Goal: Task Accomplishment & Management: Complete application form

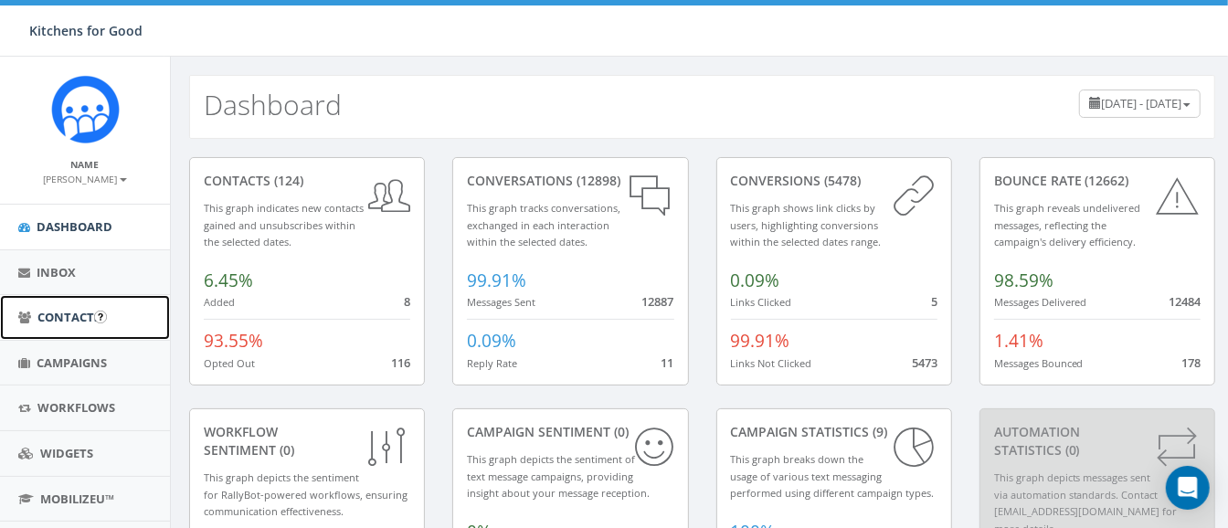
click at [78, 315] on span "Contacts" at bounding box center [68, 317] width 63 height 16
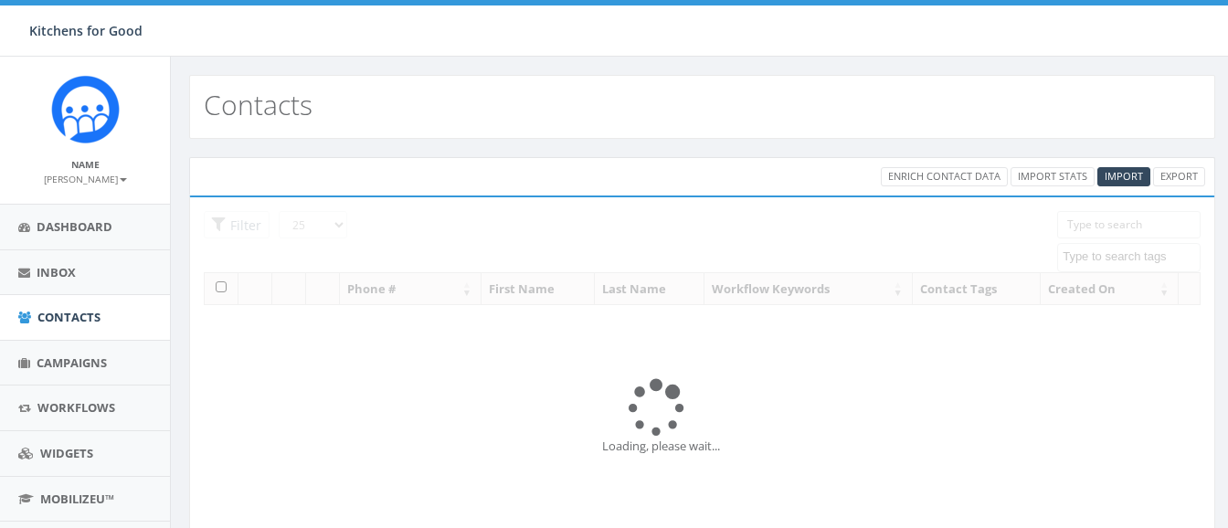
select select
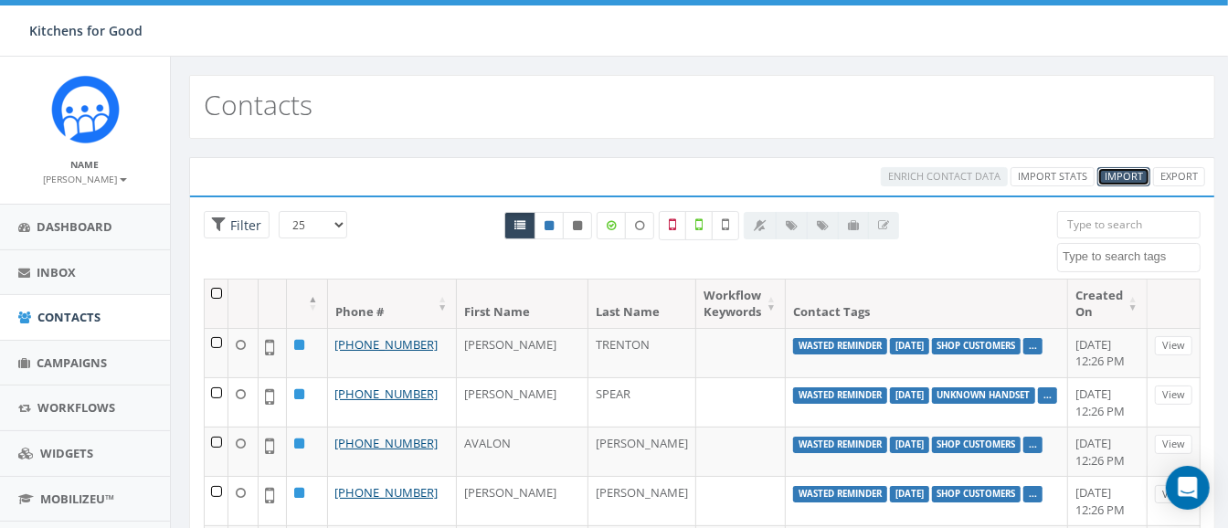
click at [1113, 175] on span "Import" at bounding box center [1124, 176] width 38 height 14
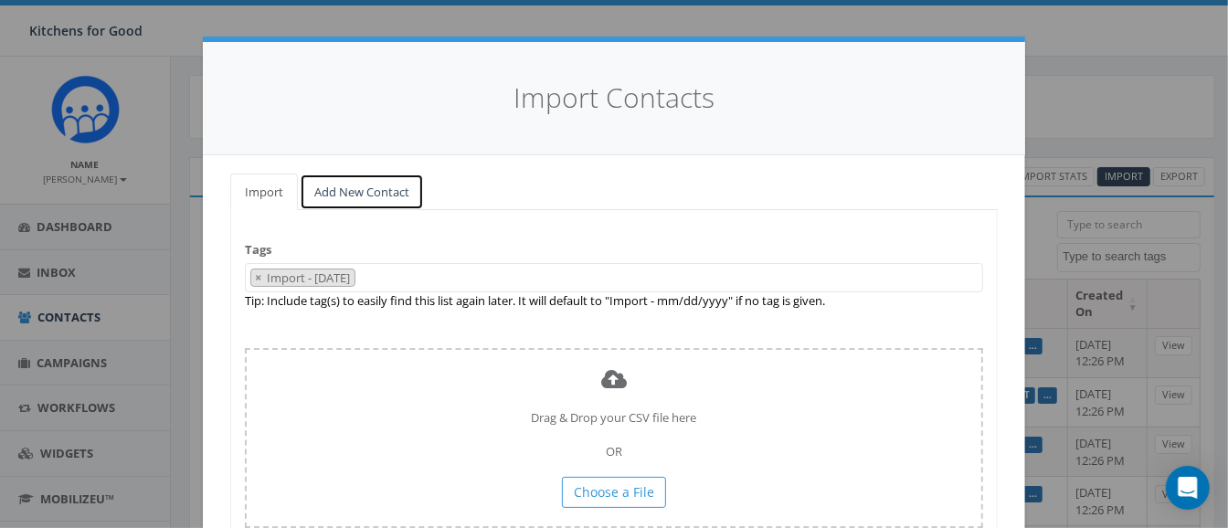
click at [354, 185] on link "Add New Contact" at bounding box center [362, 192] width 124 height 37
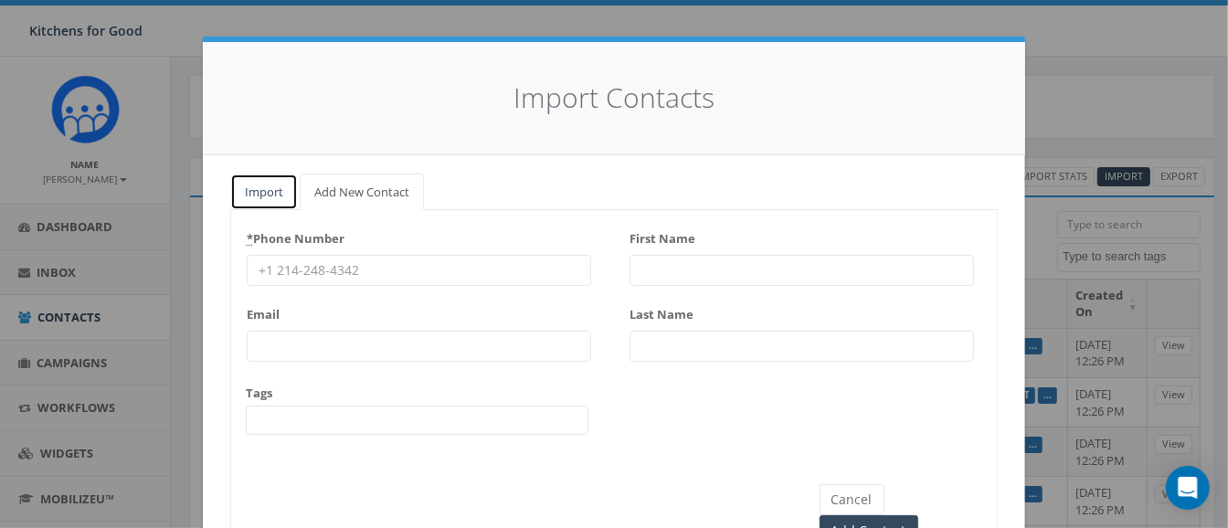
click at [255, 192] on link "Import" at bounding box center [264, 192] width 68 height 37
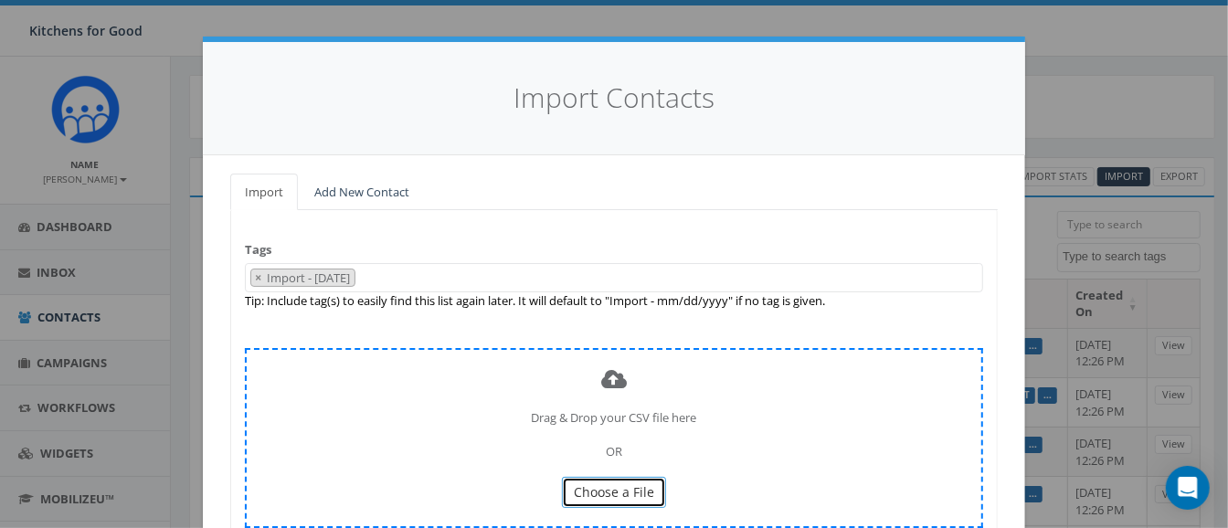
click at [574, 483] on span "Choose a File" at bounding box center [614, 491] width 80 height 17
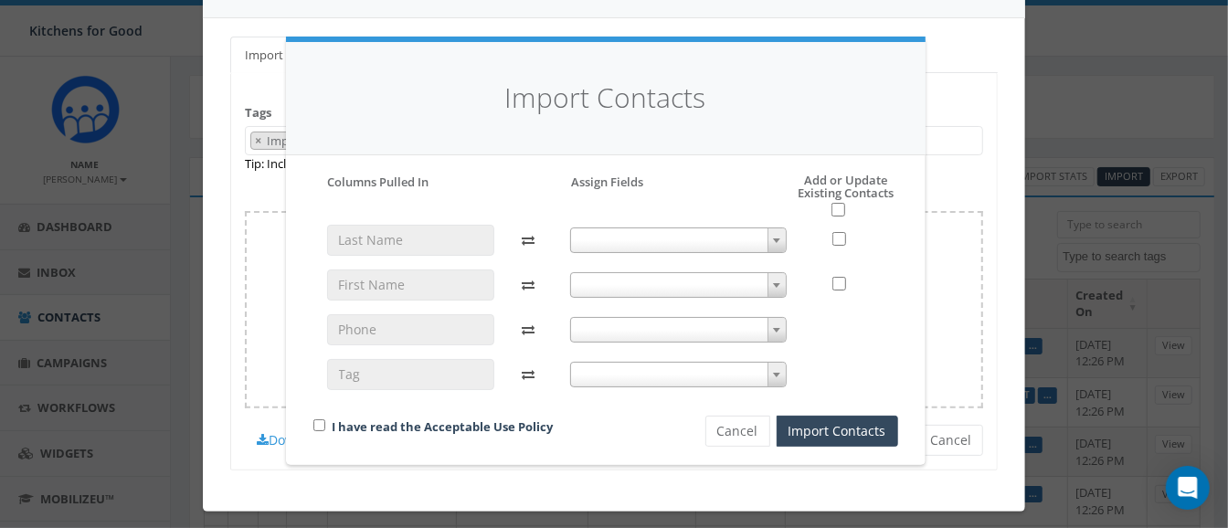
scroll to position [138, 0]
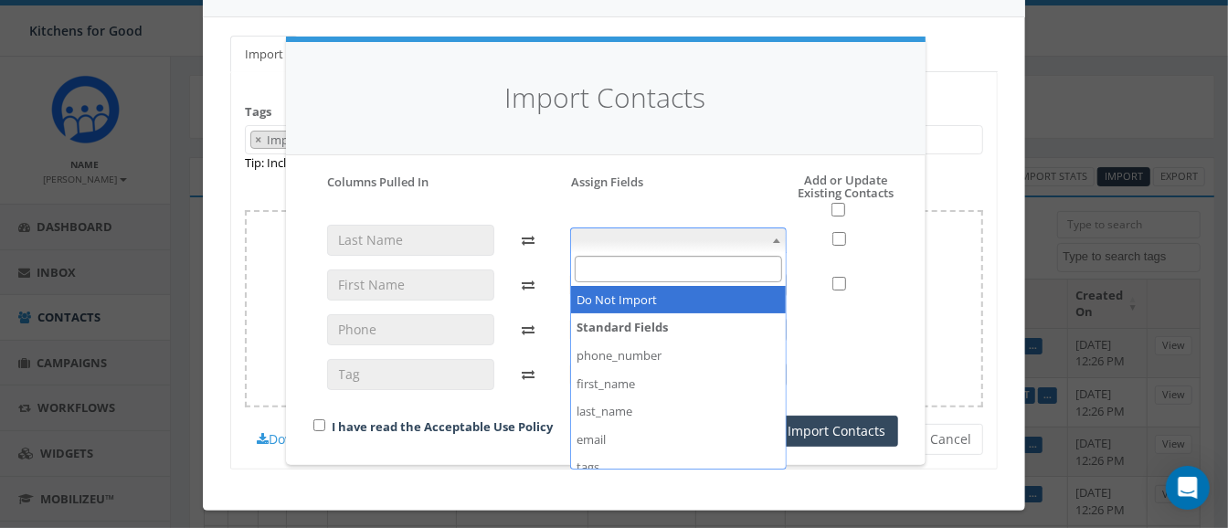
click at [676, 240] on span at bounding box center [678, 240] width 217 height 26
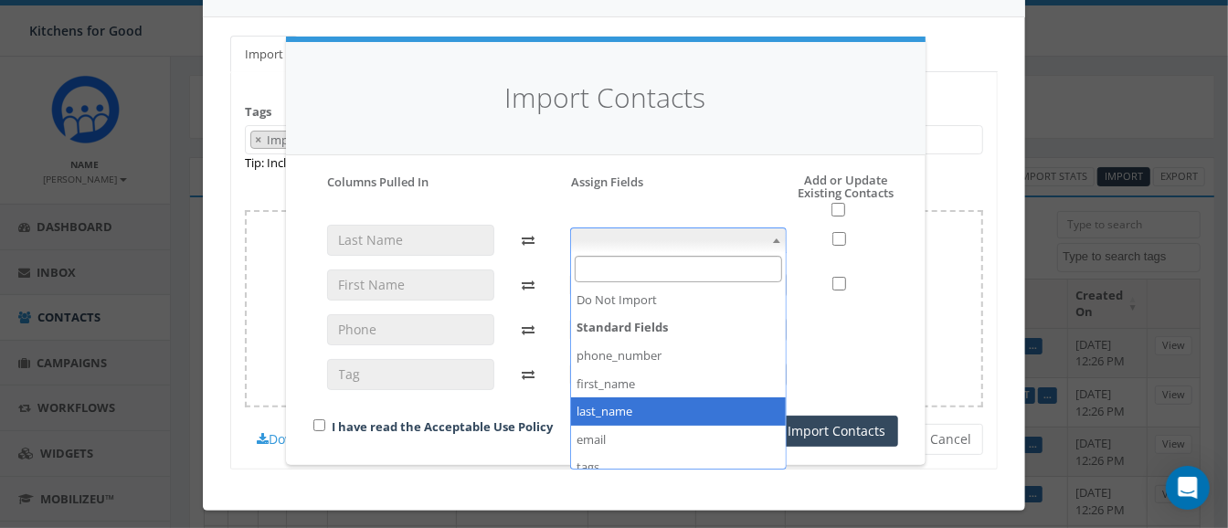
select select "last_name"
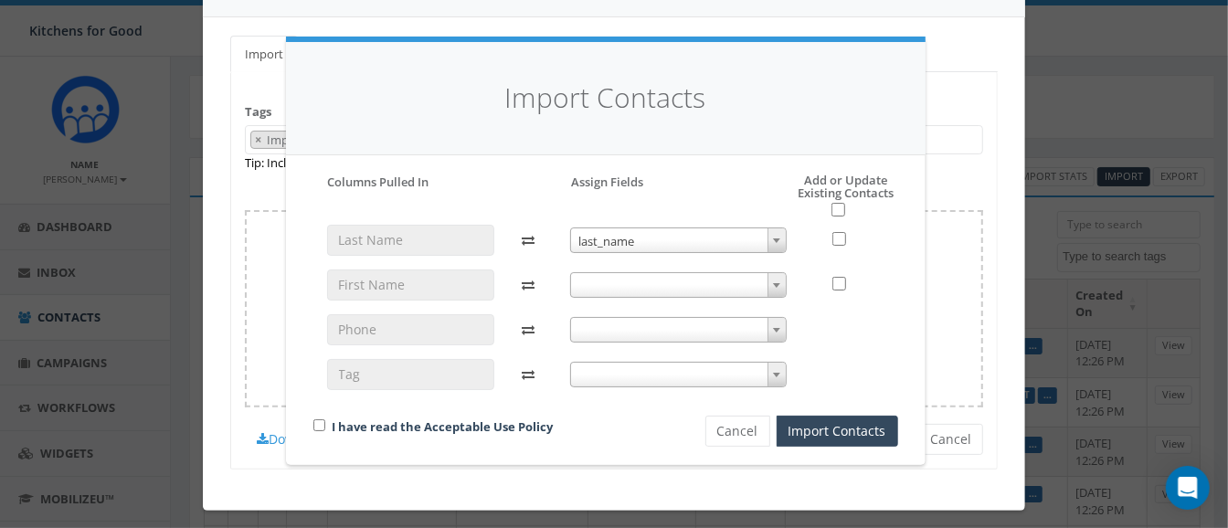
click at [612, 288] on span at bounding box center [678, 285] width 217 height 26
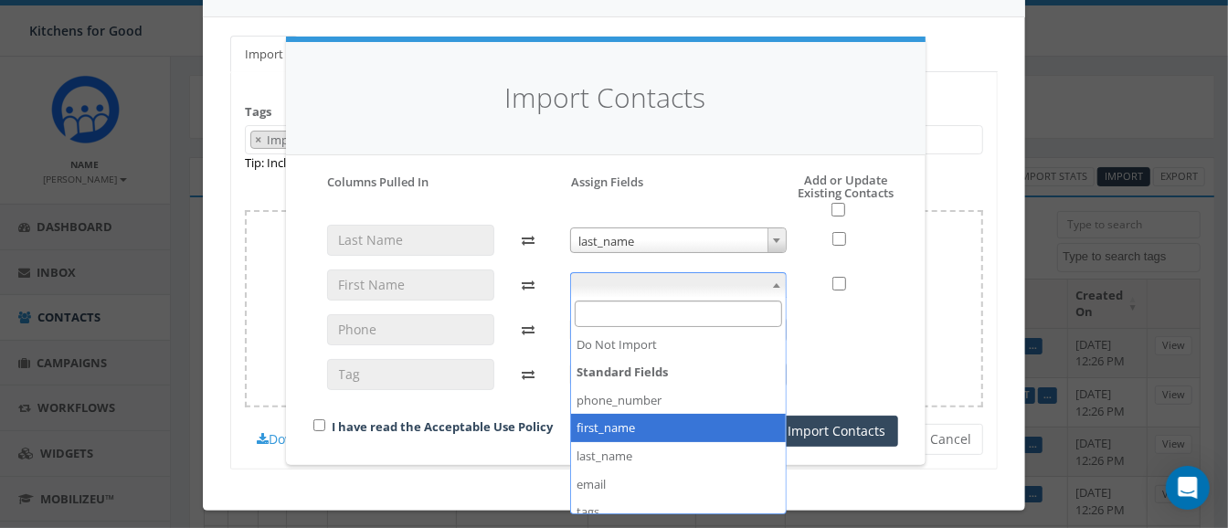
select select "first_name"
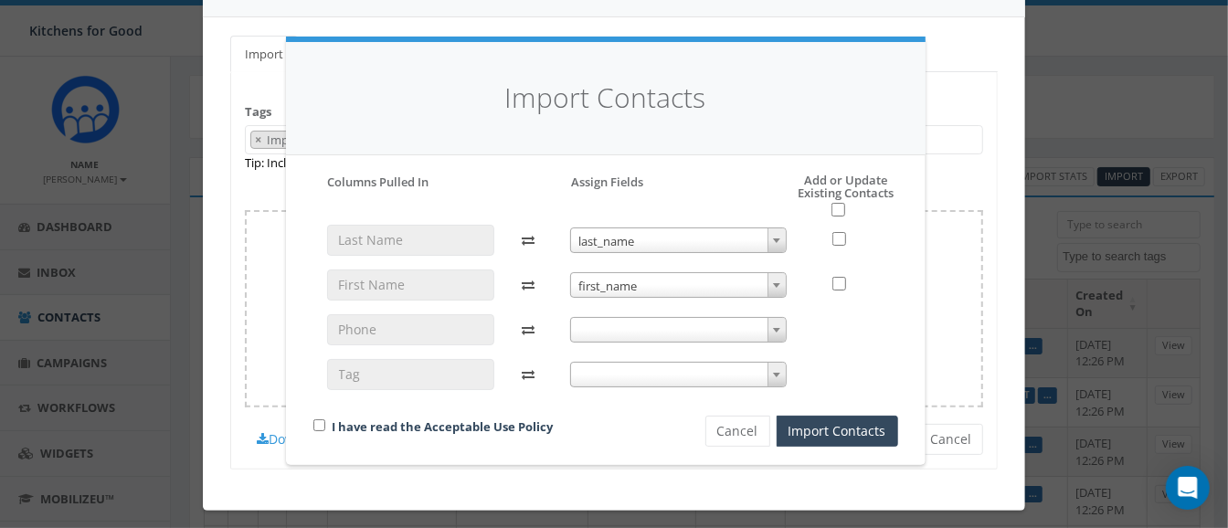
click at [619, 329] on span at bounding box center [678, 330] width 217 height 26
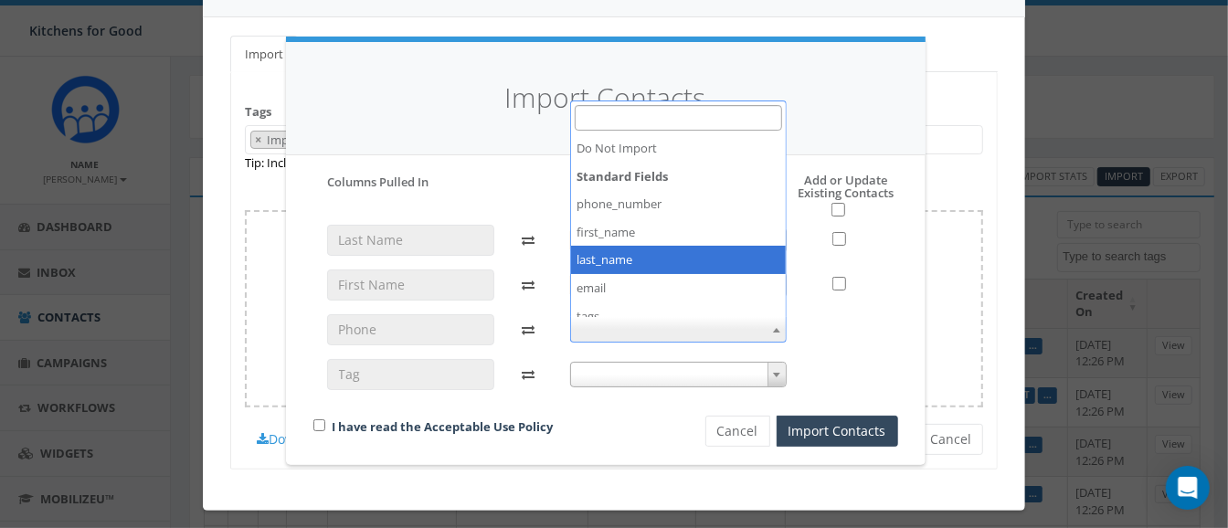
scroll to position [41, 0]
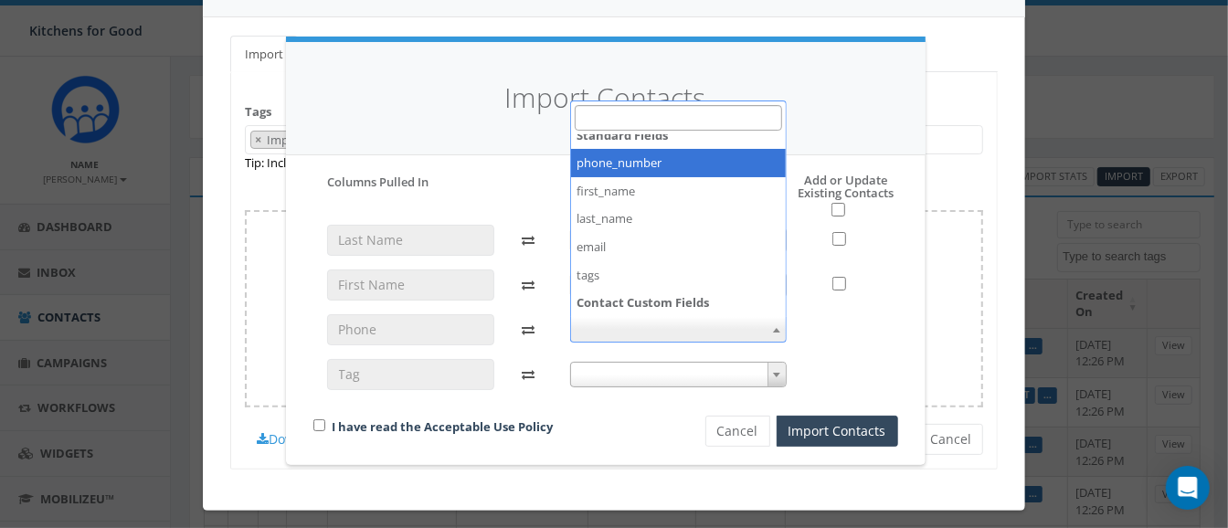
select select "phone_number"
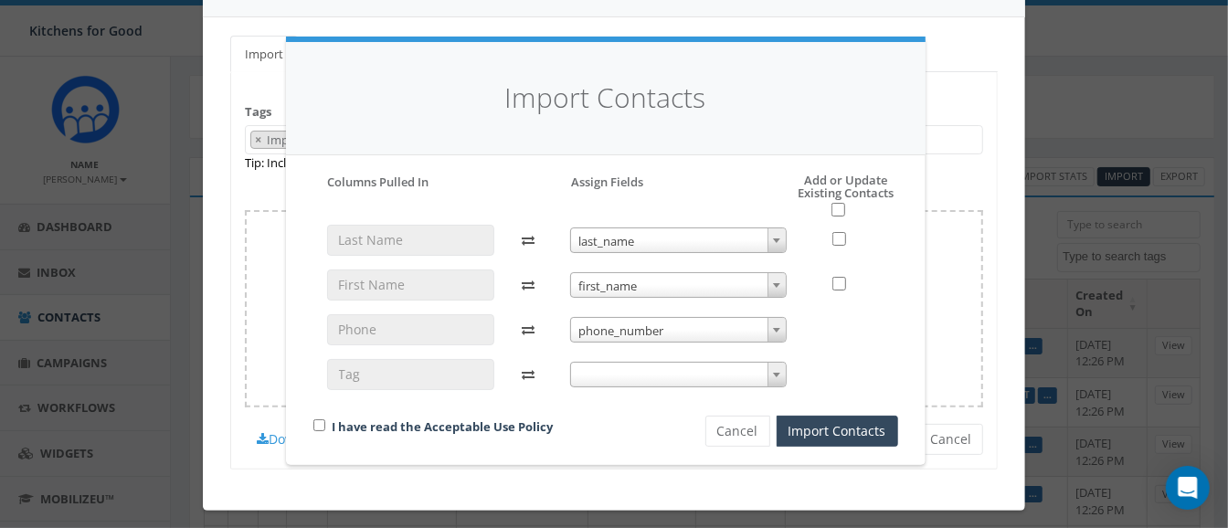
click at [624, 374] on span at bounding box center [678, 375] width 217 height 26
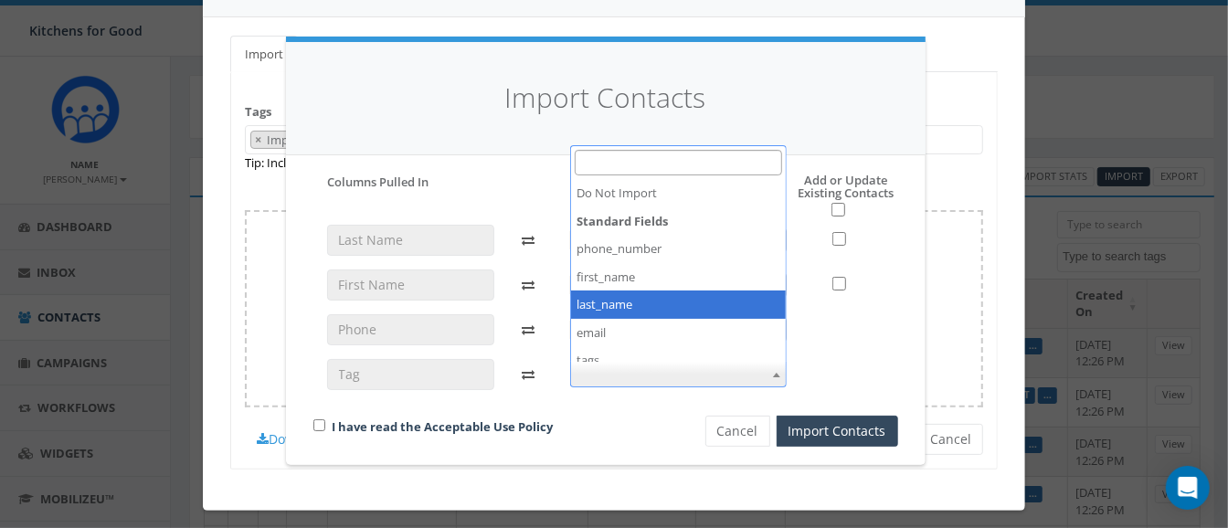
scroll to position [69, 0]
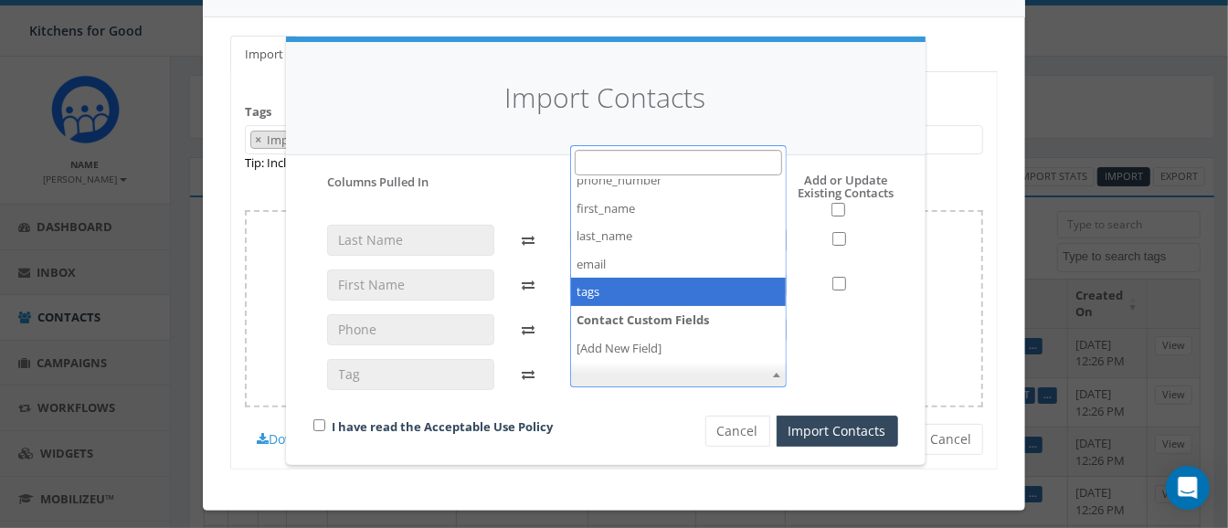
select select "tags"
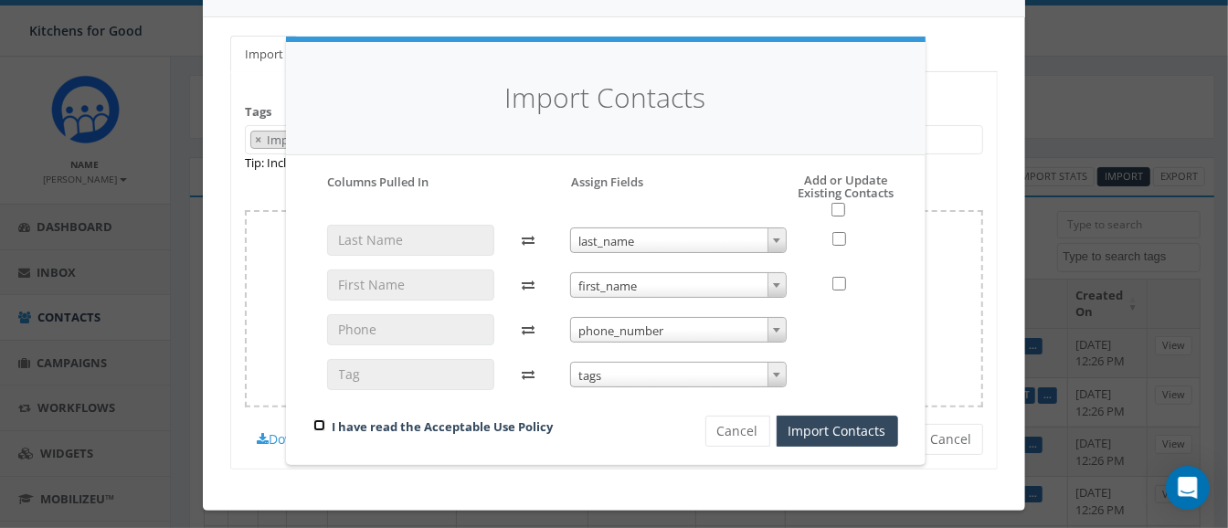
click at [321, 429] on input "checkbox" at bounding box center [319, 425] width 12 height 12
checkbox input "true"
click at [834, 431] on button "Import Contacts" at bounding box center [838, 431] width 122 height 31
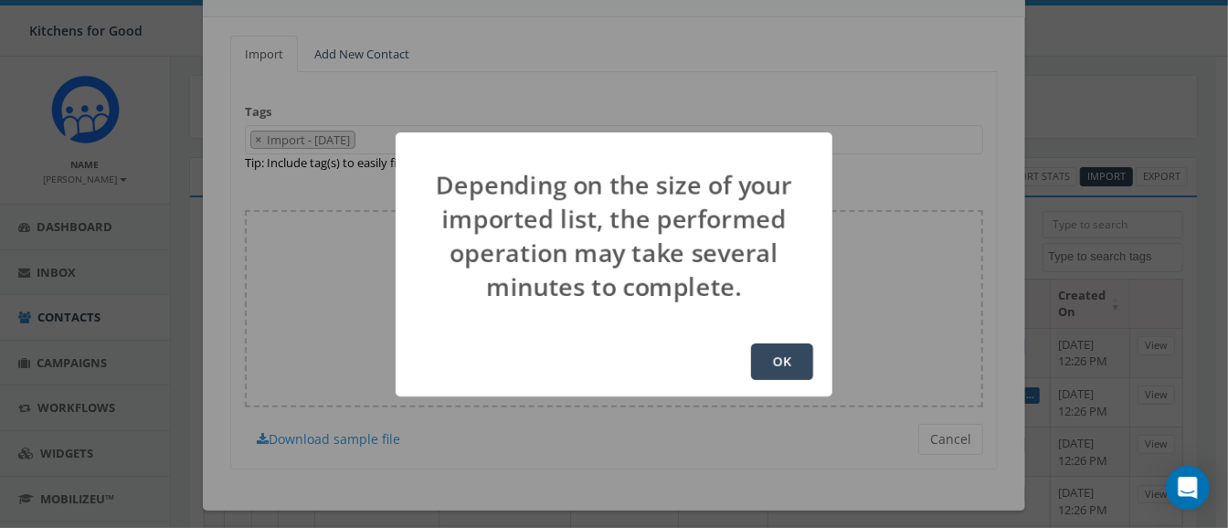
click at [788, 365] on button "OK" at bounding box center [782, 362] width 62 height 37
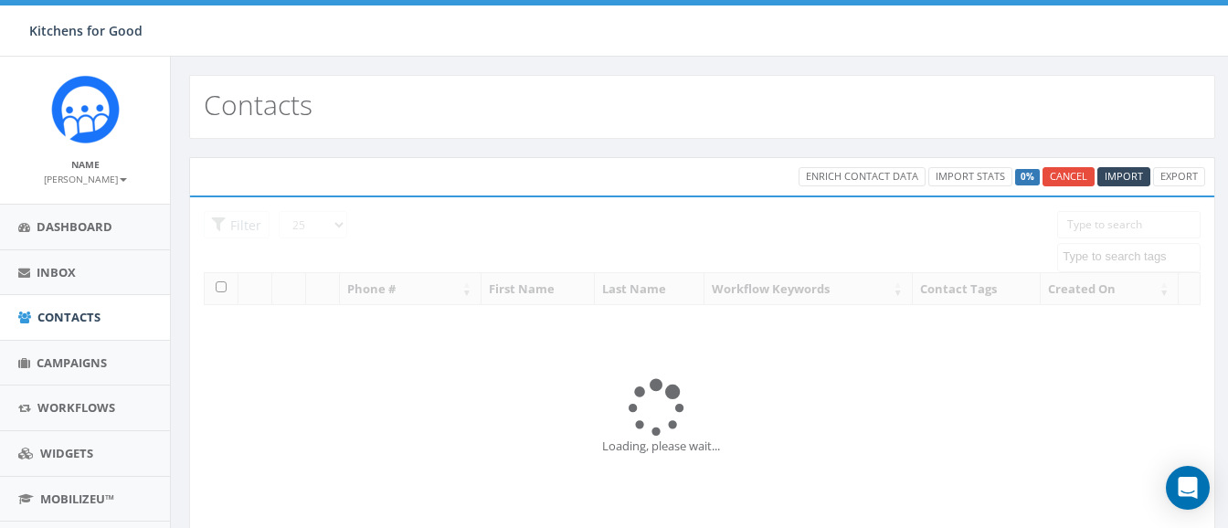
select select
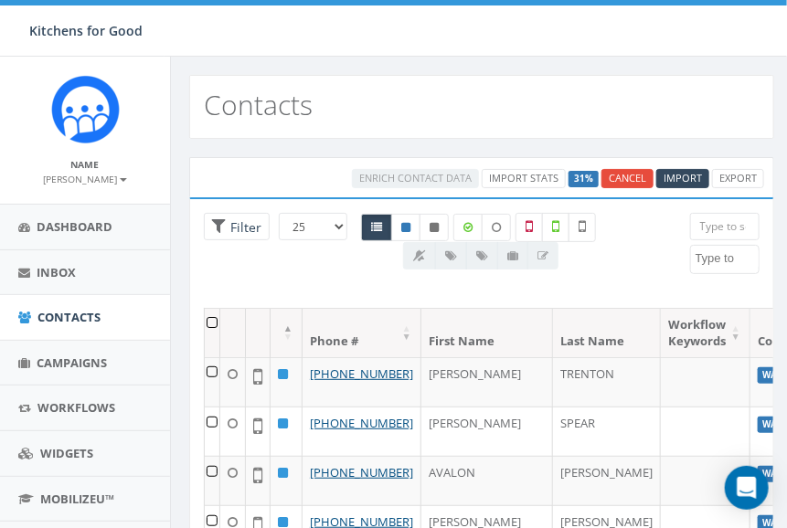
click at [573, 91] on div "Contacts" at bounding box center [481, 107] width 585 height 64
click at [74, 365] on span "Campaigns" at bounding box center [72, 362] width 70 height 16
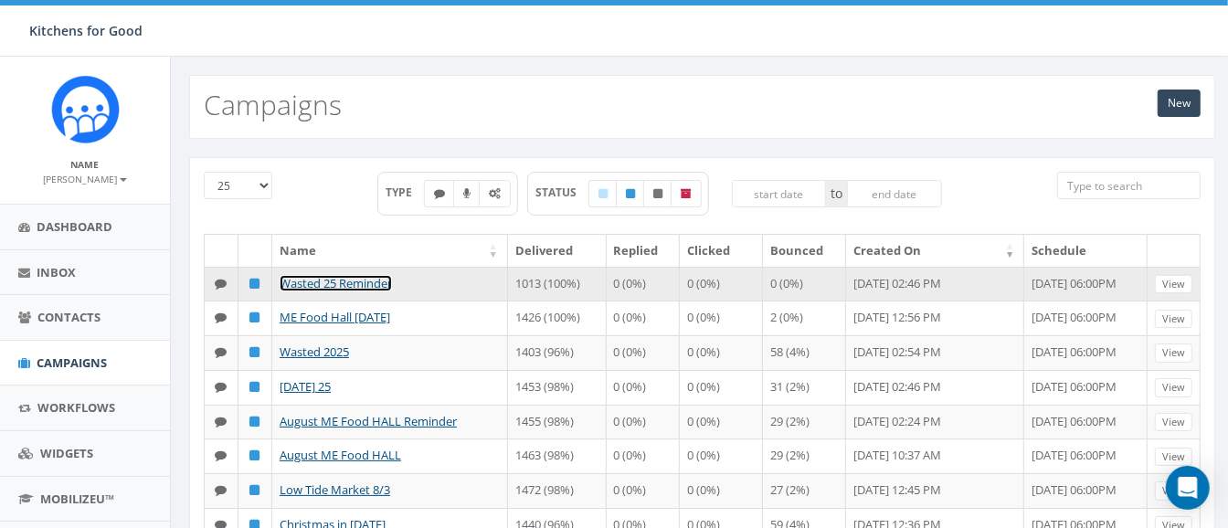
click at [365, 283] on link "Wasted 25 Reminder" at bounding box center [336, 283] width 112 height 16
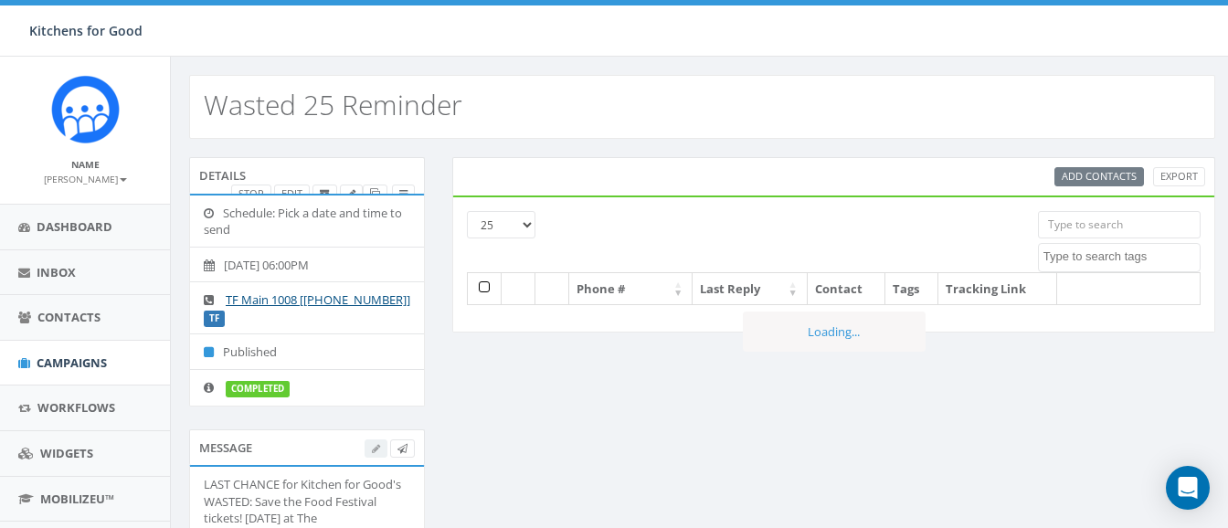
select select
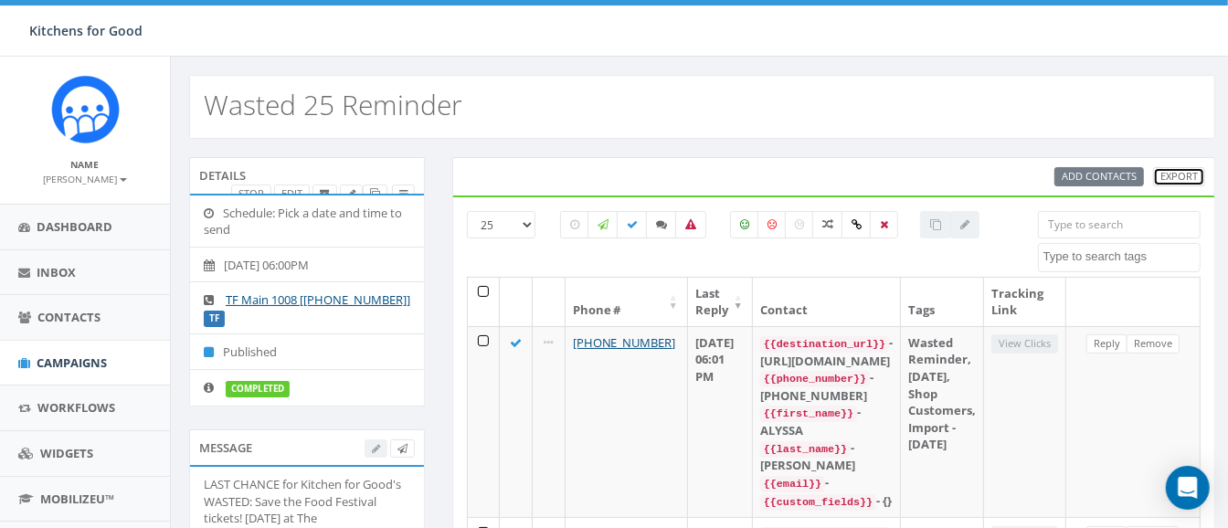
click at [1173, 179] on link "Export" at bounding box center [1179, 176] width 52 height 19
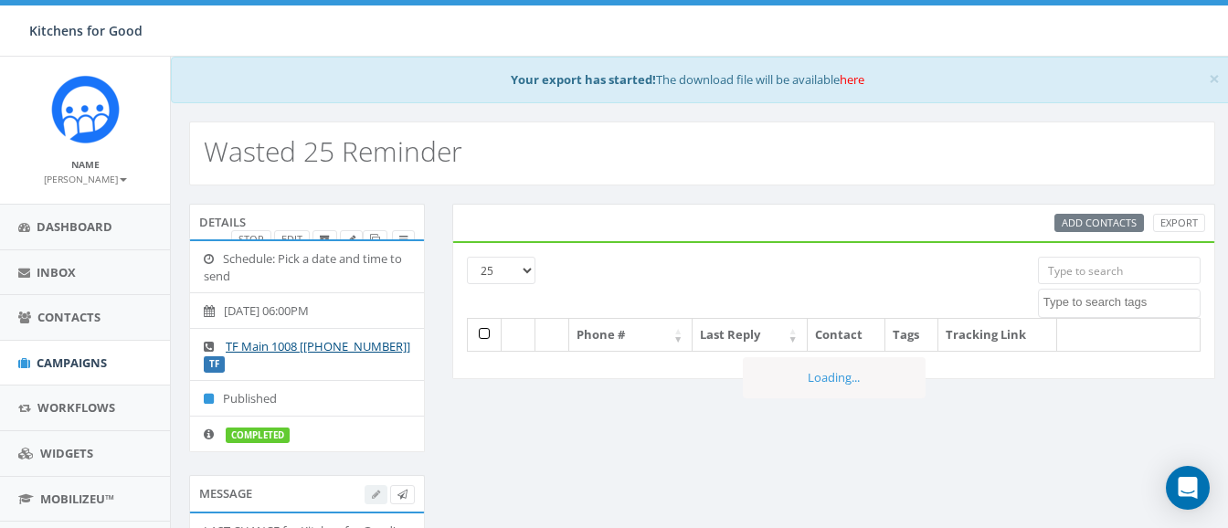
select select
click at [851, 82] on link "here" at bounding box center [852, 79] width 25 height 16
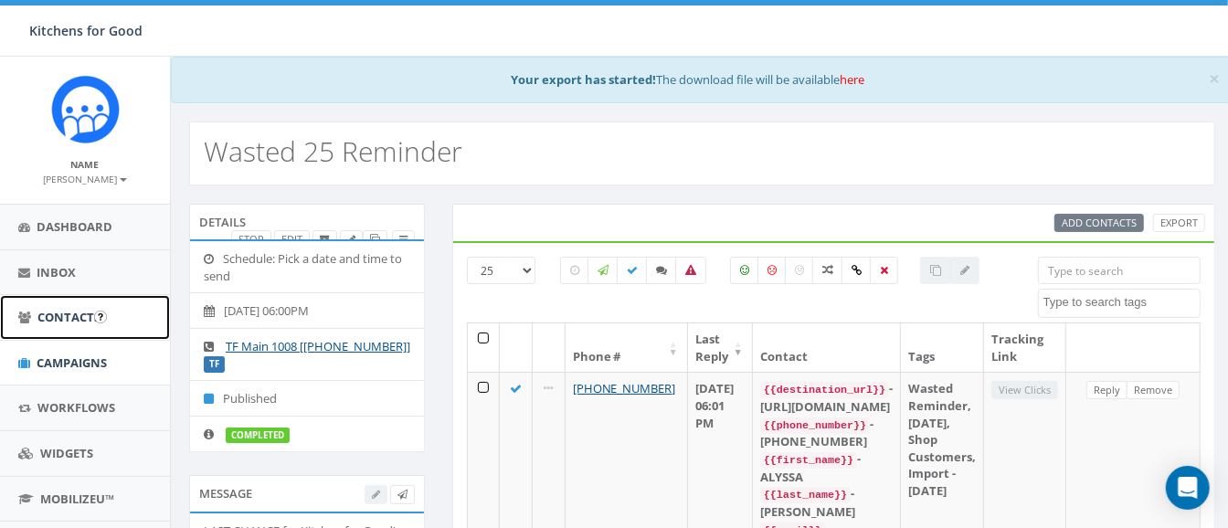
click at [55, 308] on link "Contacts" at bounding box center [85, 317] width 170 height 45
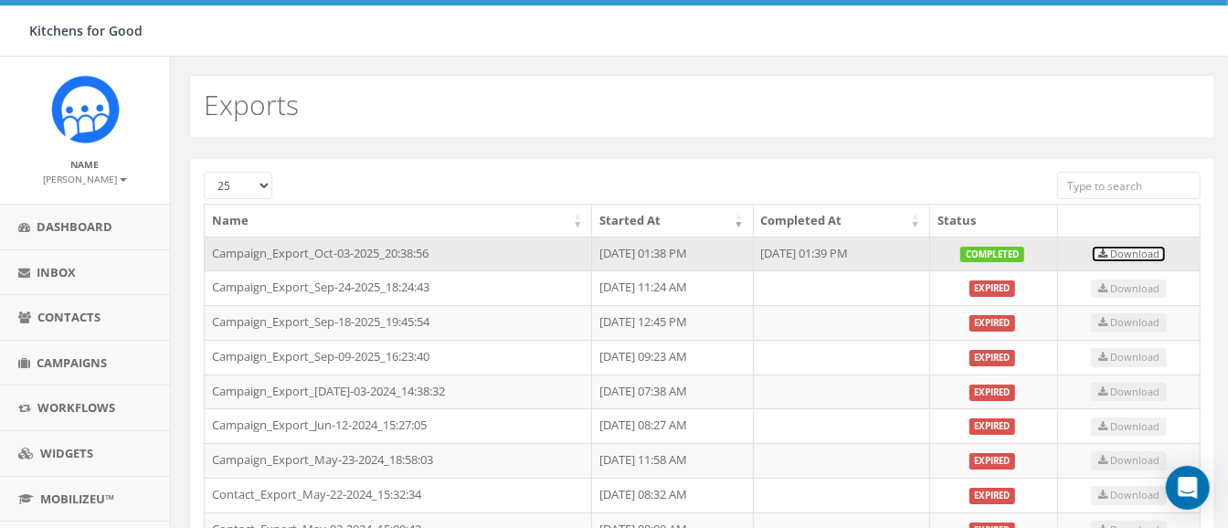
click at [1155, 247] on span "Download" at bounding box center [1128, 254] width 61 height 14
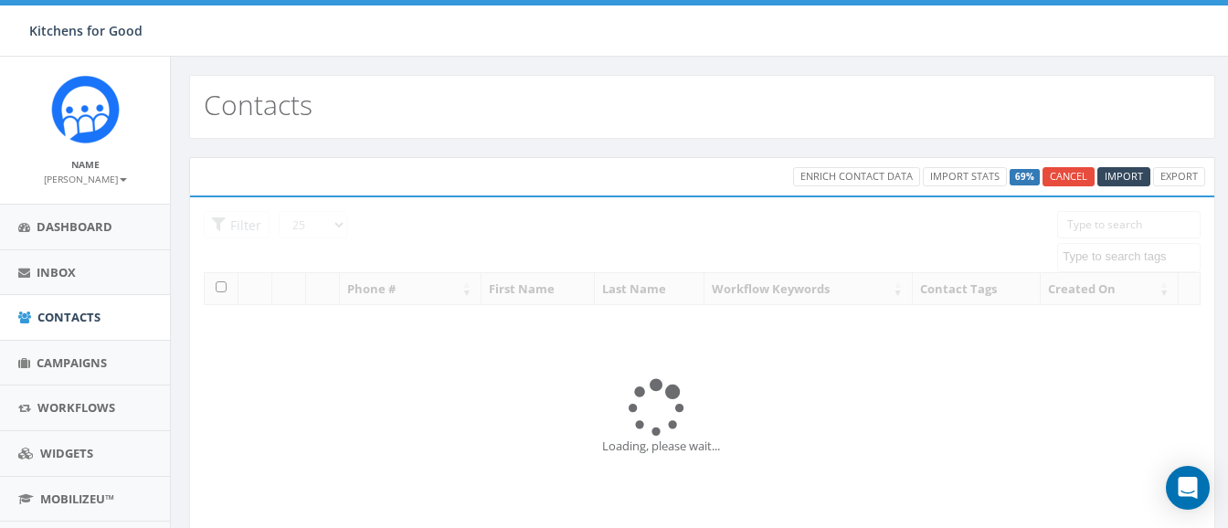
select select
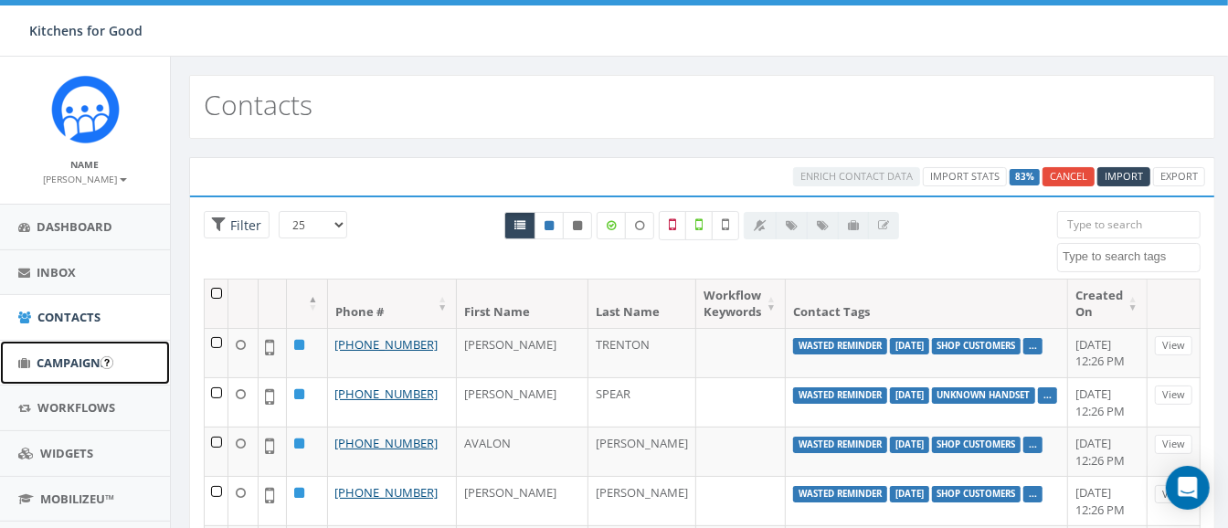
click at [89, 356] on span "Campaigns" at bounding box center [72, 362] width 70 height 16
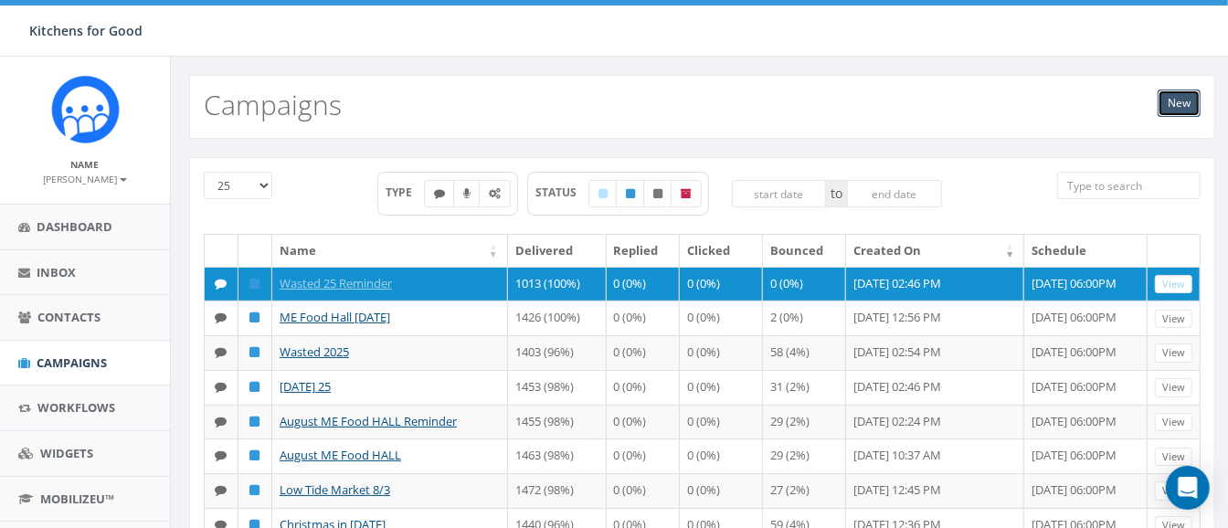
click at [1182, 102] on link "New" at bounding box center [1179, 103] width 43 height 27
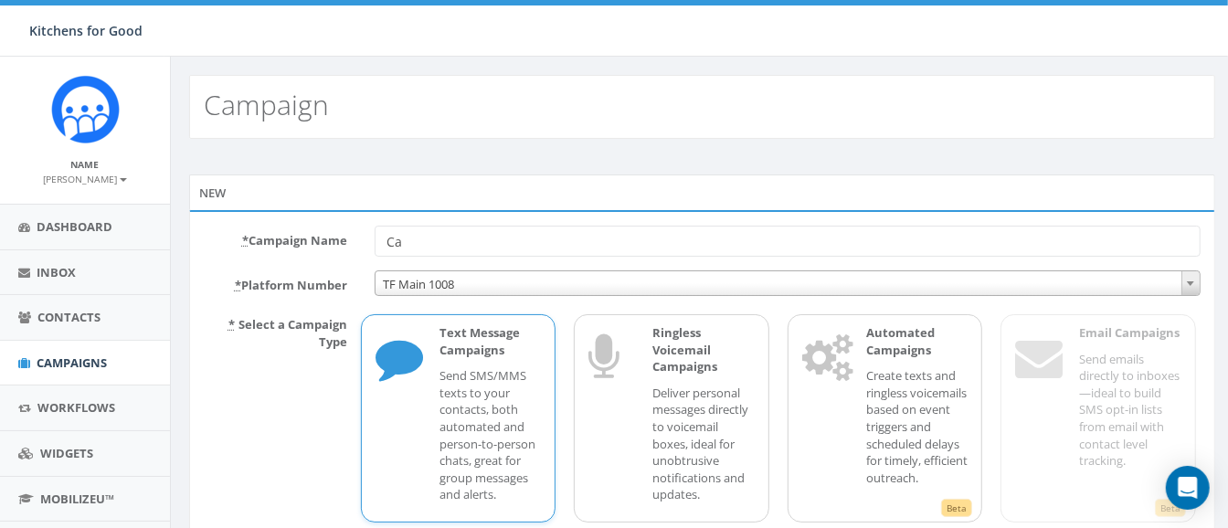
type input "C"
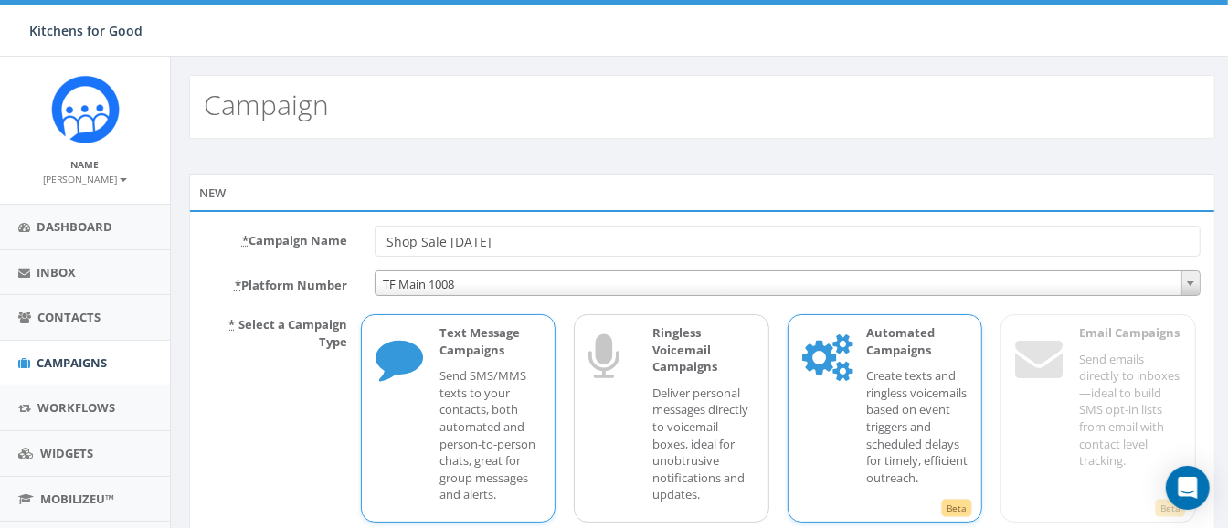
scroll to position [132, 0]
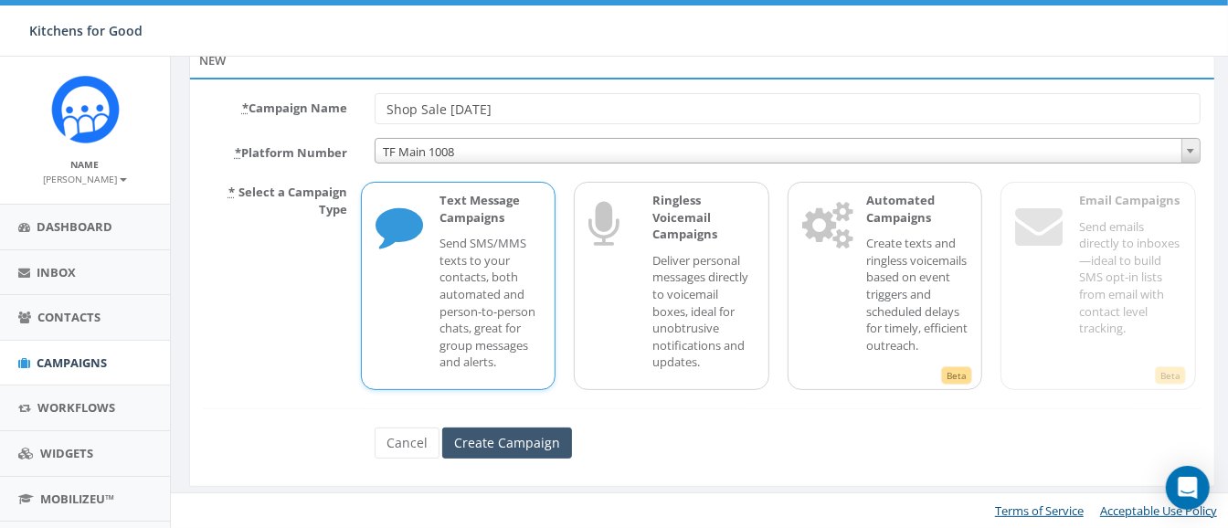
type input "Shop Sale [DATE]"
click at [522, 435] on input "Create Campaign" at bounding box center [507, 443] width 130 height 31
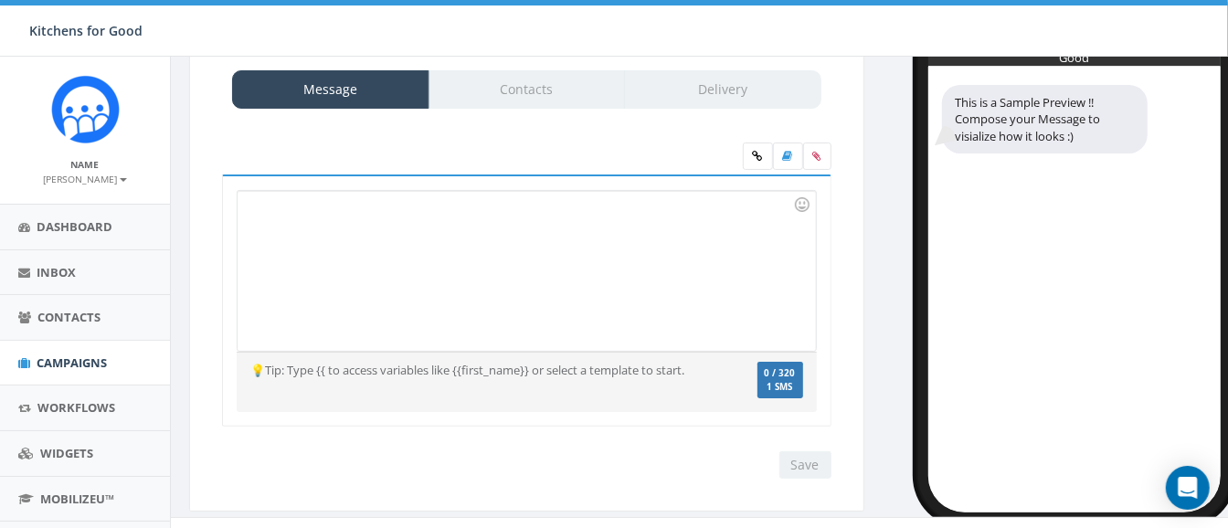
scroll to position [116, 0]
click at [471, 257] on div at bounding box center [526, 272] width 577 height 160
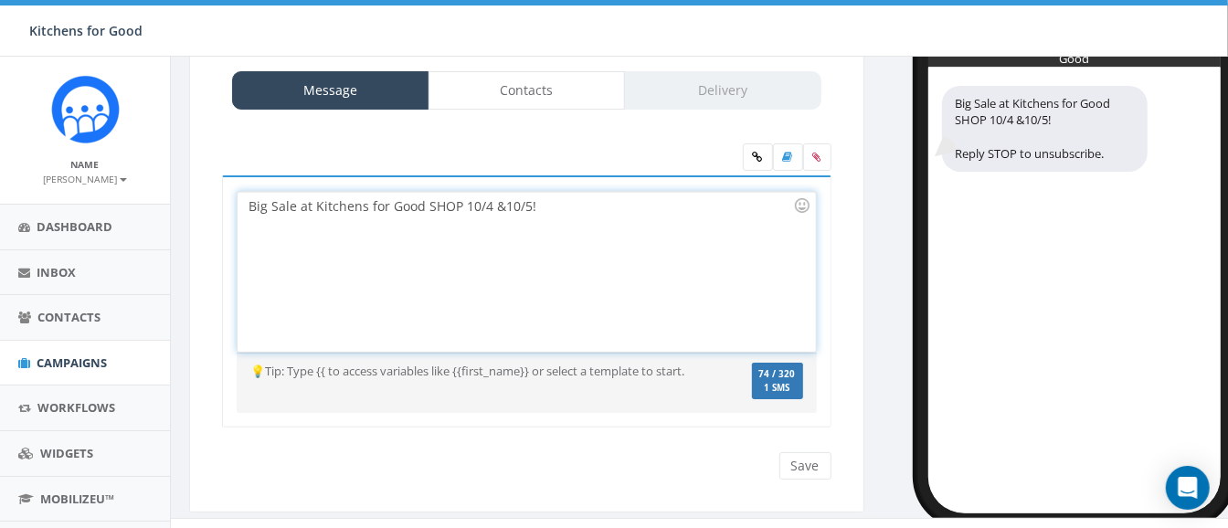
click at [498, 206] on div "Big Sale at Kitchens for Good SHOP 10/4 &10/5!" at bounding box center [526, 272] width 577 height 160
click at [559, 215] on div "Big Sale at Kitchens for Good SHOP 10/4 & 10/5!" at bounding box center [526, 272] width 577 height 160
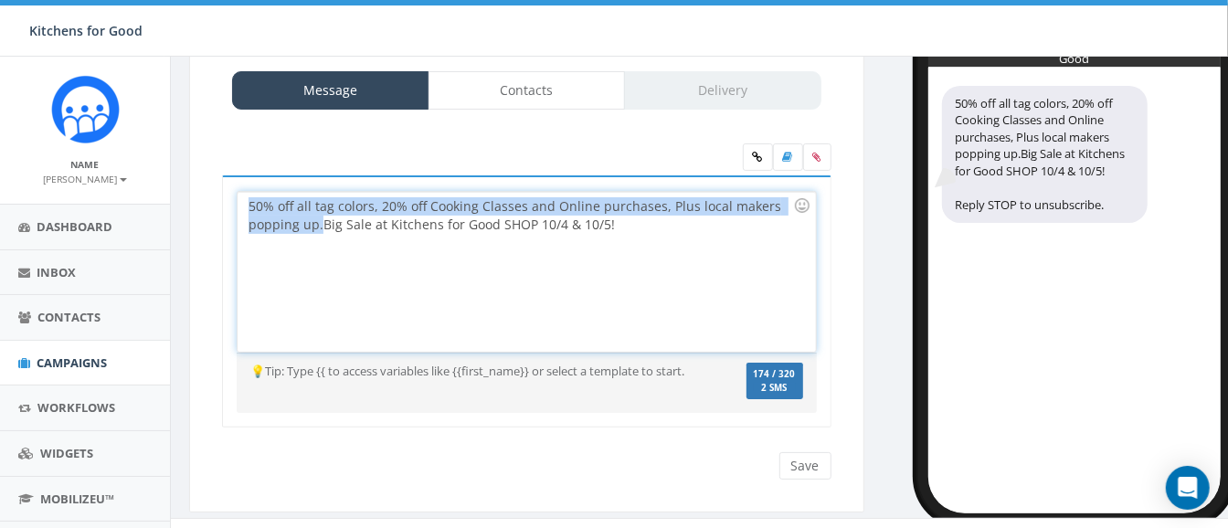
drag, startPoint x: 322, startPoint y: 221, endPoint x: 222, endPoint y: 200, distance: 101.8
click at [222, 200] on div "Big Sale at Kitchens for Good SHOP 10/4 & 10/5! 50% off all tag colors, 20% off…" at bounding box center [526, 301] width 609 height 253
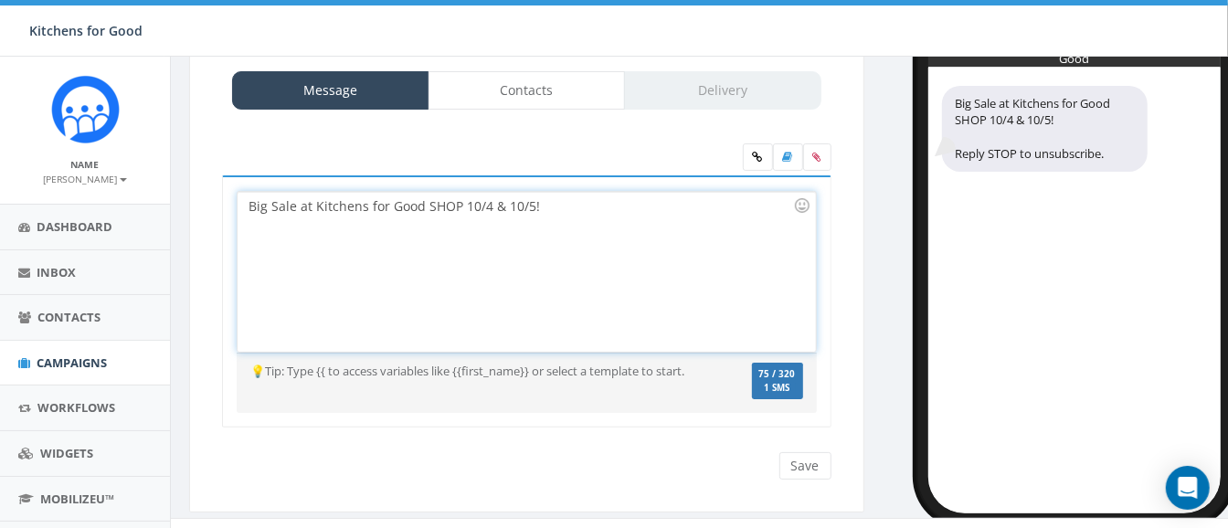
click at [555, 208] on div "Big Sale at Kitchens for Good SHOP 10/4 & 10/5!" at bounding box center [526, 272] width 577 height 160
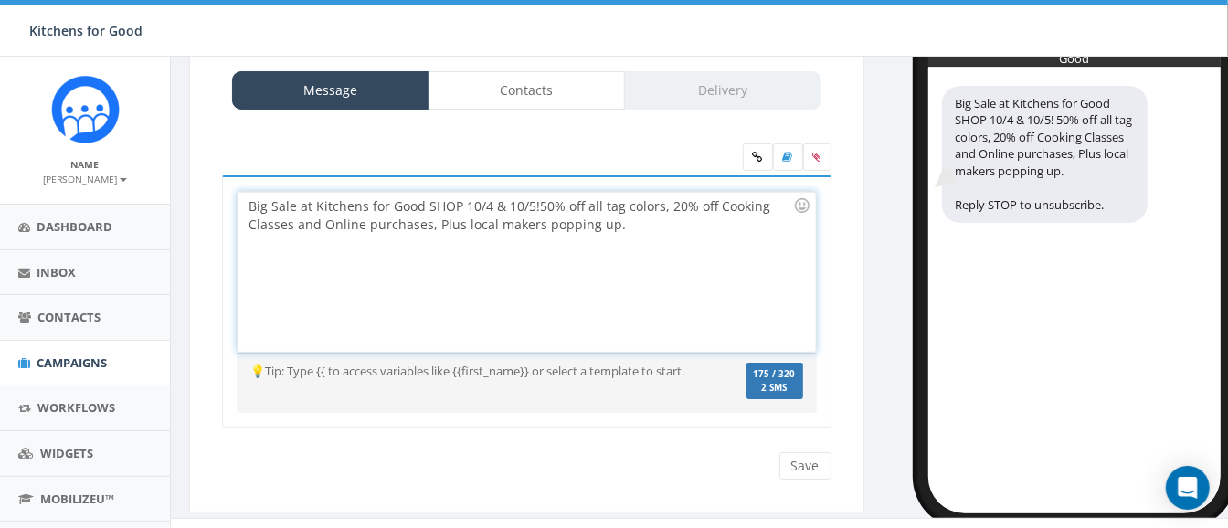
click at [589, 205] on div "Big Sale at Kitchens for Good SHOP 10/4 & 10/5! 50% off all tag colors, 20% off…" at bounding box center [526, 272] width 577 height 160
click at [322, 219] on div "Big Sale at Kitchens for Good SHOP 10/4 & 10/5! 50% off ALL tag colors, 20% off…" at bounding box center [526, 272] width 577 height 160
click at [436, 223] on div "Big Sale at Kitchens for Good SHOP 10/4 & 10/5! 50% off ALL tag colors, 20% off…" at bounding box center [526, 272] width 577 height 160
click at [578, 224] on div "Big Sale at Kitchens for Good SHOP 10/4 & 10/5! 50% off ALL tag colors, 20% off…" at bounding box center [526, 272] width 577 height 160
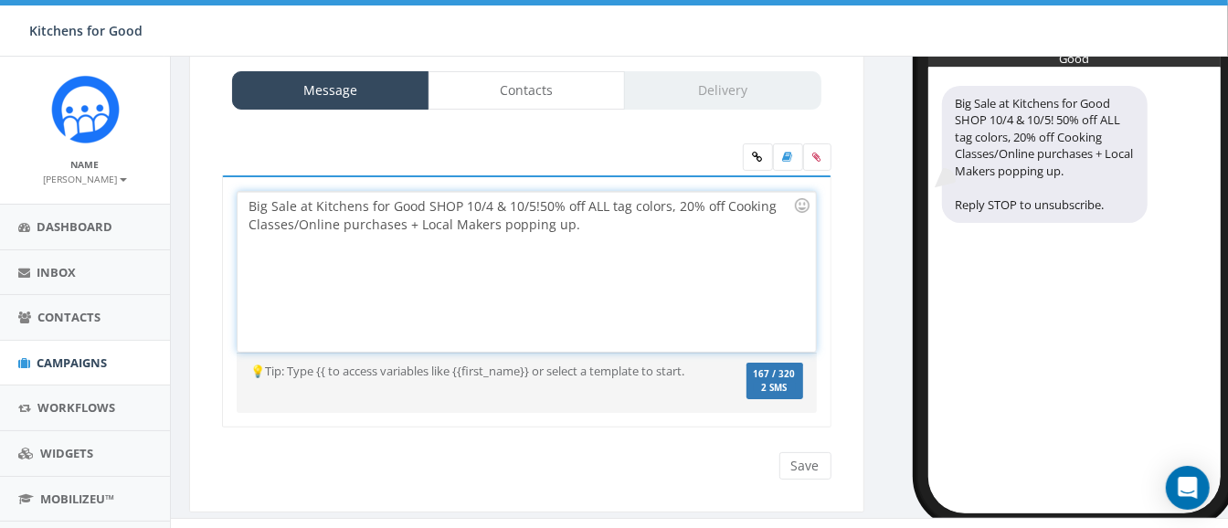
click at [504, 206] on div "Big Sale at Kitchens for Good SHOP 10/4 & 10/5! 50% off ALL tag colors, 20% off…" at bounding box center [526, 272] width 577 height 160
click at [612, 207] on div "Big Sale at Kitchens for Good SHOP 10/4 &10/5! 50% off ALL tag colors, 20% off …" at bounding box center [526, 272] width 577 height 160
click at [718, 207] on div "Big Sale at Kitchens for Good SHOP 10/4 &10/5! 50% off ALL tag colors, 20% off …" at bounding box center [526, 272] width 577 height 160
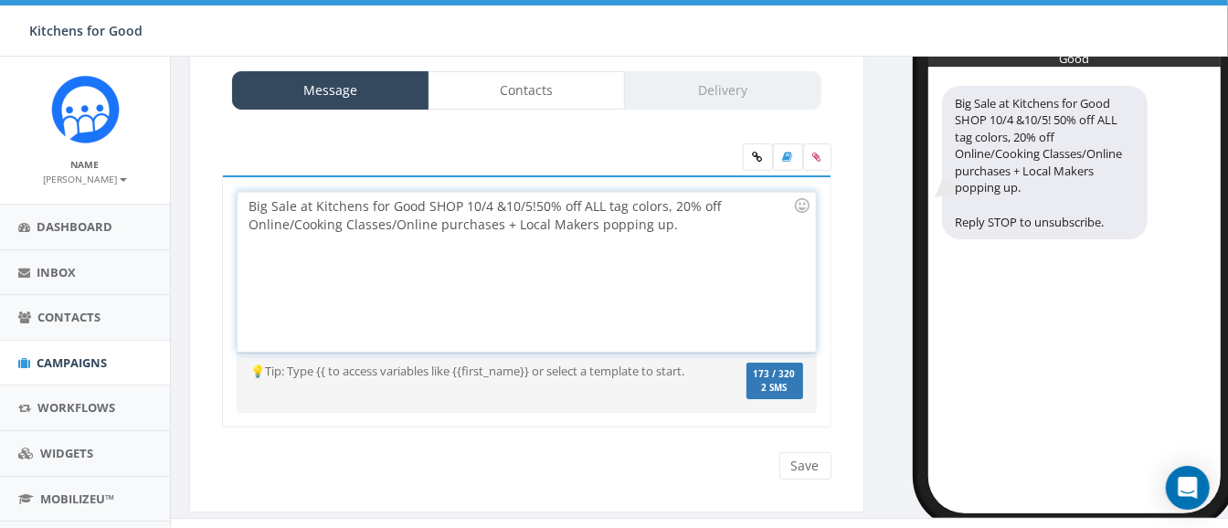
click at [449, 222] on div "Big Sale at Kitchens for Good SHOP 10/4 &10/5! 50% off ALL tag colors, 20% off …" at bounding box center [526, 272] width 577 height 160
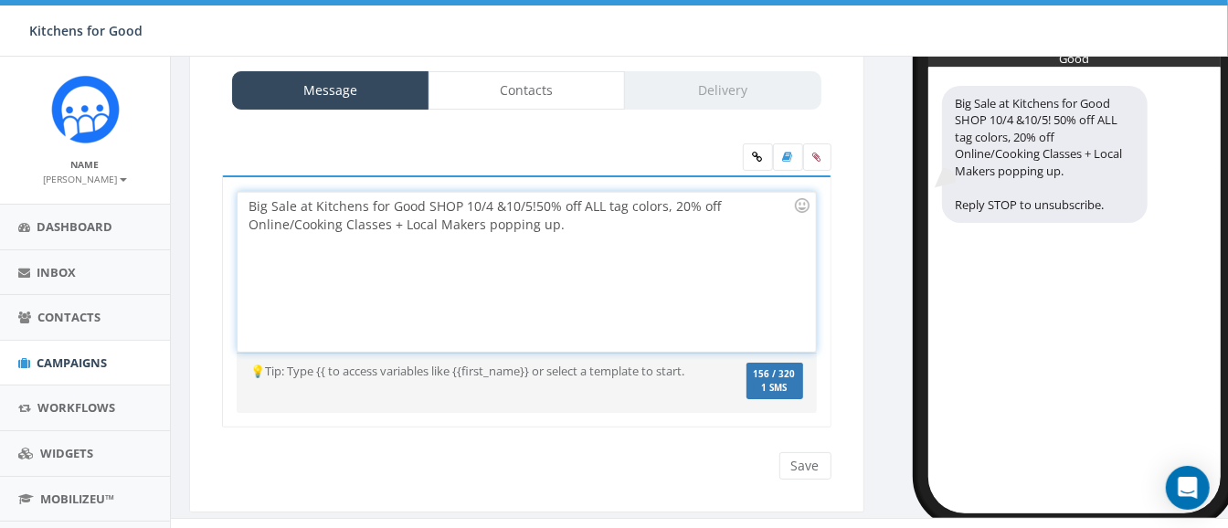
click at [580, 216] on div "Big Sale at Kitchens for Good SHOP 10/4 &10/5! 50% off ALL tag colors, 20% off …" at bounding box center [526, 272] width 577 height 160
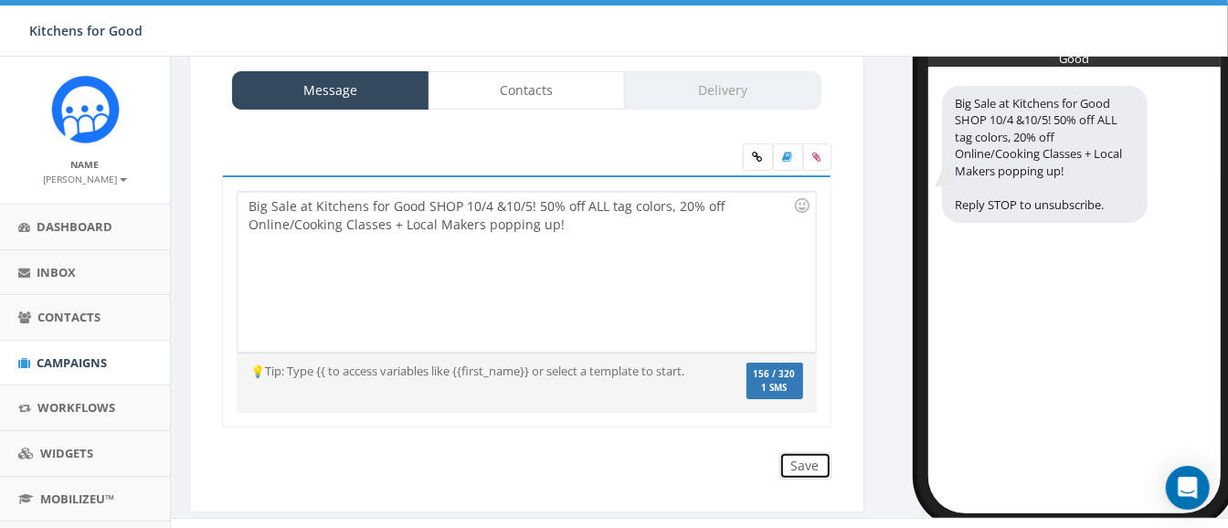
click at [786, 460] on input "Save" at bounding box center [805, 465] width 52 height 27
click at [76, 354] on span "Campaigns" at bounding box center [72, 362] width 70 height 16
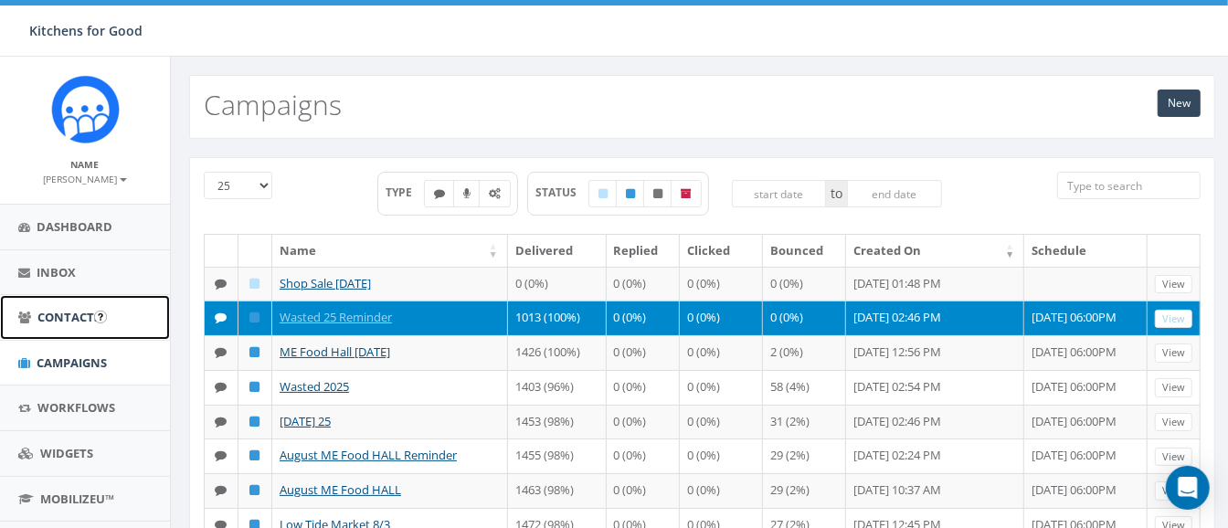
click at [65, 320] on span "Contacts" at bounding box center [68, 317] width 63 height 16
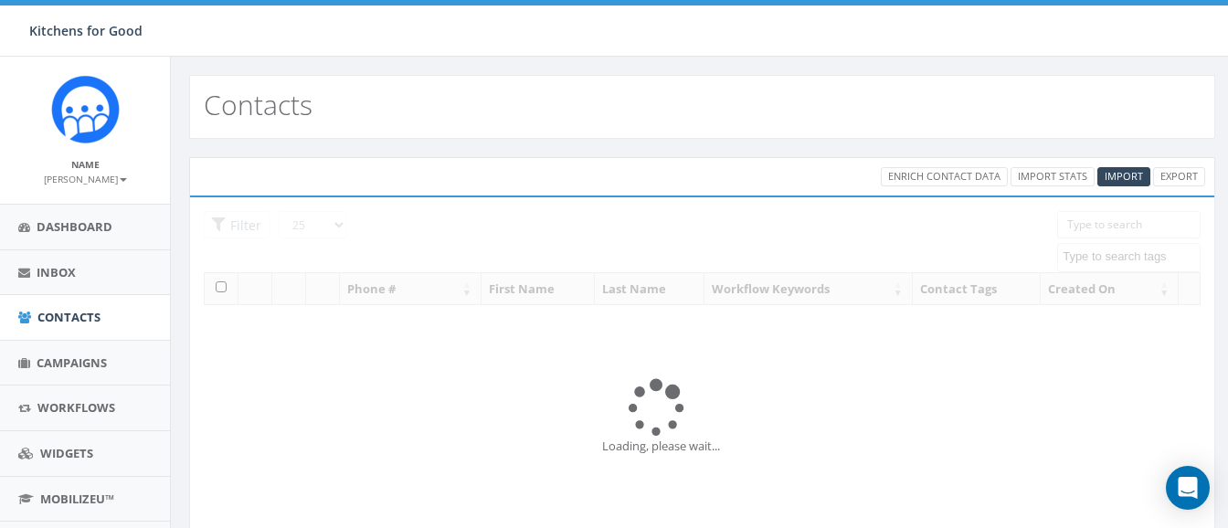
select select
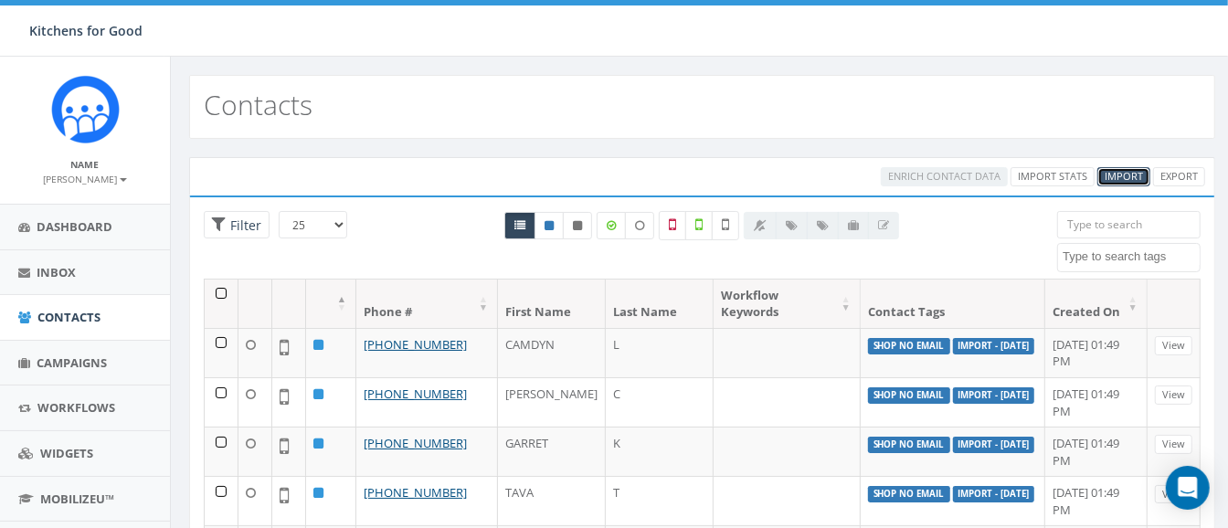
click at [1119, 168] on link "Import" at bounding box center [1123, 176] width 53 height 19
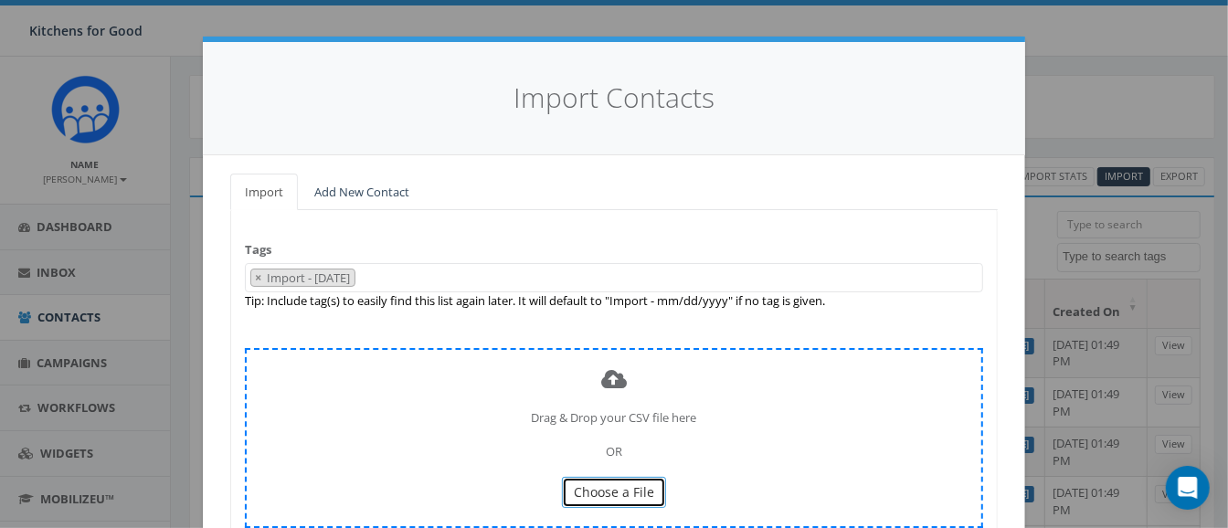
click at [574, 484] on span "Choose a File" at bounding box center [614, 491] width 80 height 17
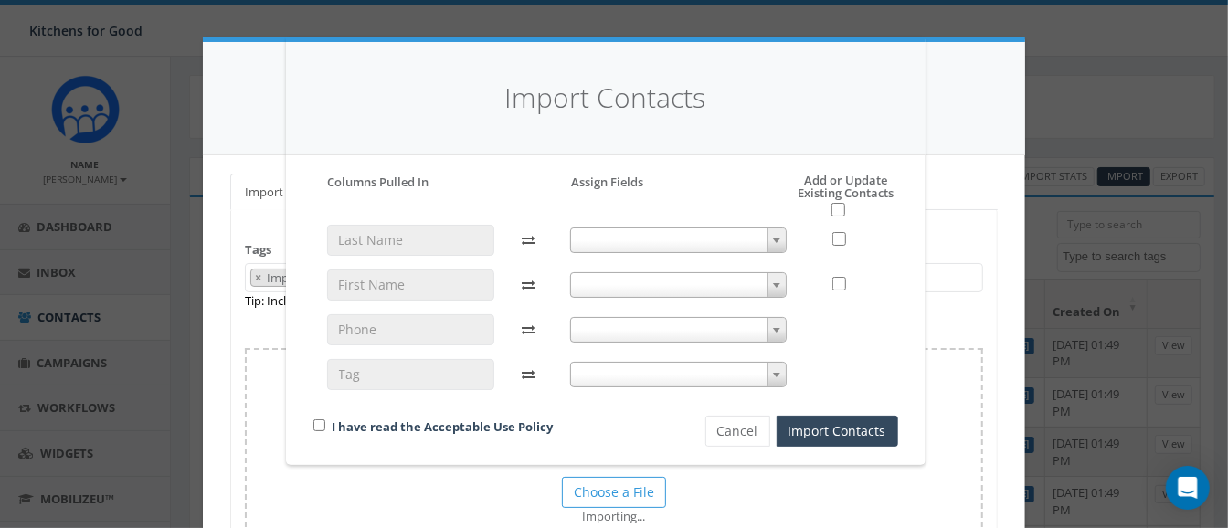
click at [629, 242] on span at bounding box center [678, 240] width 217 height 26
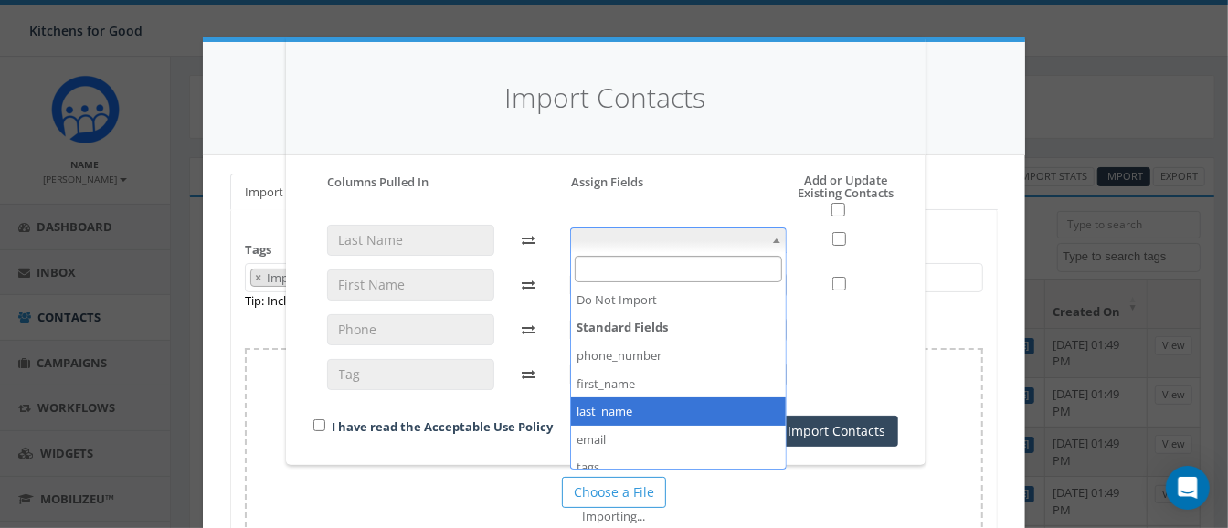
select select "last_name"
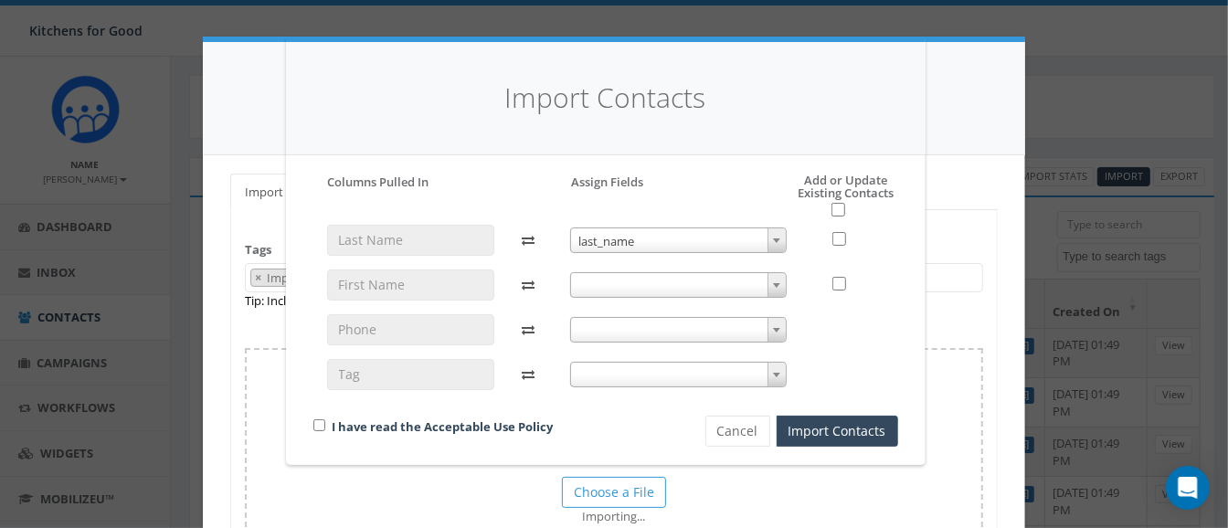
click at [653, 291] on span at bounding box center [678, 285] width 217 height 26
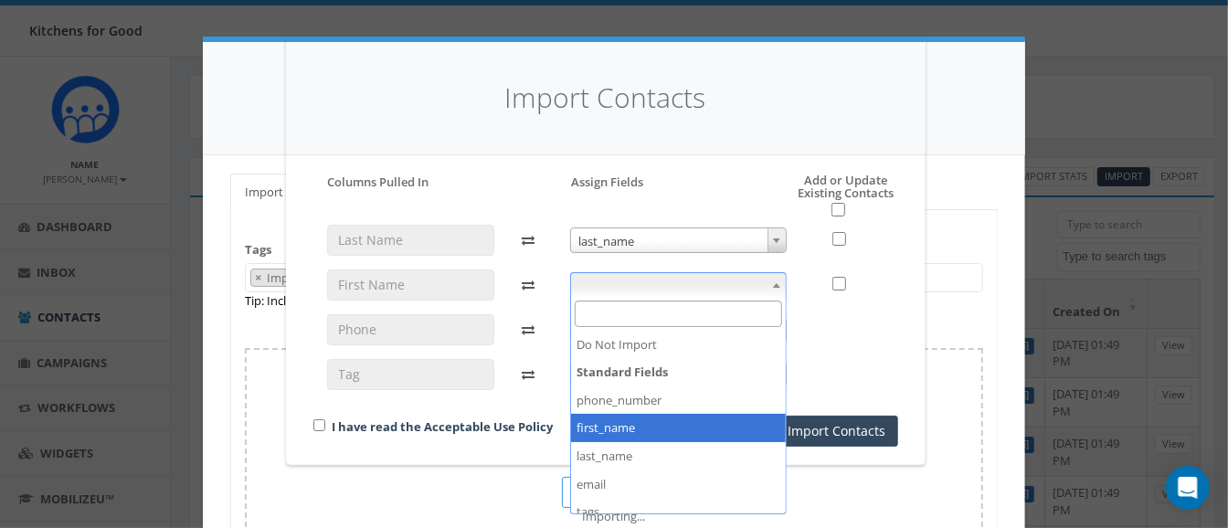
select select "first_name"
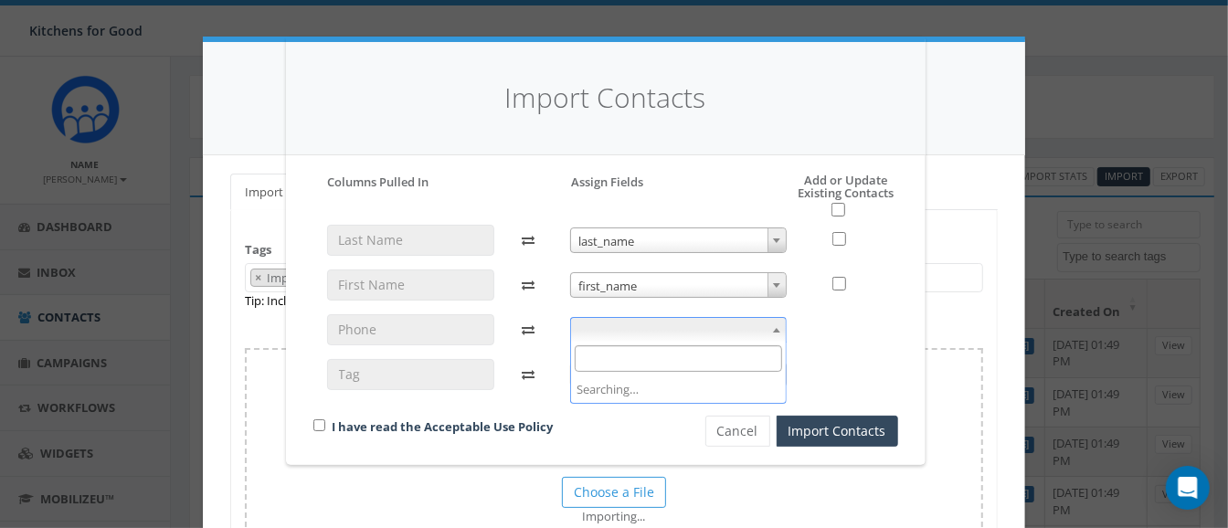
click at [620, 333] on span at bounding box center [678, 330] width 217 height 26
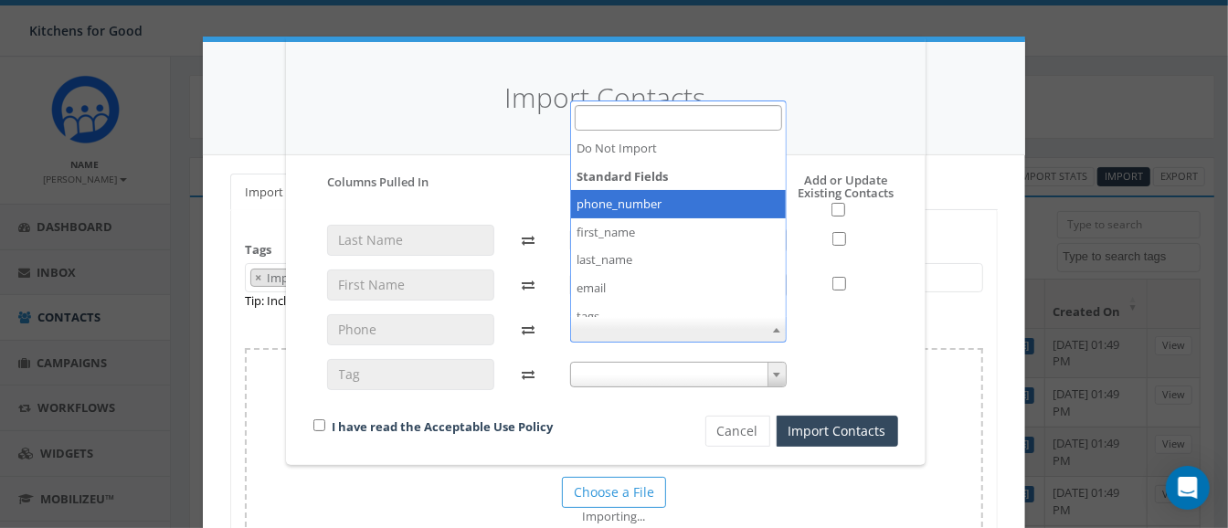
select select "phone_number"
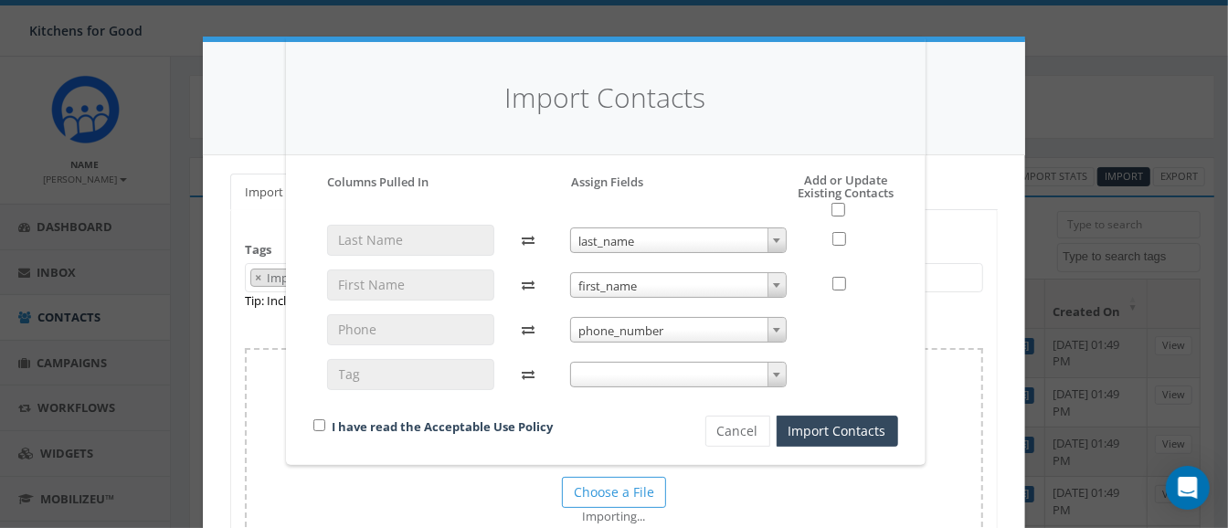
click at [621, 371] on span at bounding box center [678, 375] width 217 height 26
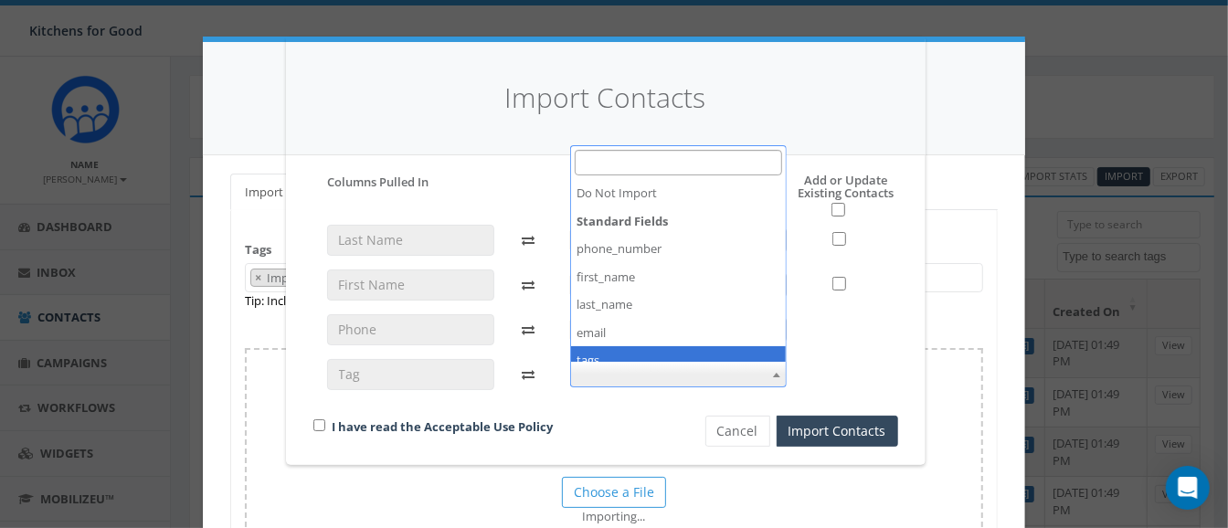
select select "tags"
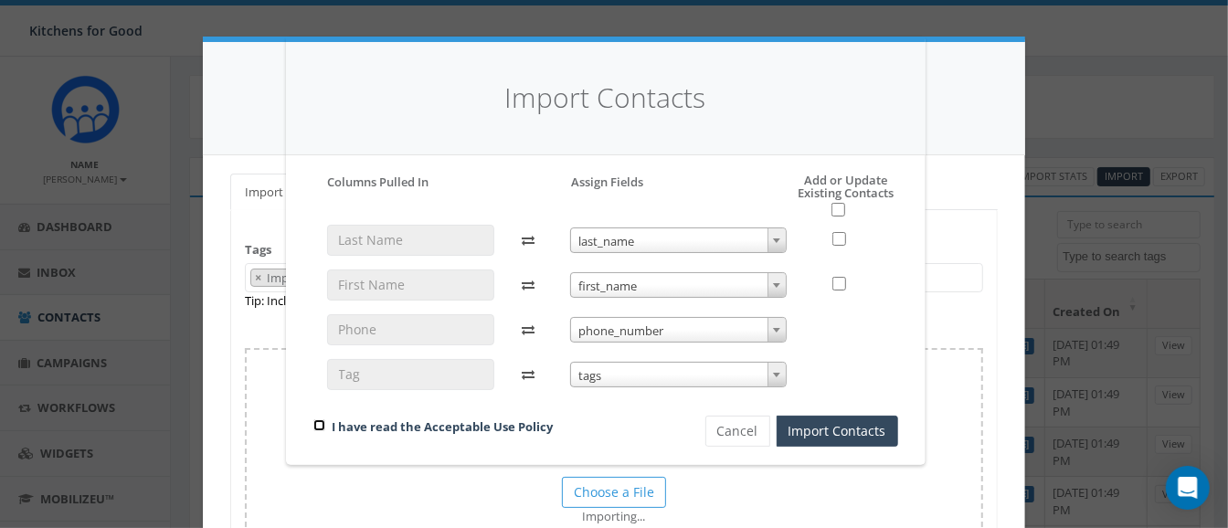
click at [318, 426] on input "checkbox" at bounding box center [319, 425] width 12 height 12
checkbox input "true"
click at [845, 431] on button "Import Contacts" at bounding box center [838, 431] width 122 height 31
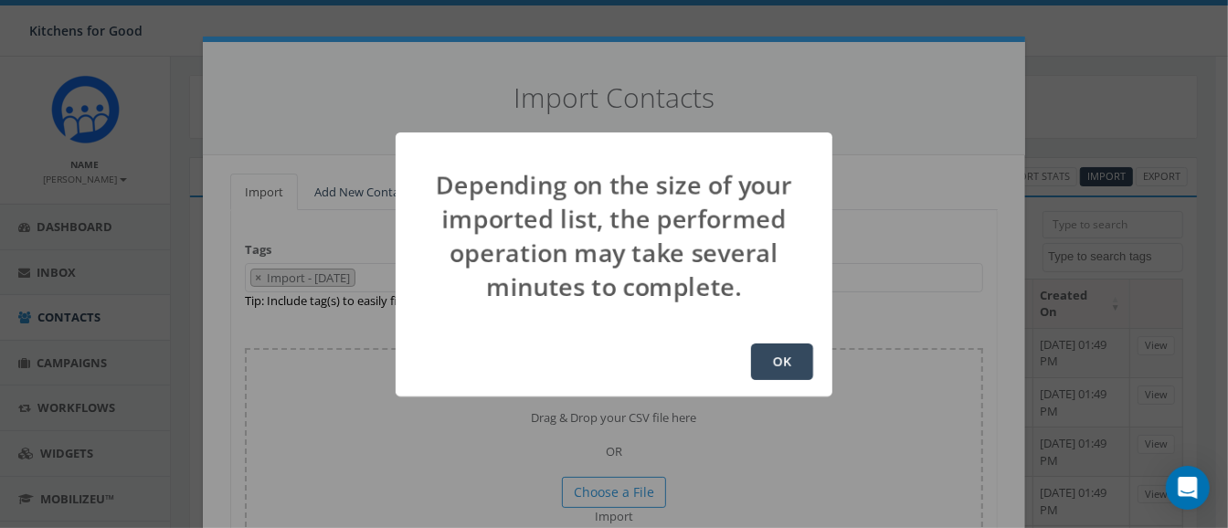
click at [780, 361] on button "OK" at bounding box center [782, 362] width 62 height 37
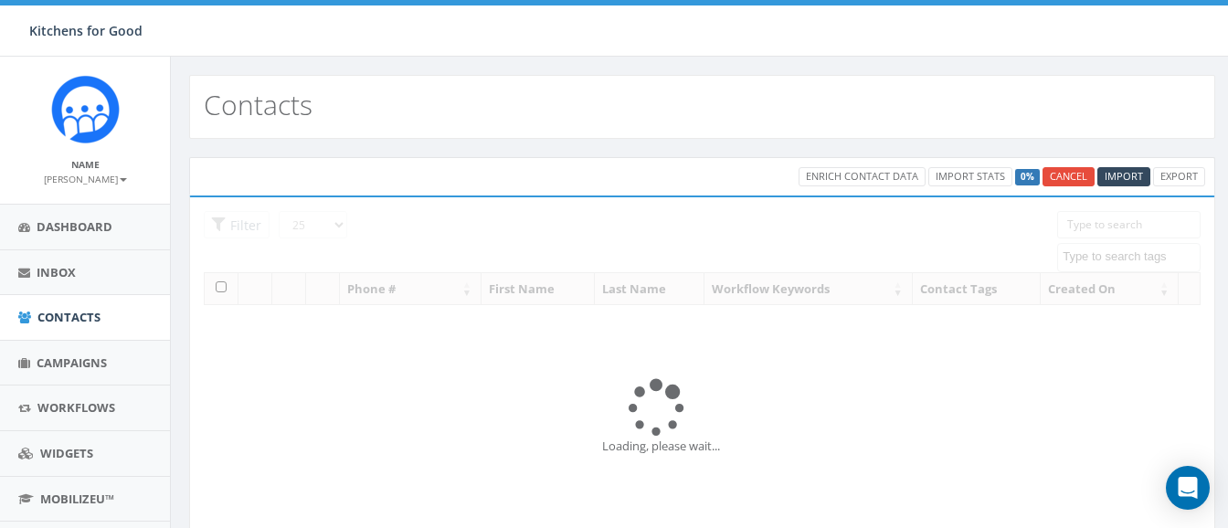
select select
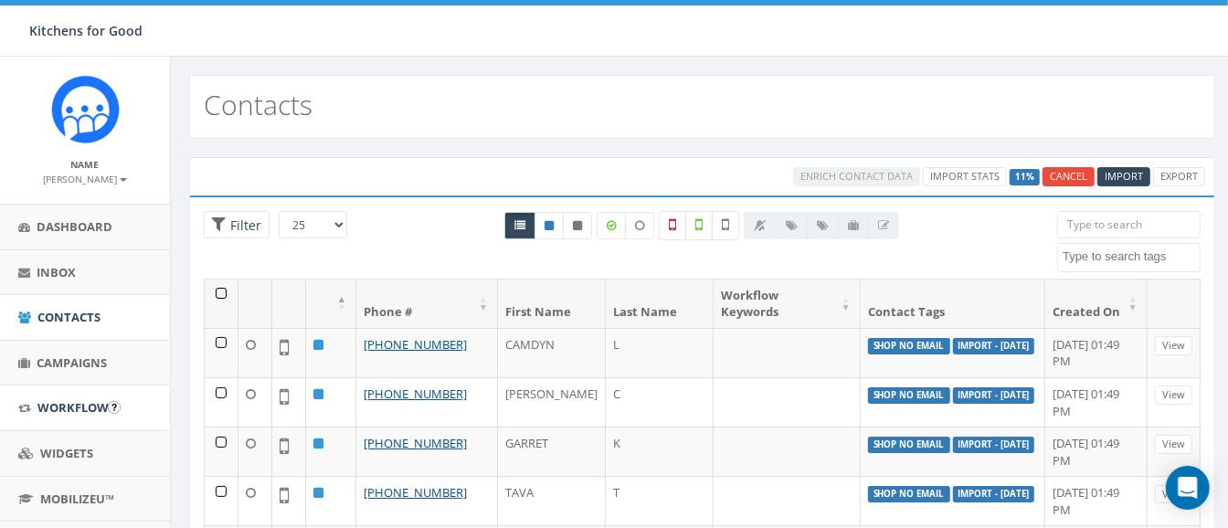
scroll to position [132, 0]
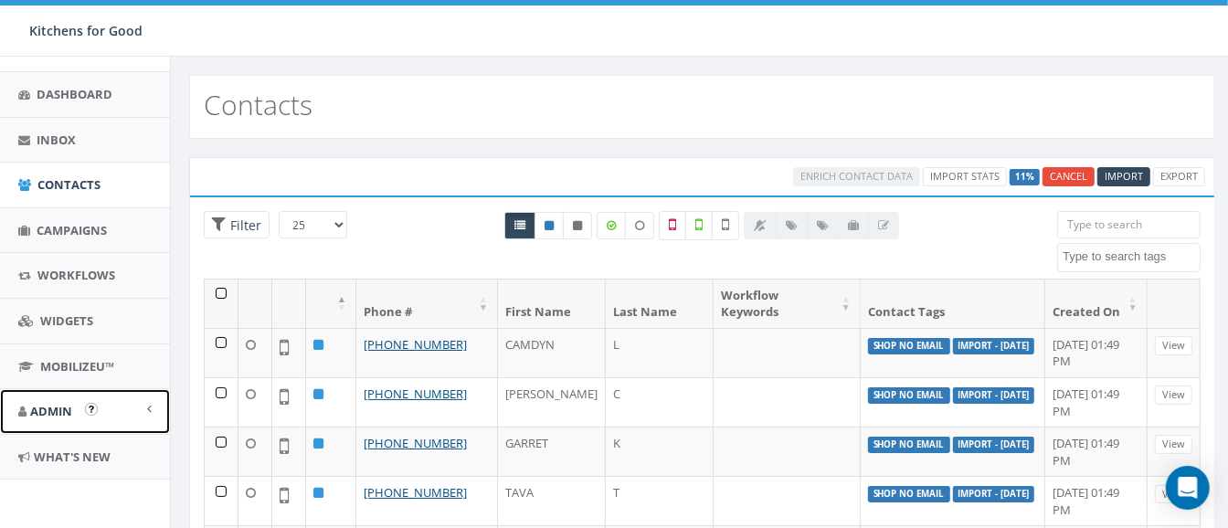
click at [52, 411] on span "Admin" at bounding box center [51, 411] width 42 height 16
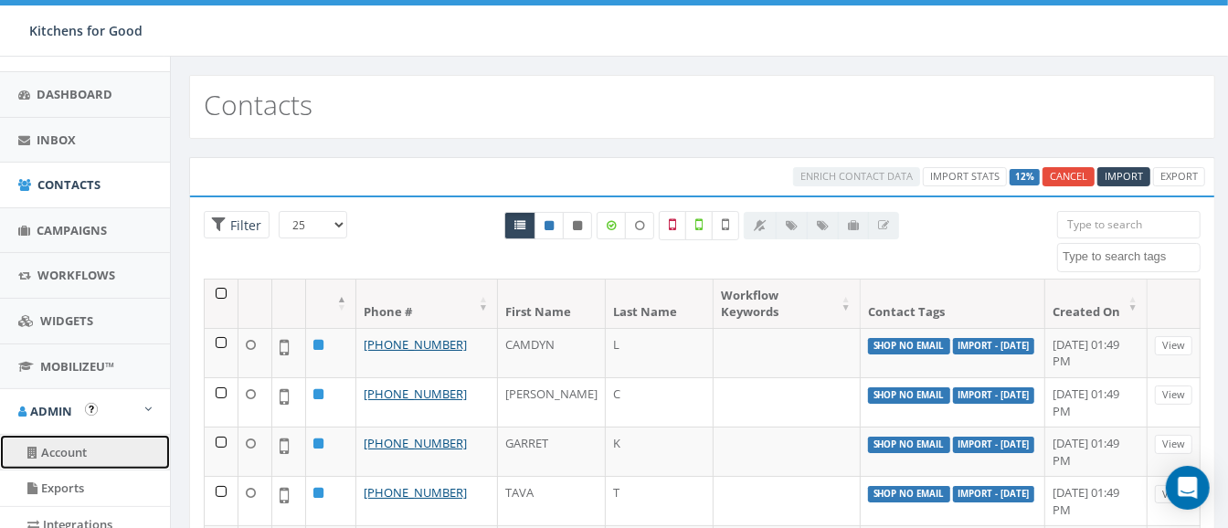
click at [57, 448] on link "Account" at bounding box center [85, 453] width 170 height 36
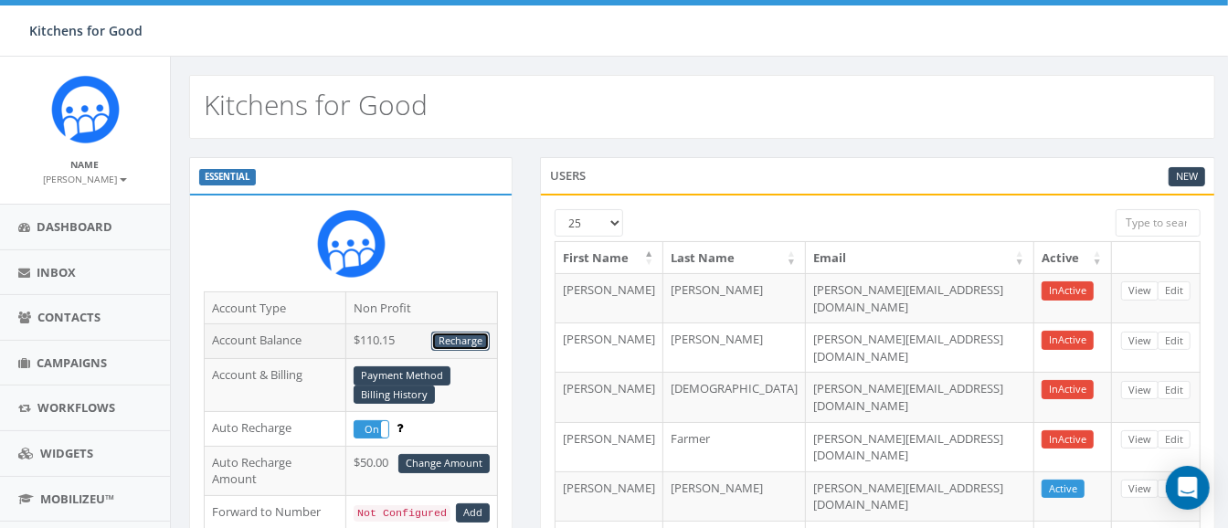
click at [440, 335] on link "Recharge" at bounding box center [460, 341] width 58 height 19
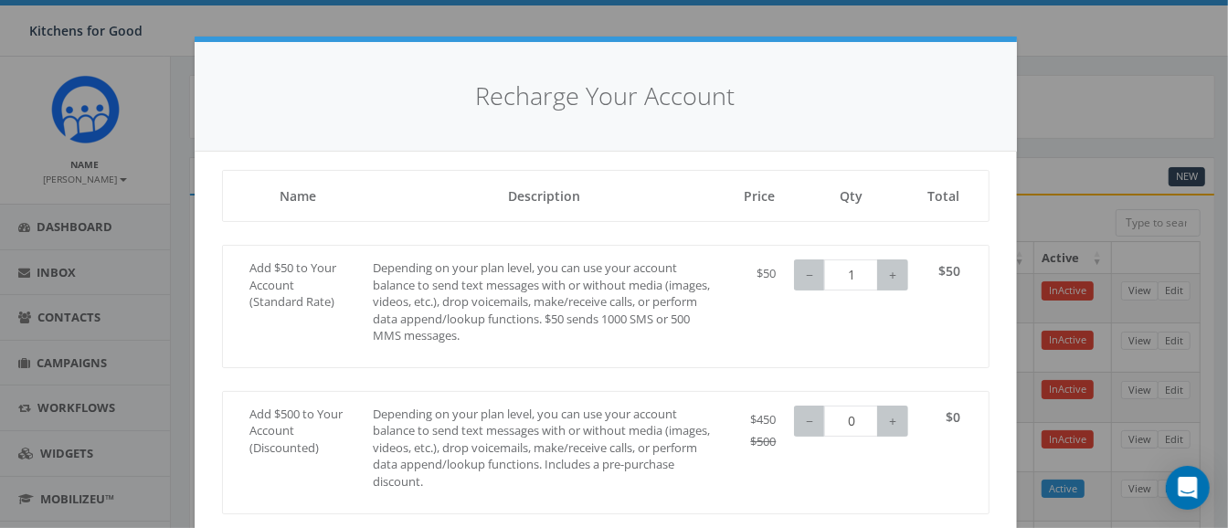
scroll to position [303, 0]
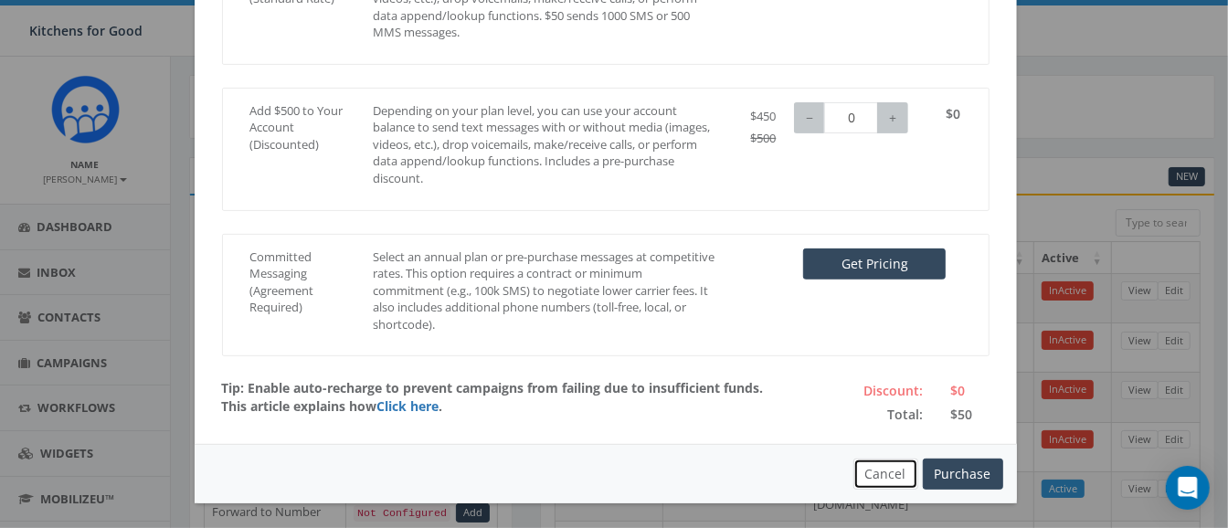
click at [878, 471] on button "Cancel" at bounding box center [885, 474] width 65 height 31
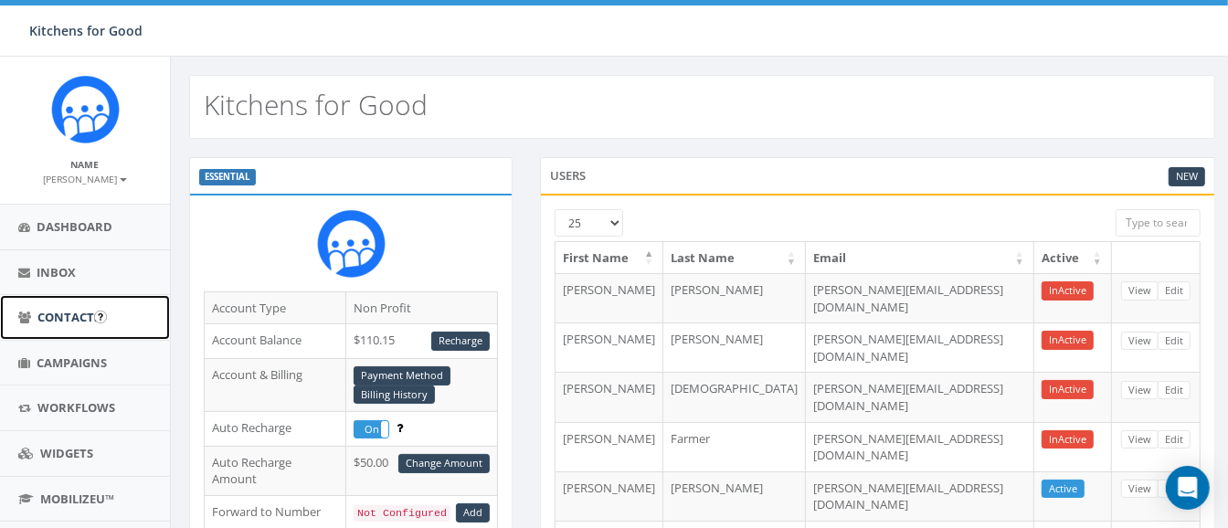
click at [69, 313] on span "Contacts" at bounding box center [68, 317] width 63 height 16
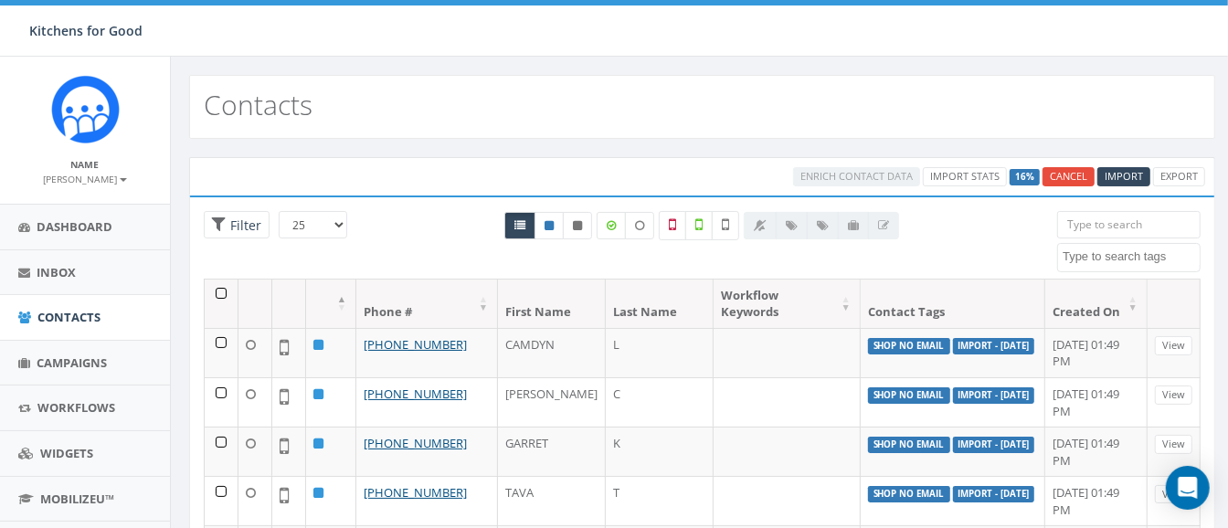
click at [1105, 251] on textarea "Search" at bounding box center [1131, 256] width 137 height 16
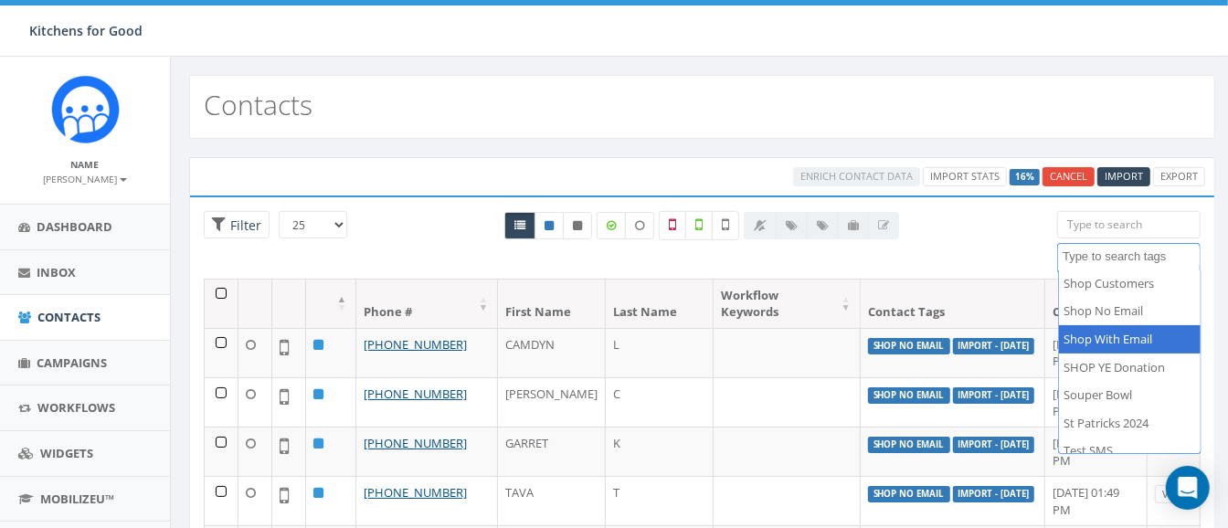
scroll to position [2005, 0]
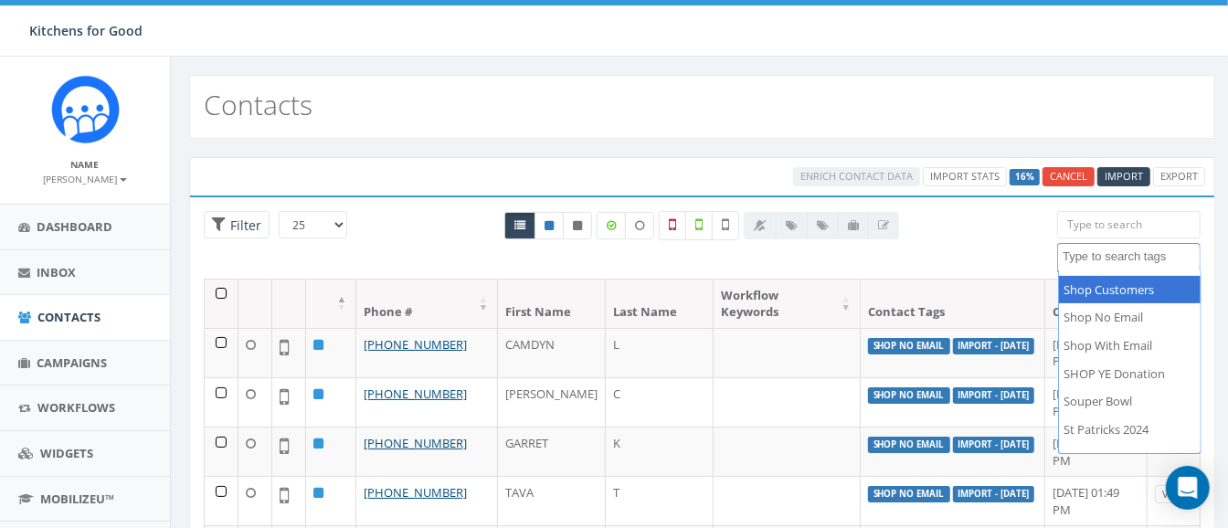
select select "Shop Customers"
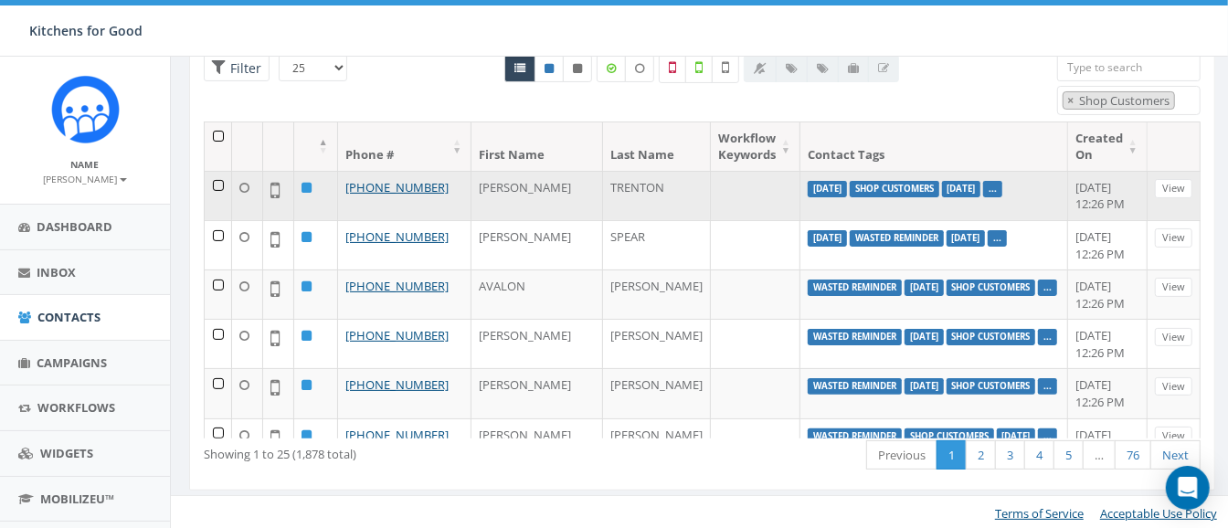
scroll to position [0, 0]
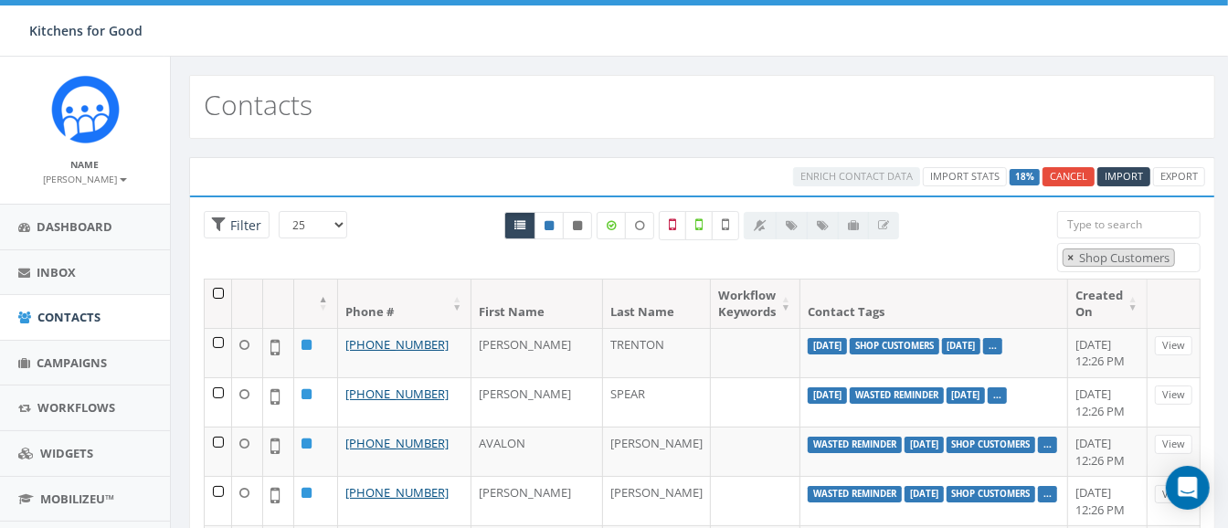
click at [1069, 257] on span "×" at bounding box center [1070, 257] width 6 height 16
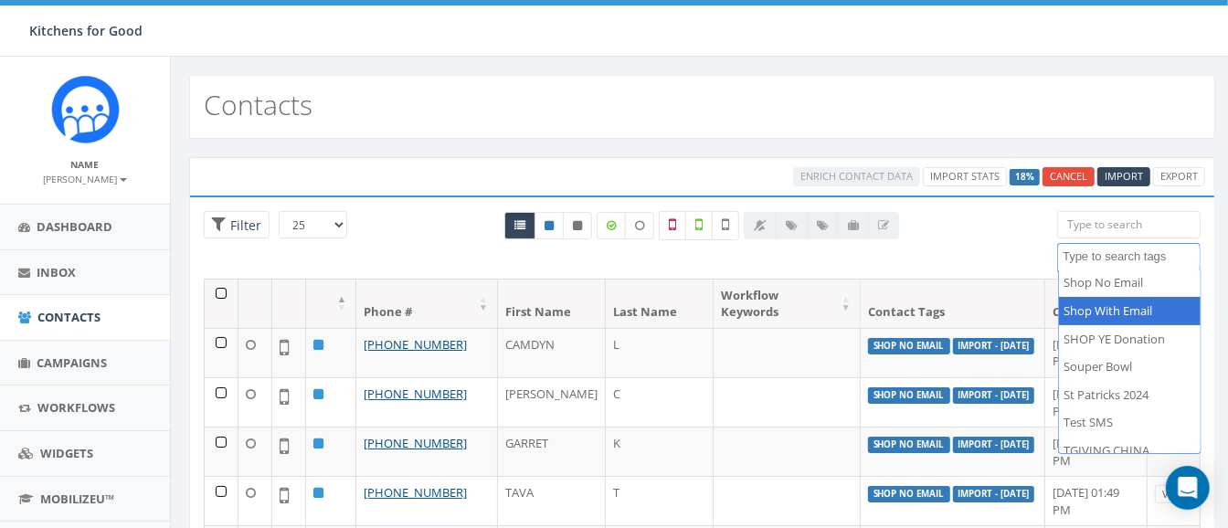
scroll to position [2039, 0]
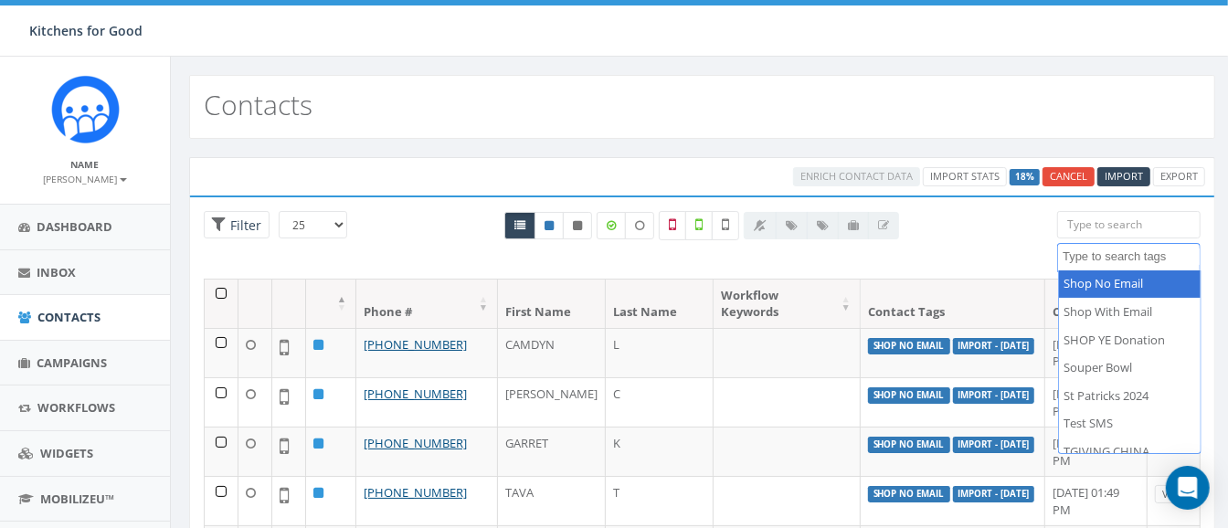
select select "Shop No Email"
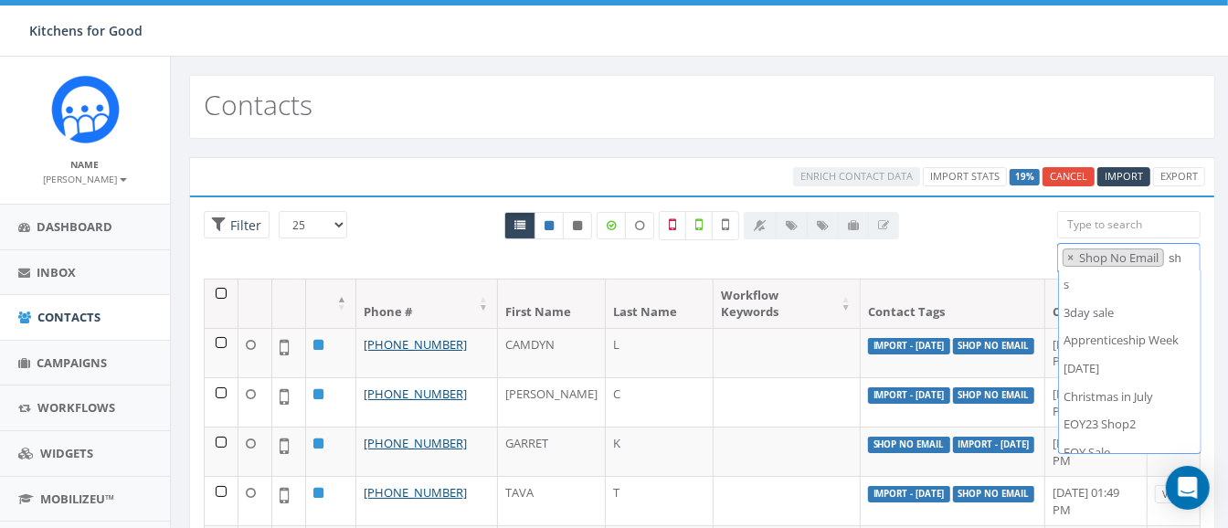
scroll to position [0, 0]
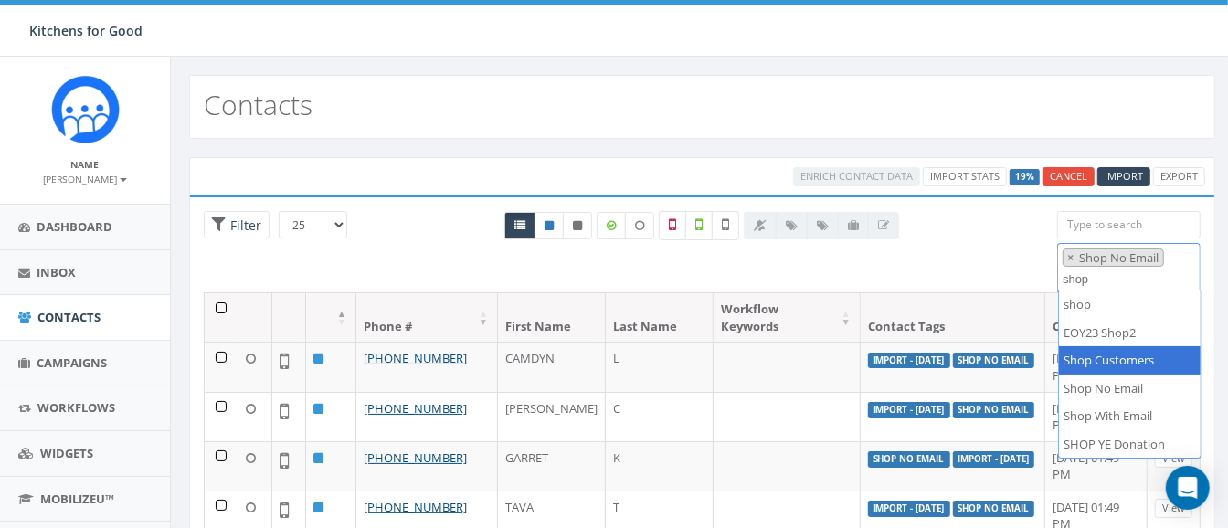
type textarea "shop"
select select "Shop Customers"
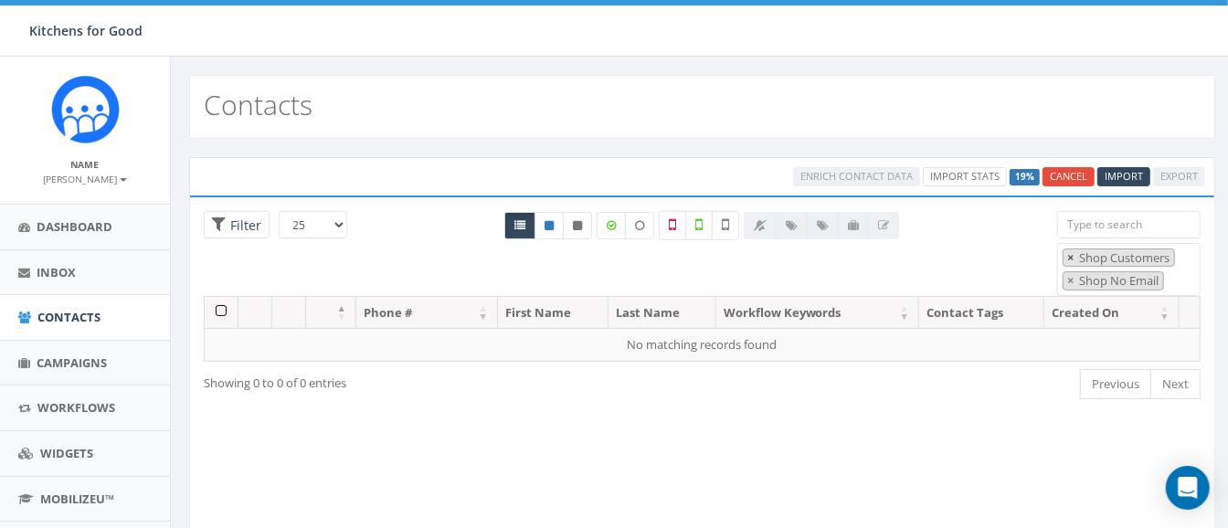
click at [1071, 259] on span "×" at bounding box center [1070, 257] width 6 height 16
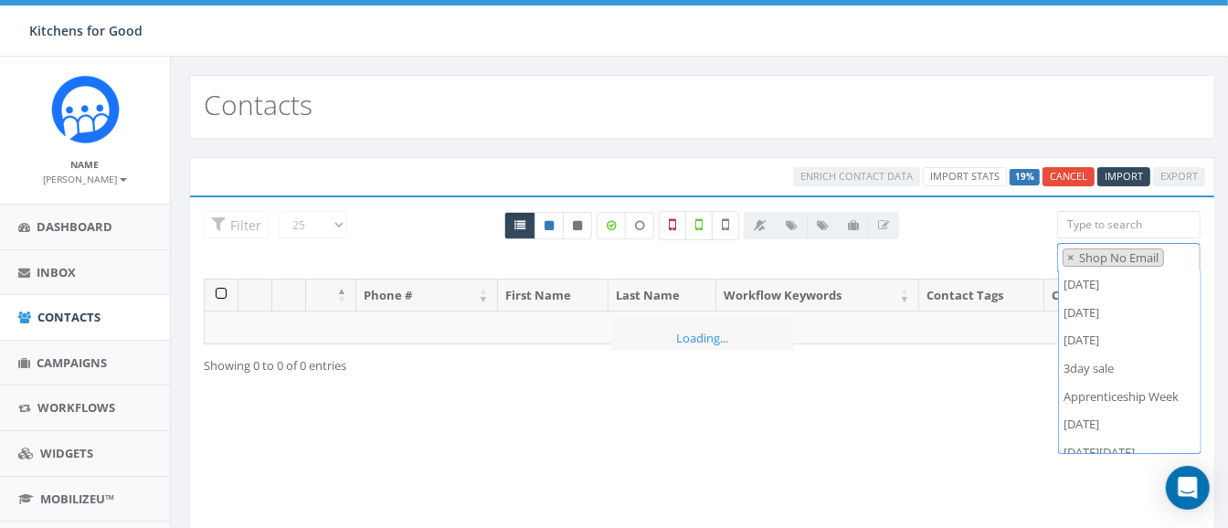
select select "Shop No Email"
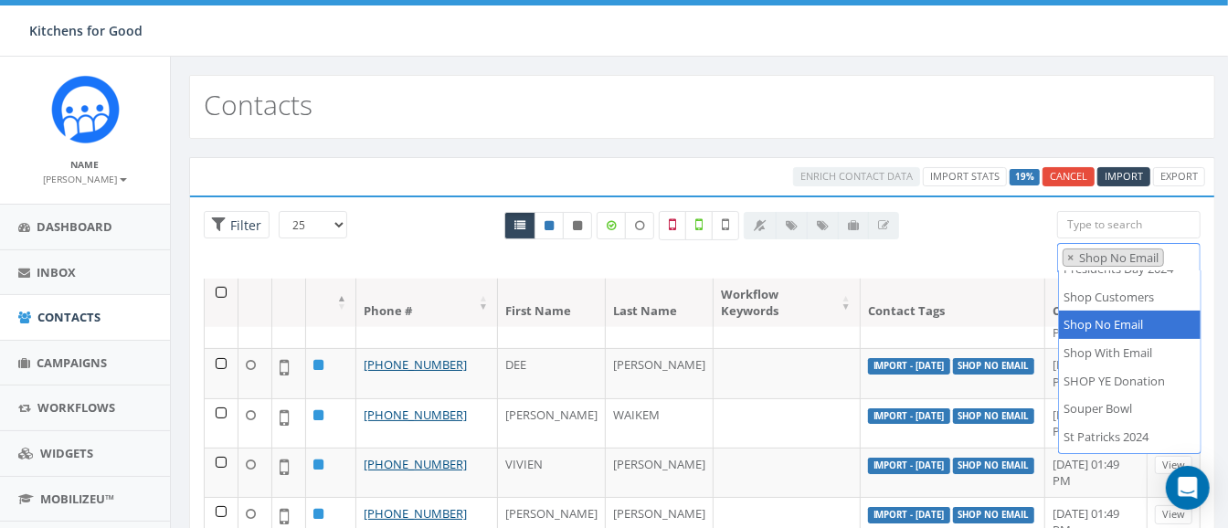
scroll to position [157, 0]
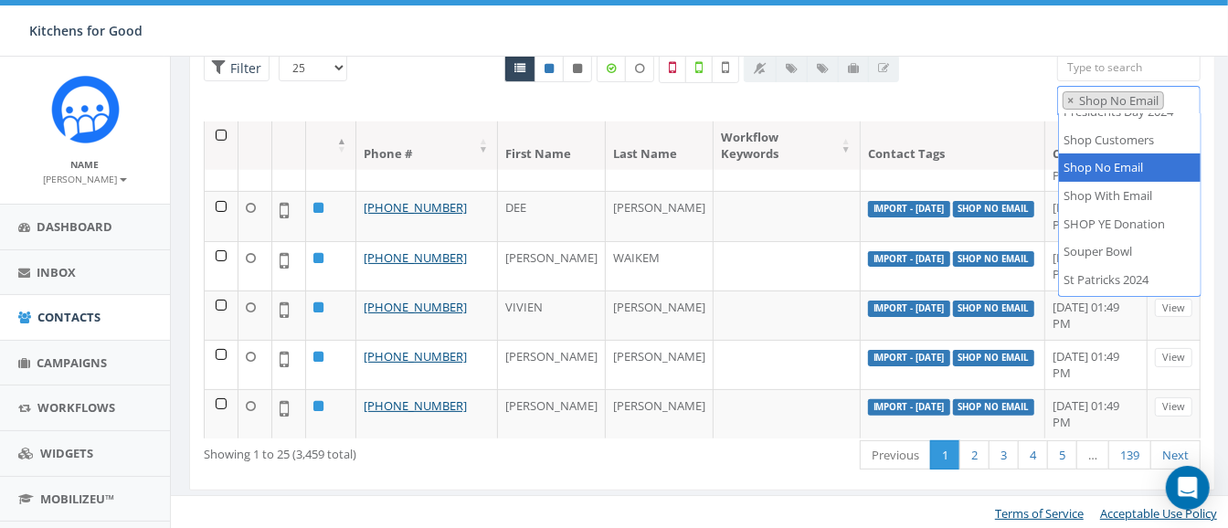
click at [893, 105] on div "All 0 contact(s) on current page All 3459 contact(s) filtered" at bounding box center [701, 102] width 449 height 20
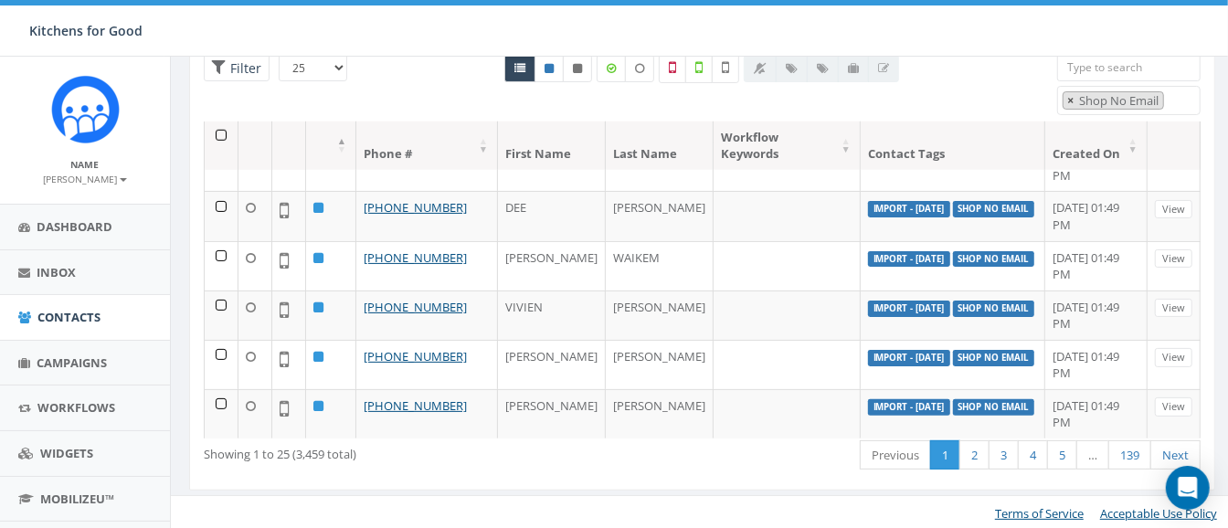
click at [1069, 98] on span "×" at bounding box center [1070, 100] width 6 height 16
select select
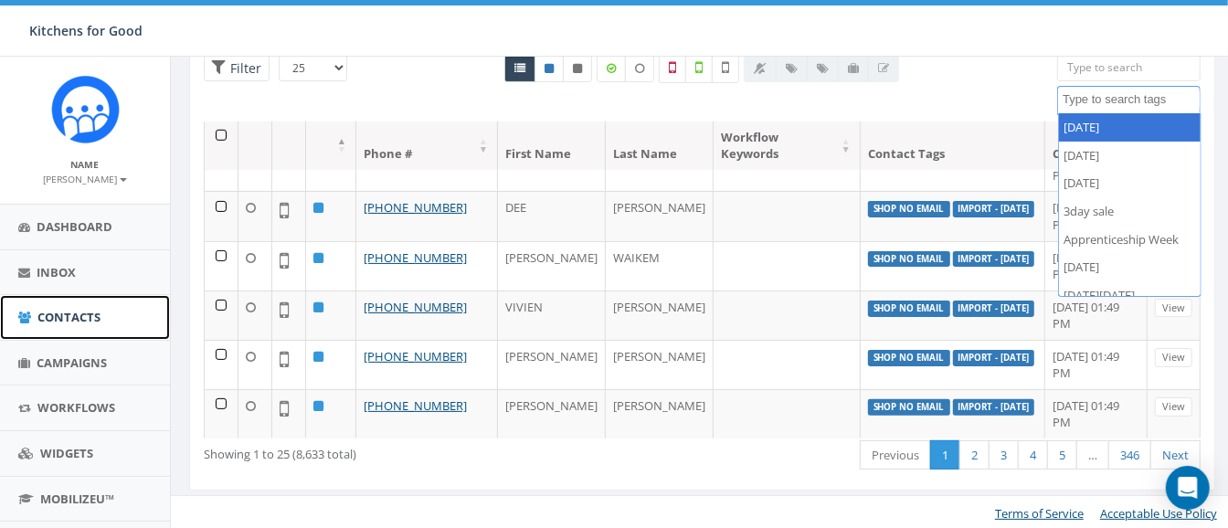
click at [79, 312] on span "Contacts" at bounding box center [68, 317] width 63 height 16
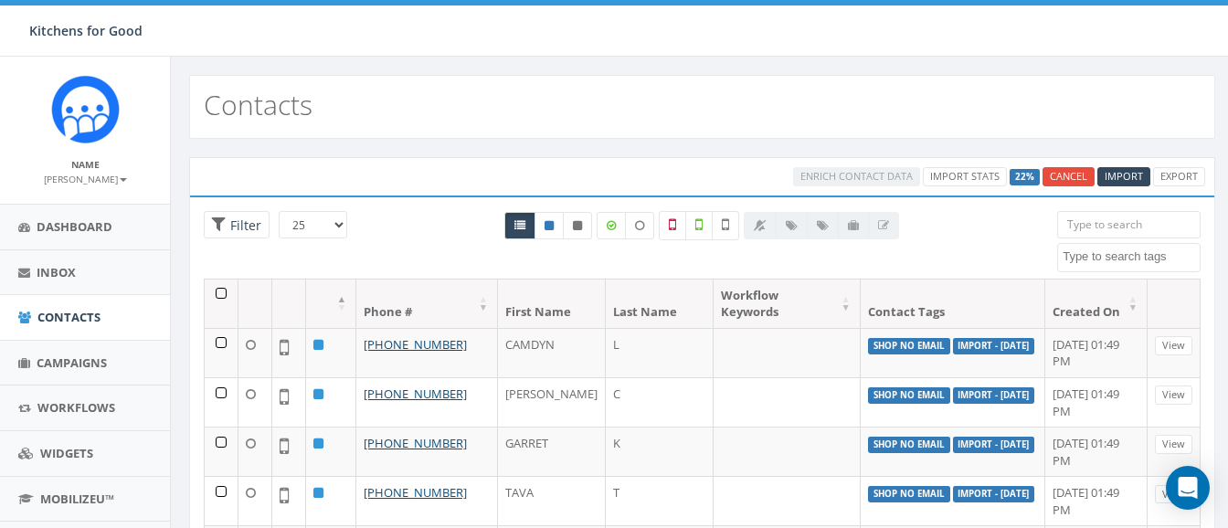
select select
click at [78, 358] on span "Campaigns" at bounding box center [72, 362] width 70 height 16
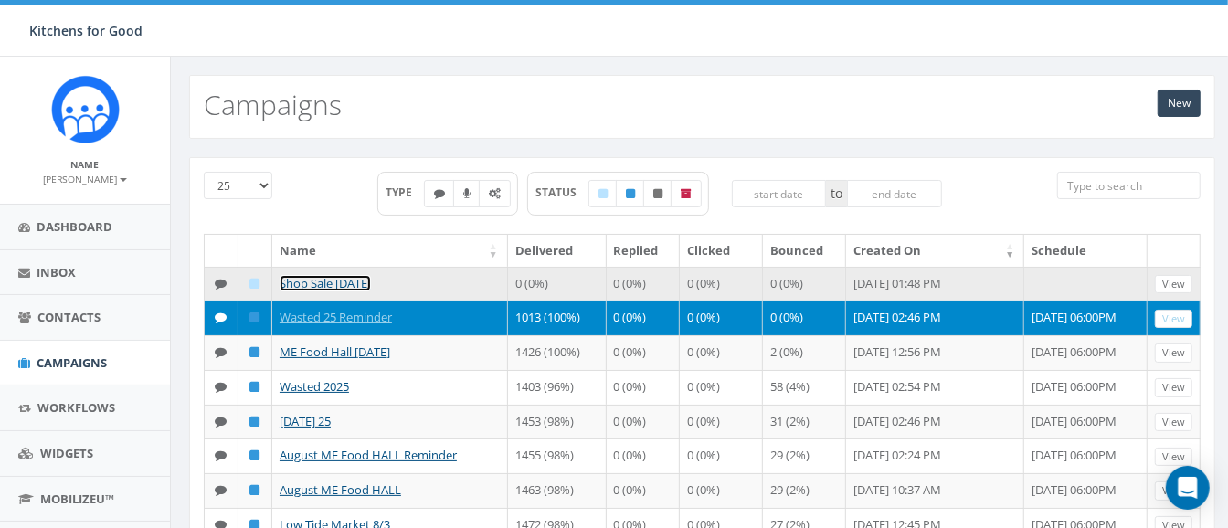
click at [349, 285] on link "Shop Sale [DATE]" at bounding box center [325, 283] width 91 height 16
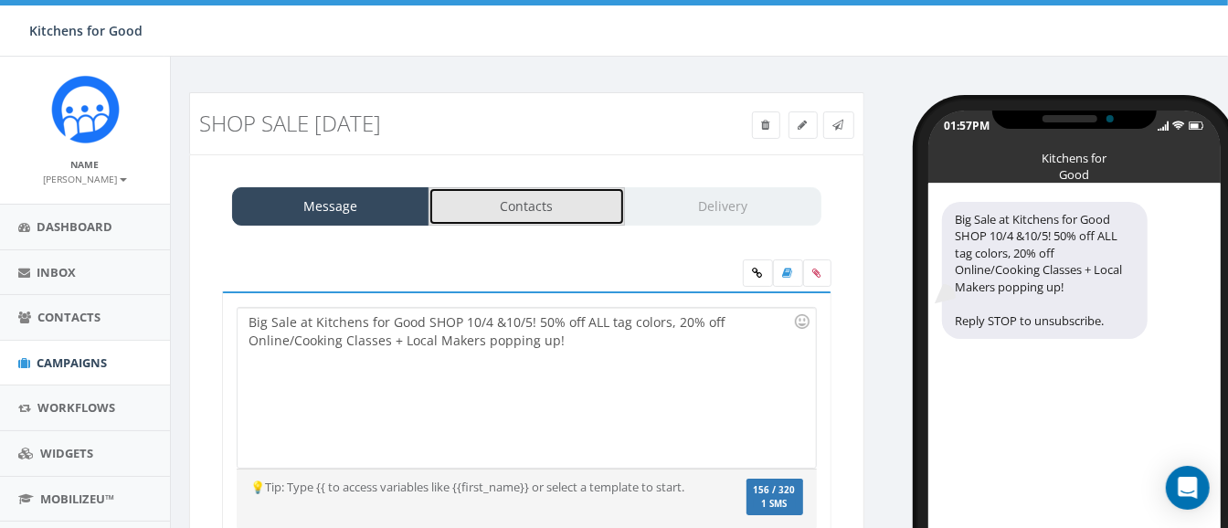
click at [520, 217] on link "Contacts" at bounding box center [526, 206] width 197 height 38
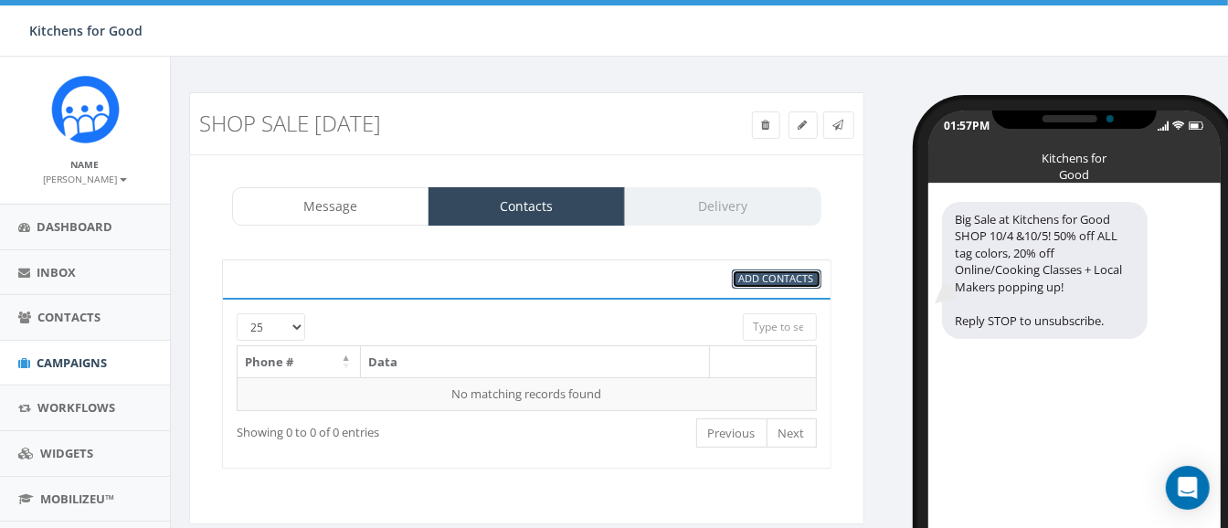
click at [763, 284] on span "Add Contacts" at bounding box center [776, 278] width 75 height 14
select select
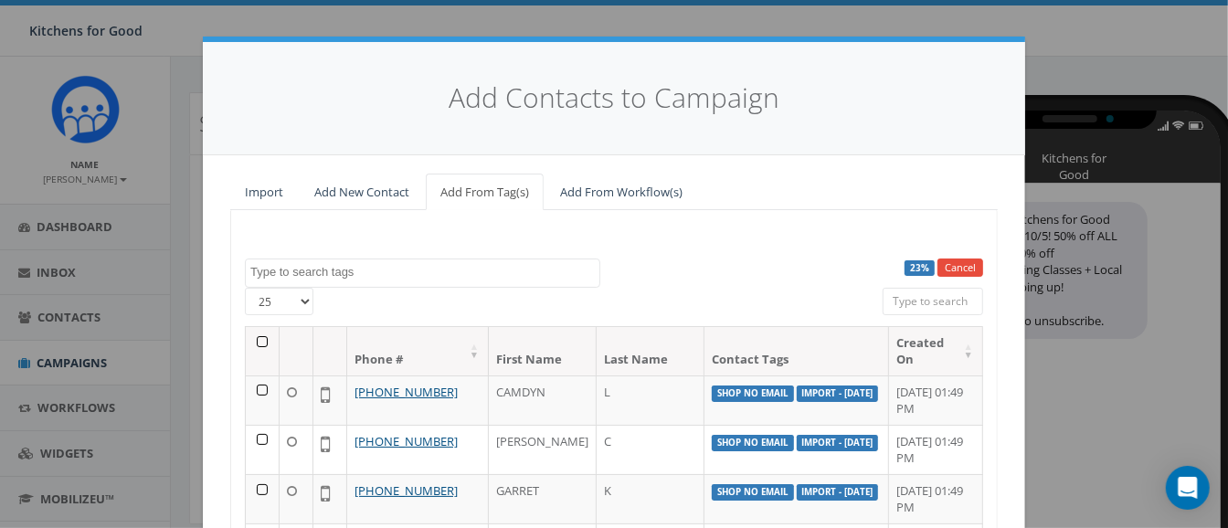
click at [450, 280] on span at bounding box center [422, 273] width 355 height 29
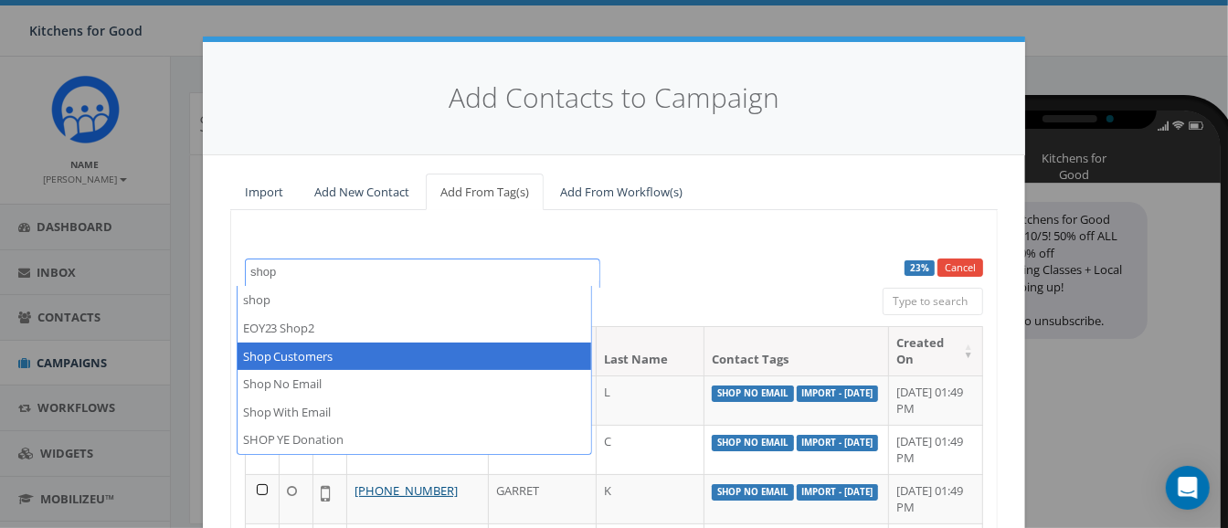
type textarea "shop"
select select "Shop Customers"
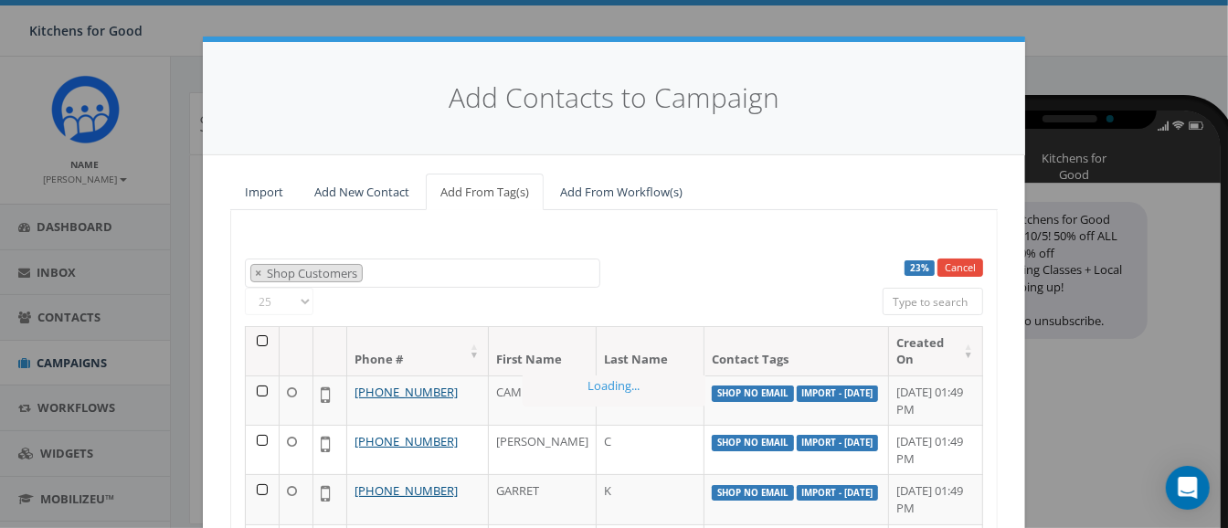
scroll to position [1146, 0]
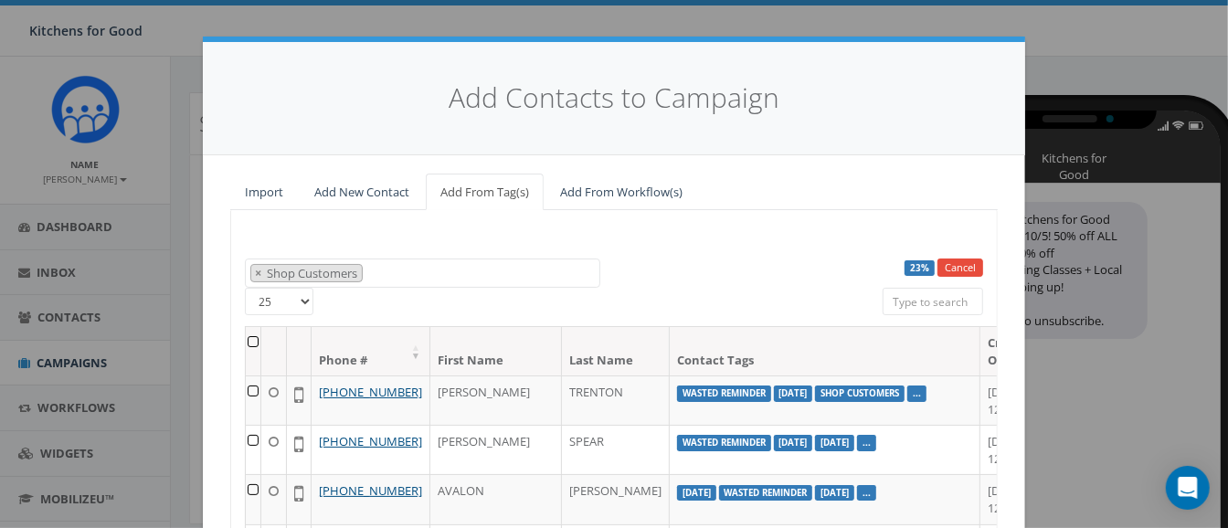
click at [246, 335] on th at bounding box center [254, 351] width 16 height 48
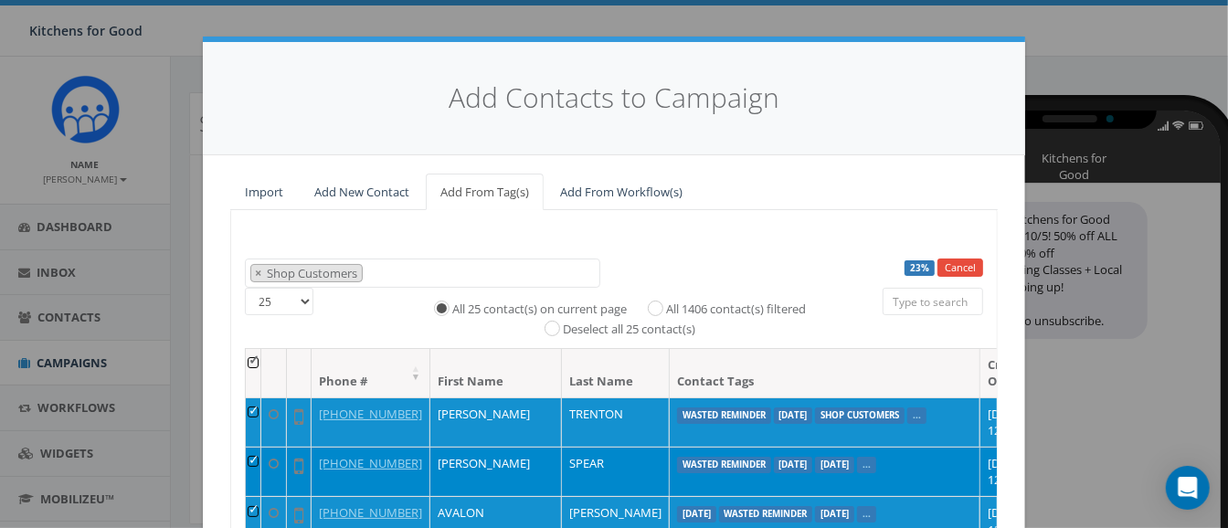
click at [666, 306] on label "All 1406 contact(s) filtered" at bounding box center [736, 310] width 140 height 18
click at [654, 306] on input "All 1406 contact(s) filtered" at bounding box center [660, 307] width 12 height 12
radio input "true"
click at [418, 269] on span "× Shop Customers" at bounding box center [422, 274] width 355 height 30
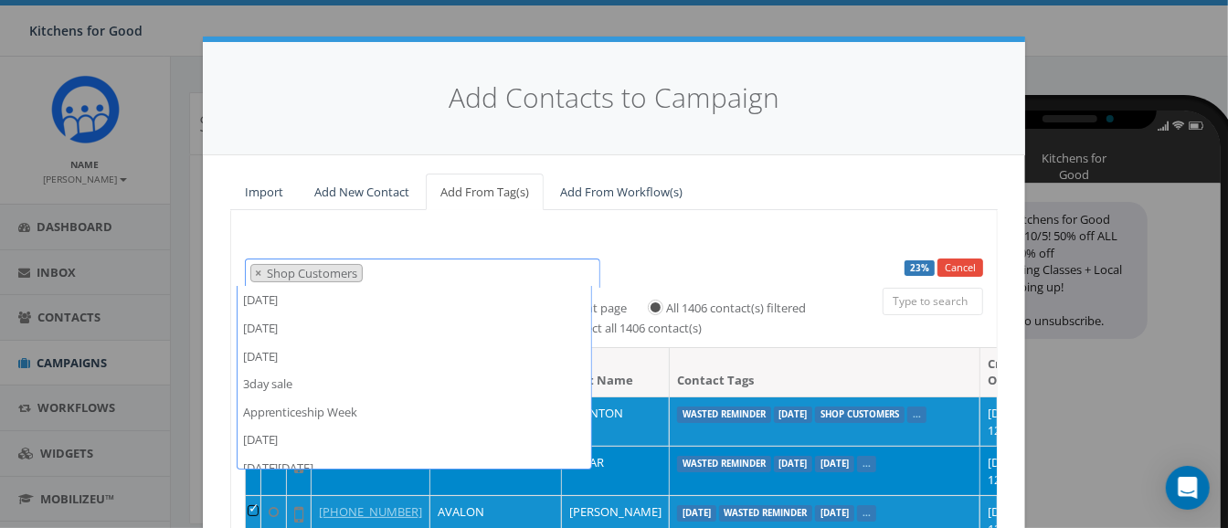
scroll to position [1954, 0]
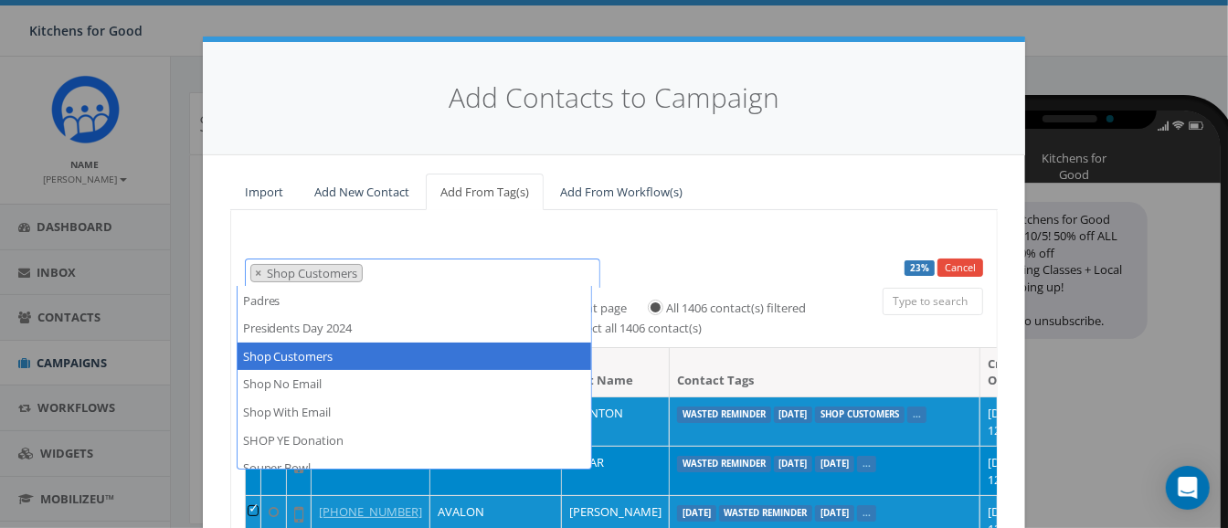
click at [689, 262] on div "2025/02/06 2025/07/29 2025/09/25 3day sale Apprenticeship Week August 2023 Blac…" at bounding box center [614, 273] width 766 height 29
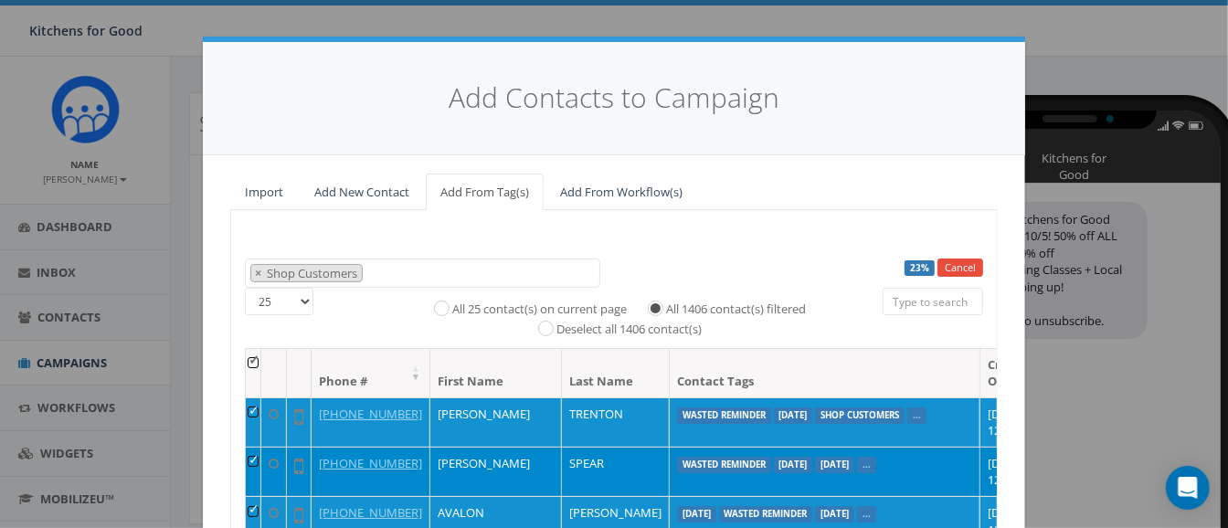
click at [511, 274] on span "× Shop Customers" at bounding box center [422, 274] width 355 height 30
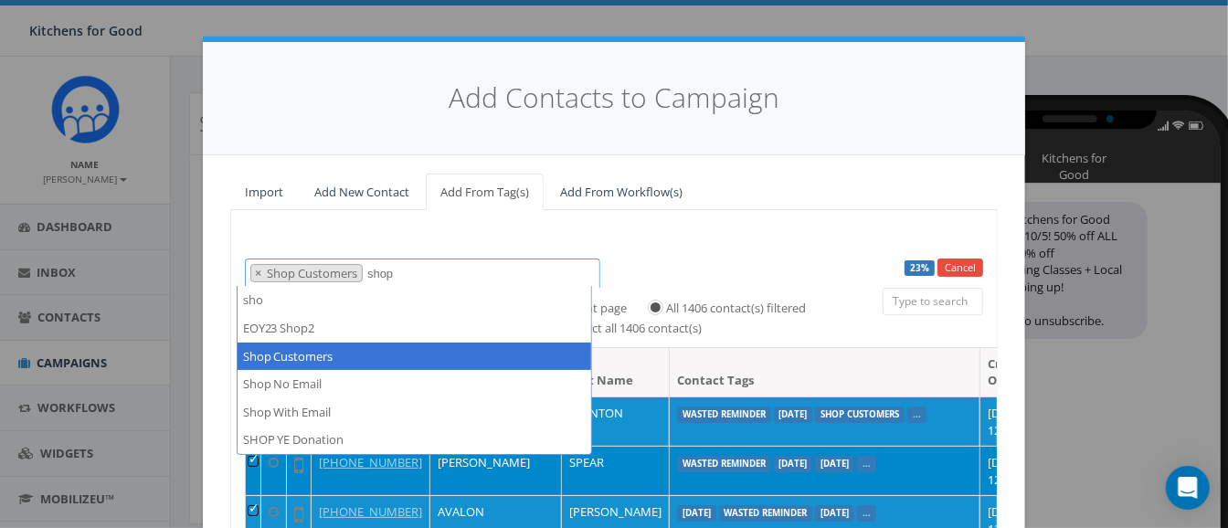
scroll to position [0, 0]
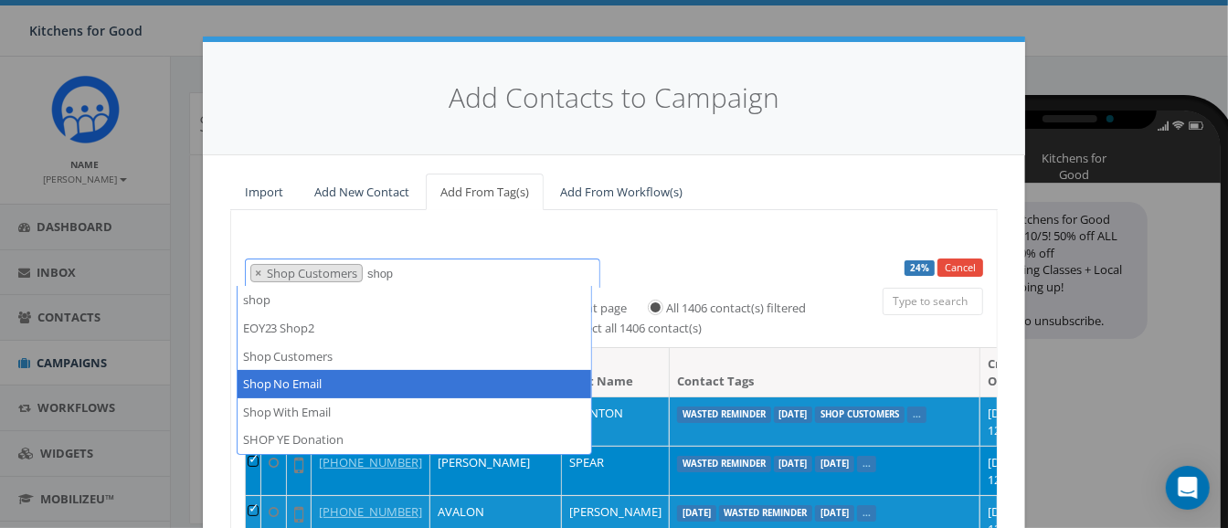
type textarea "shop"
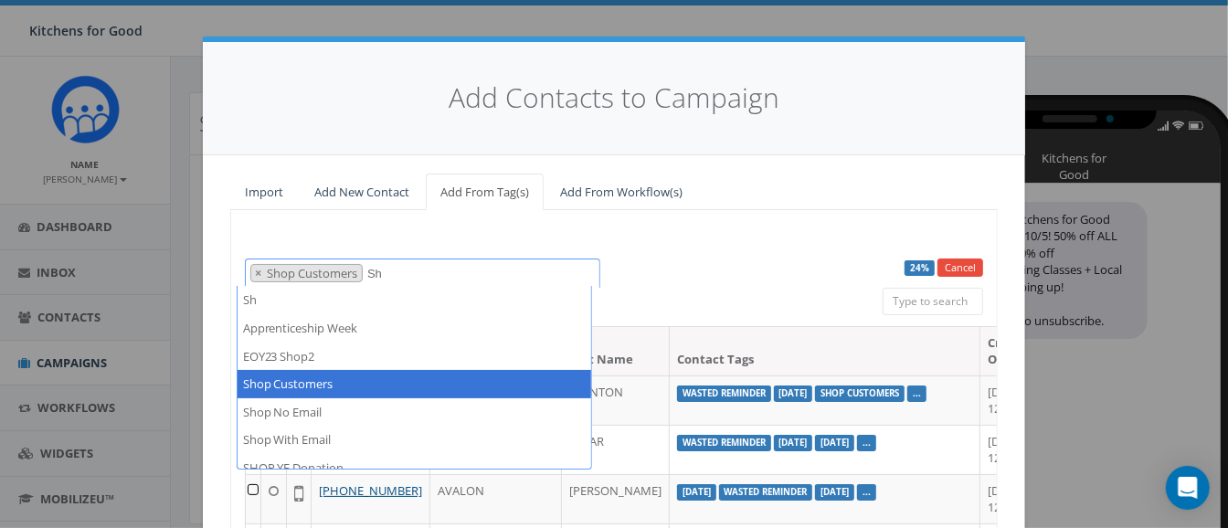
type textarea "S"
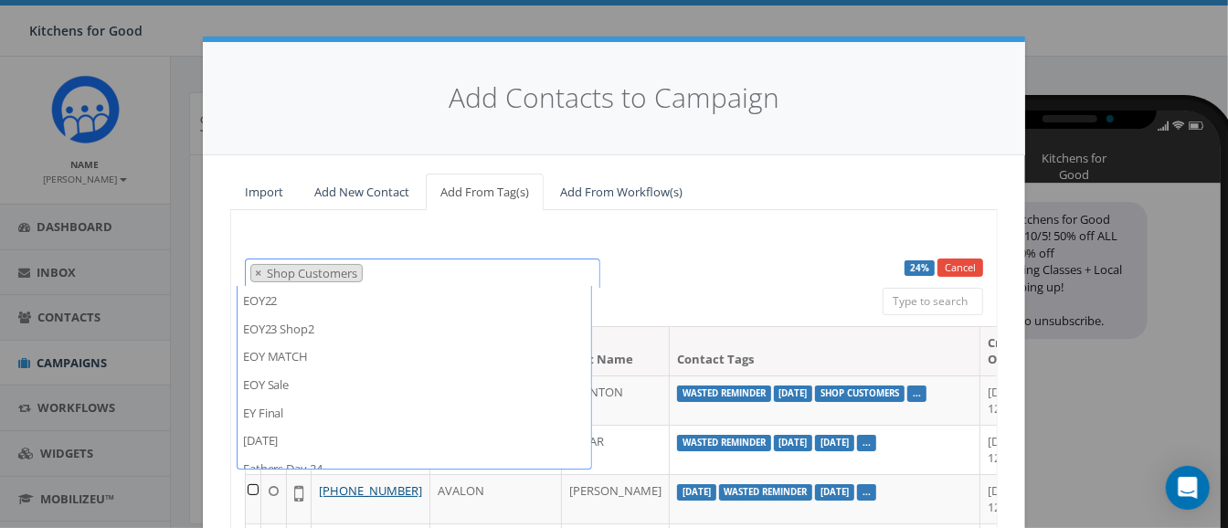
scroll to position [1954, 0]
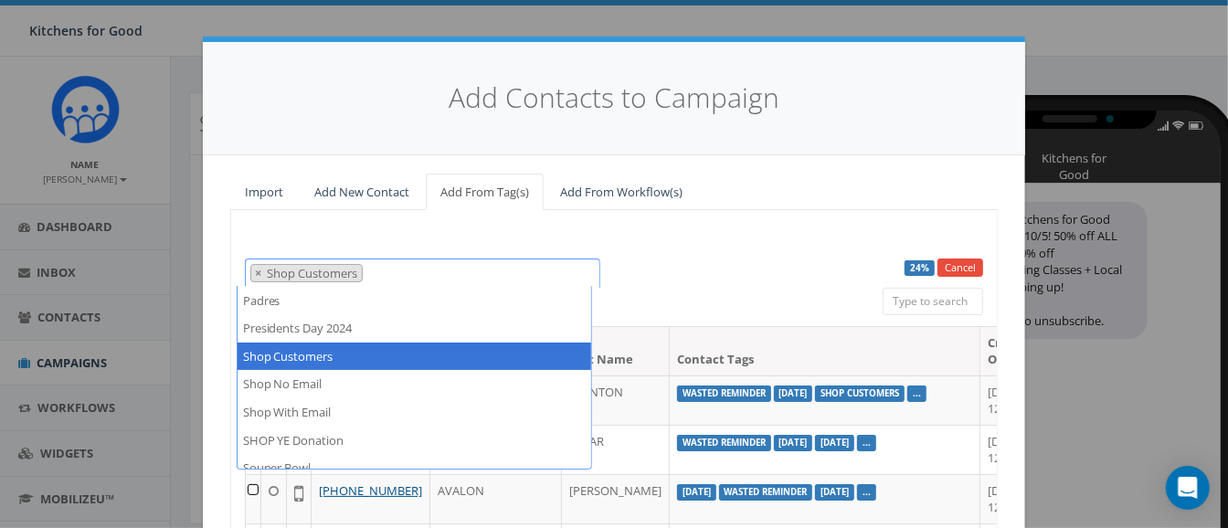
click at [679, 250] on div "24% Cancel 2025/02/06 2025/07/29 2025/09/25 3day sale Apprenticeship Week Augus…" at bounding box center [613, 467] width 767 height 515
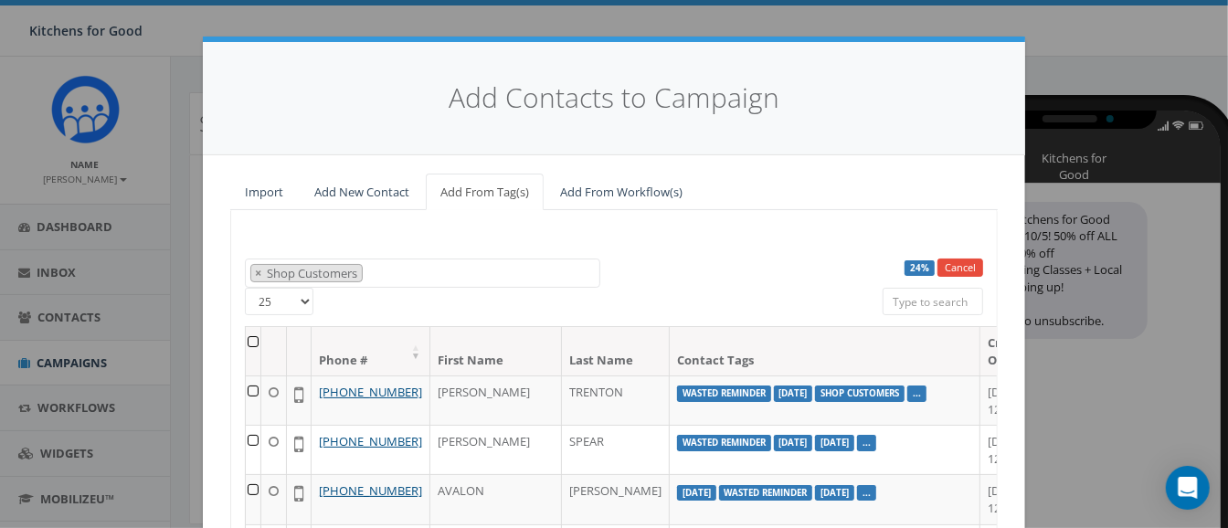
click at [246, 339] on th at bounding box center [254, 351] width 16 height 48
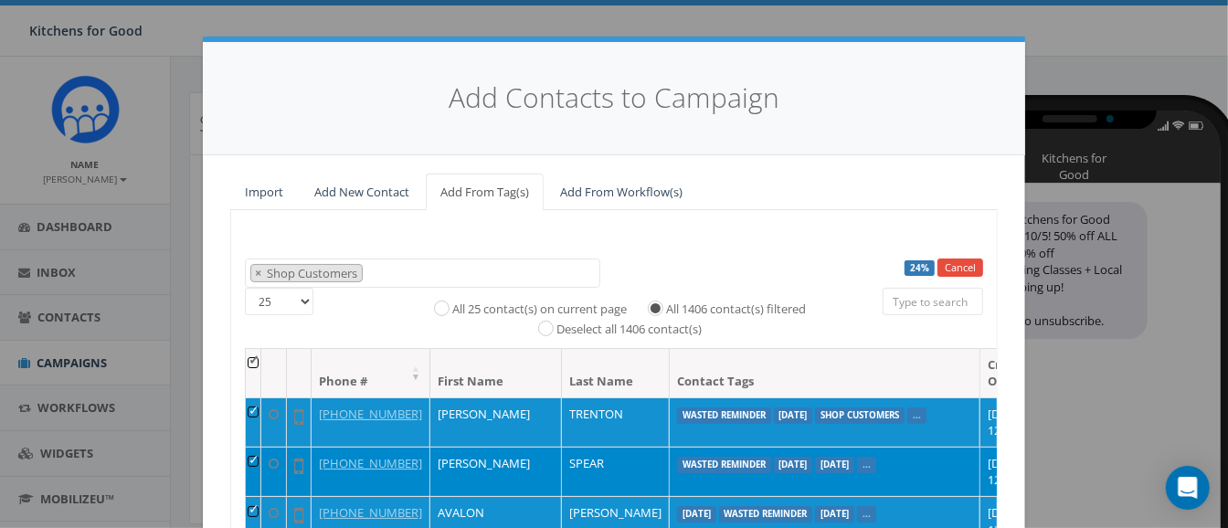
scroll to position [285, 0]
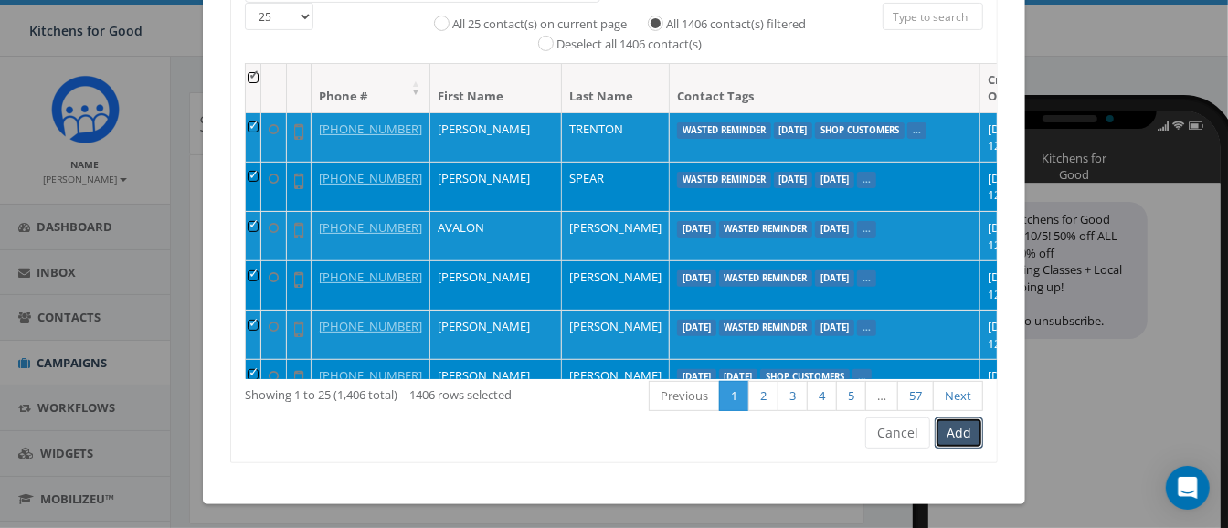
click at [949, 431] on button "Add" at bounding box center [959, 433] width 48 height 31
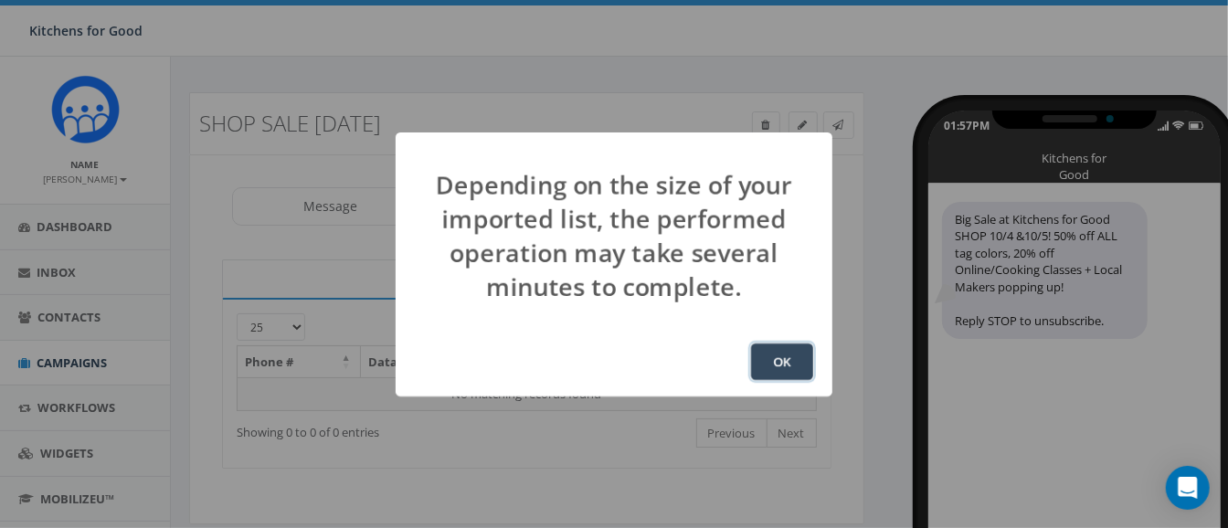
click at [770, 356] on button "OK" at bounding box center [782, 362] width 62 height 37
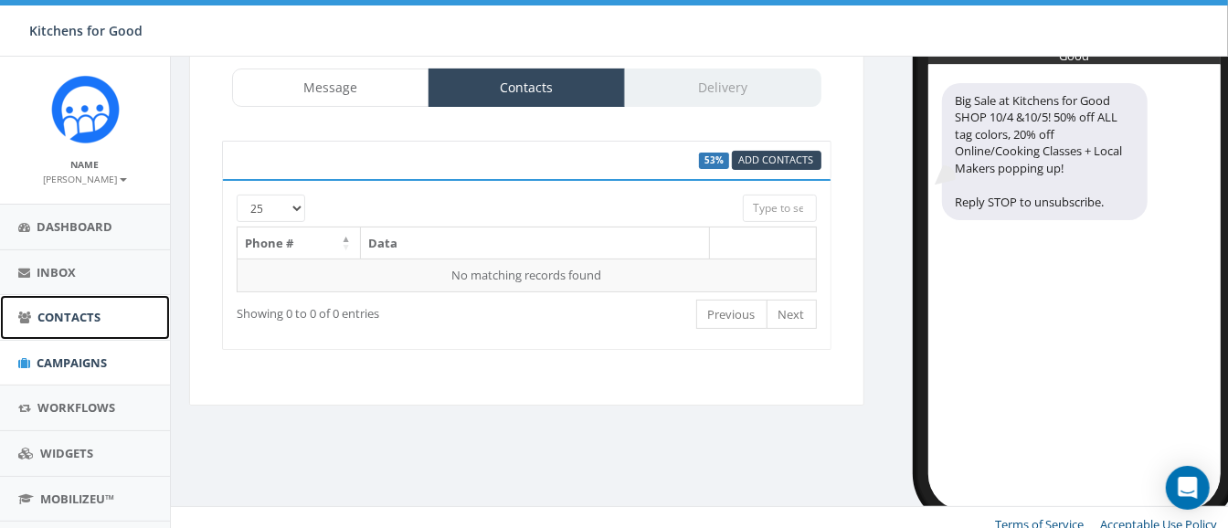
click at [60, 320] on span "Contacts" at bounding box center [68, 317] width 63 height 16
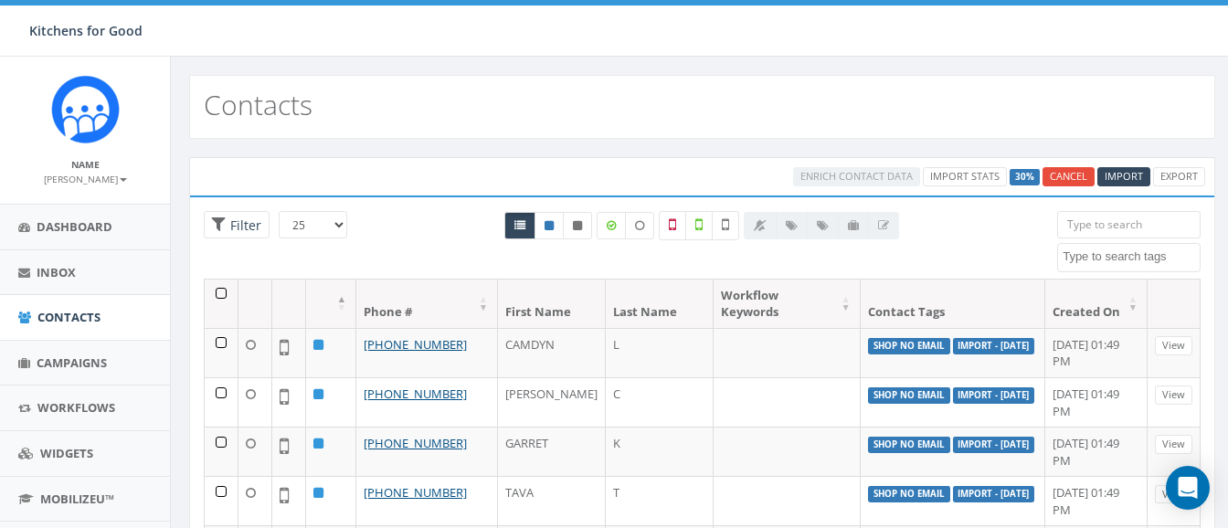
select select
click at [62, 354] on span "Campaigns" at bounding box center [72, 362] width 70 height 16
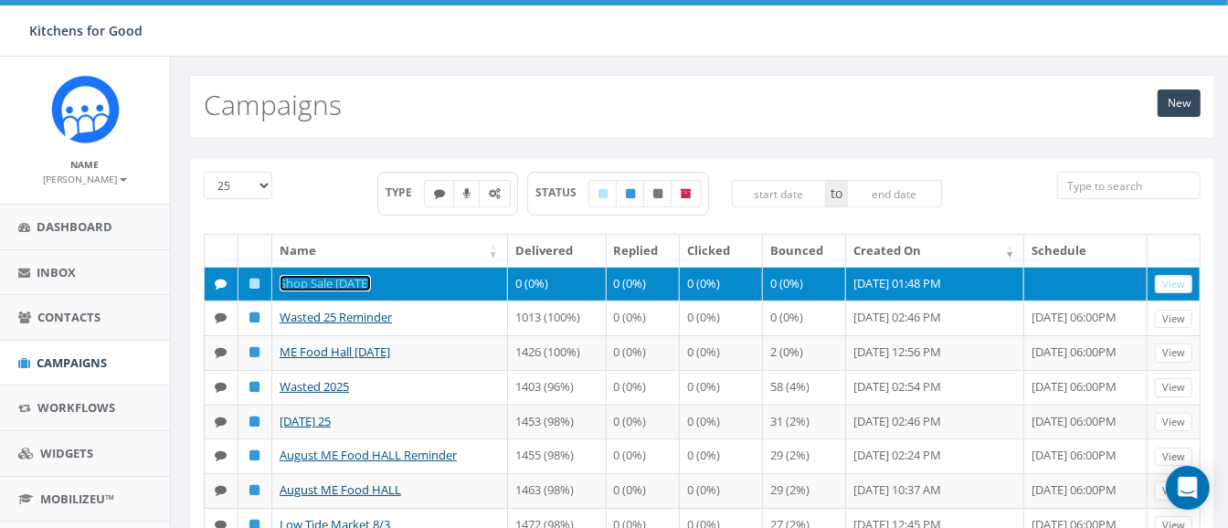
click at [349, 282] on link "Shop Sale [DATE]" at bounding box center [325, 283] width 91 height 16
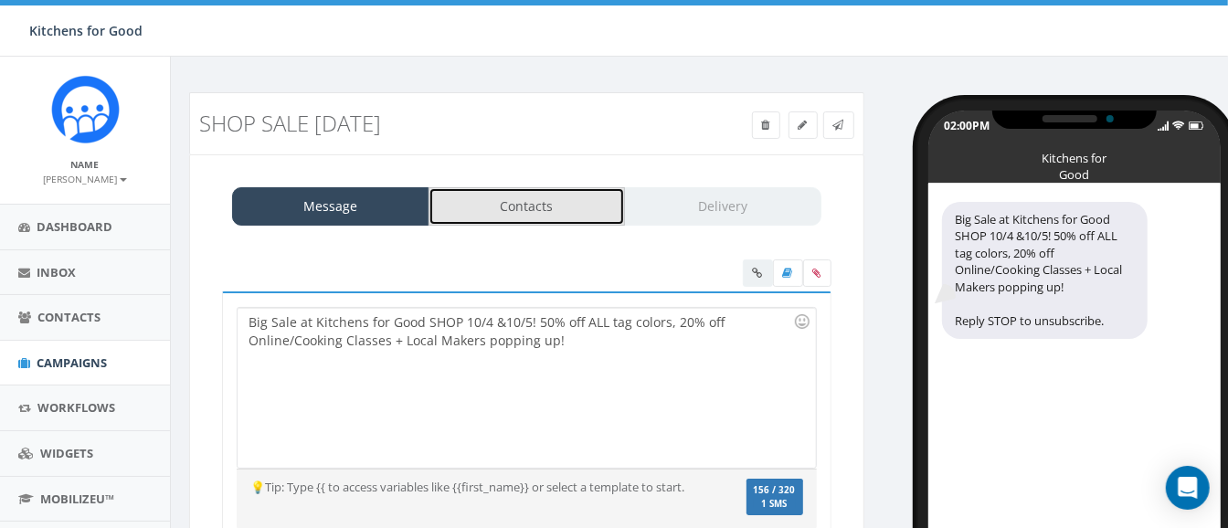
click at [536, 201] on link "Contacts" at bounding box center [526, 206] width 197 height 38
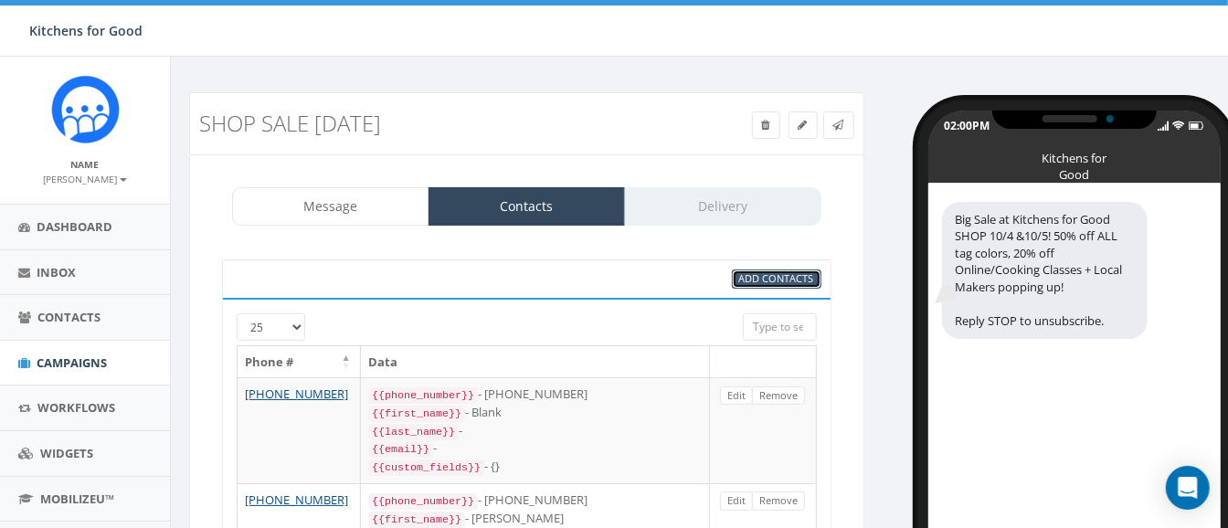
click at [765, 280] on span "Add Contacts" at bounding box center [776, 278] width 75 height 14
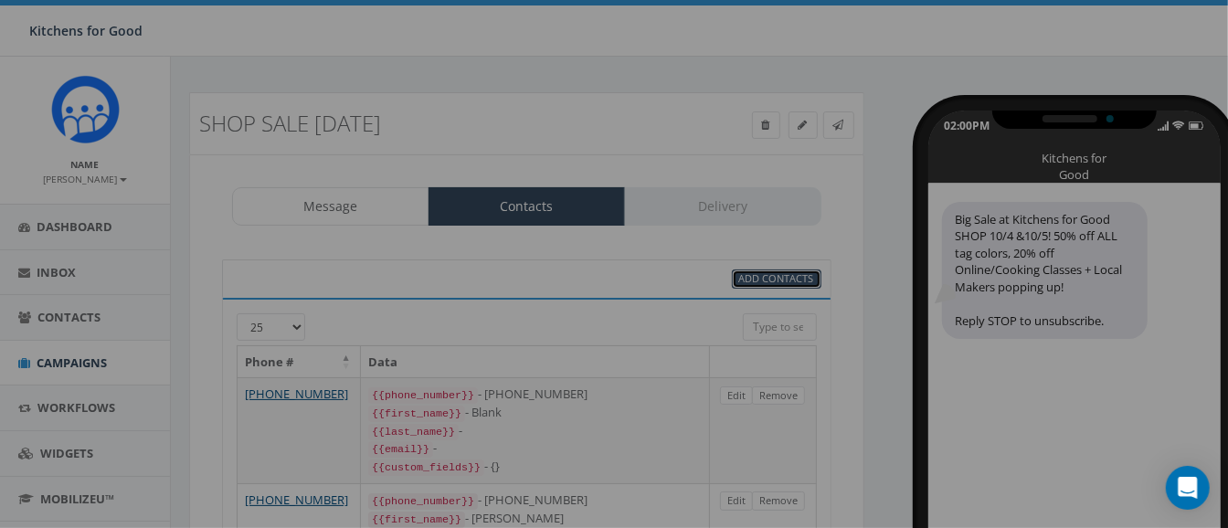
select select
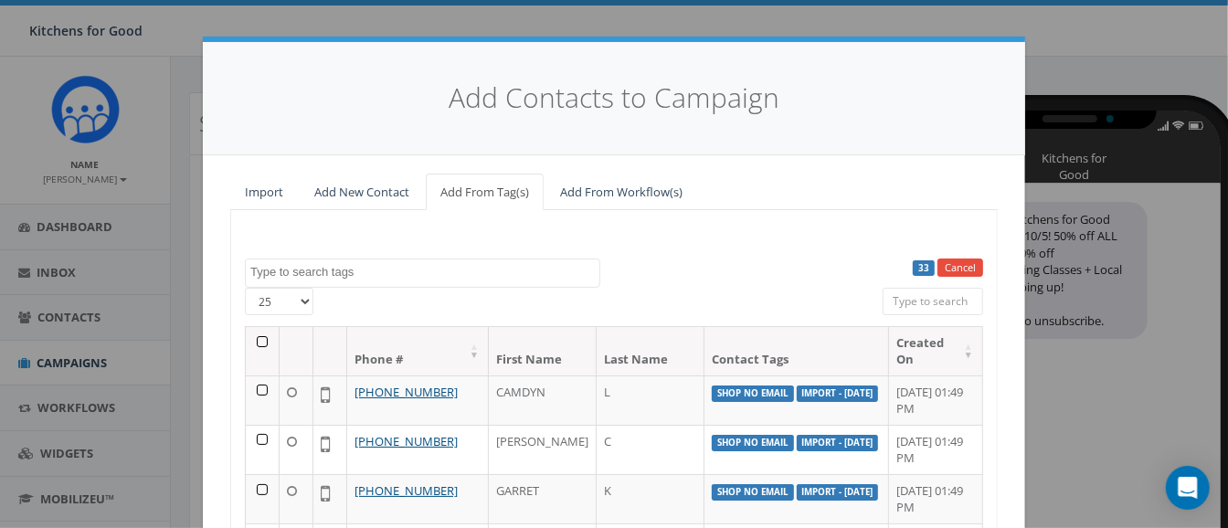
click at [436, 272] on textarea "Search" at bounding box center [424, 272] width 349 height 16
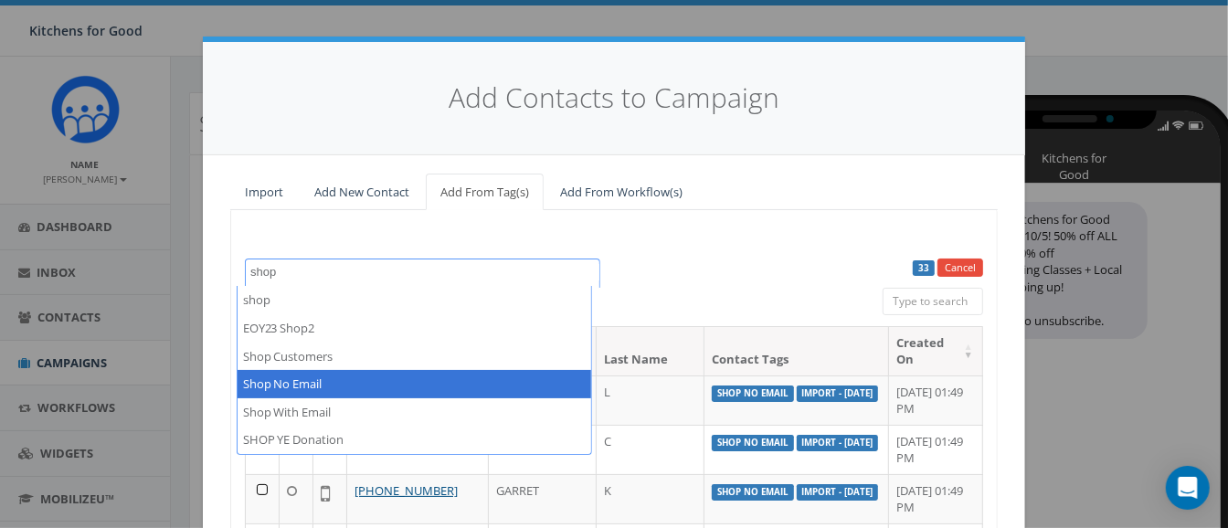
type textarea "shop"
select select "Shop No Email"
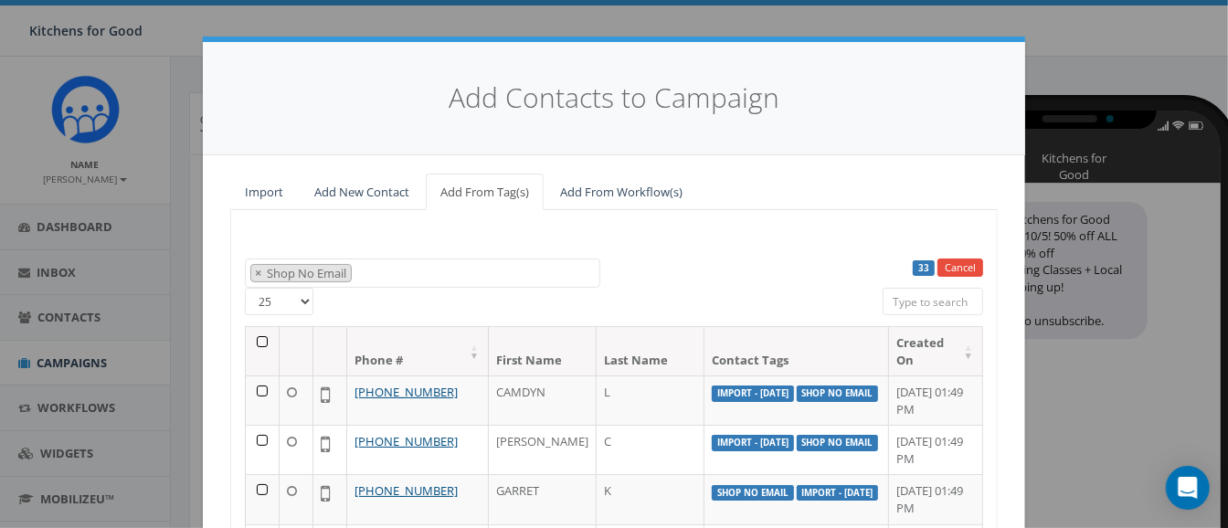
click at [252, 341] on th at bounding box center [263, 351] width 34 height 48
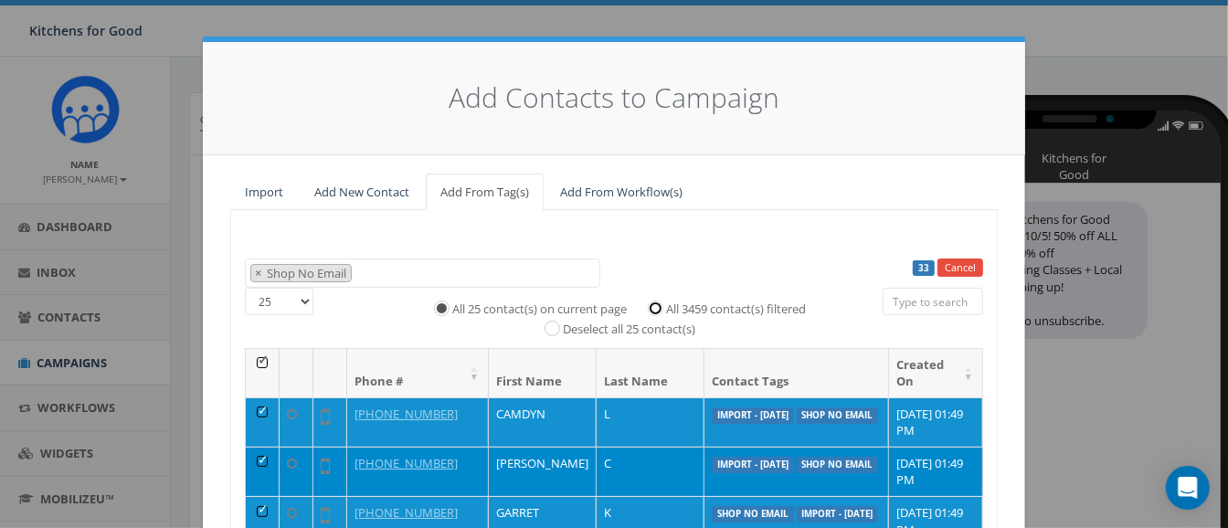
click at [654, 307] on input "All 3459 contact(s) filtered" at bounding box center [660, 307] width 12 height 12
radio input "true"
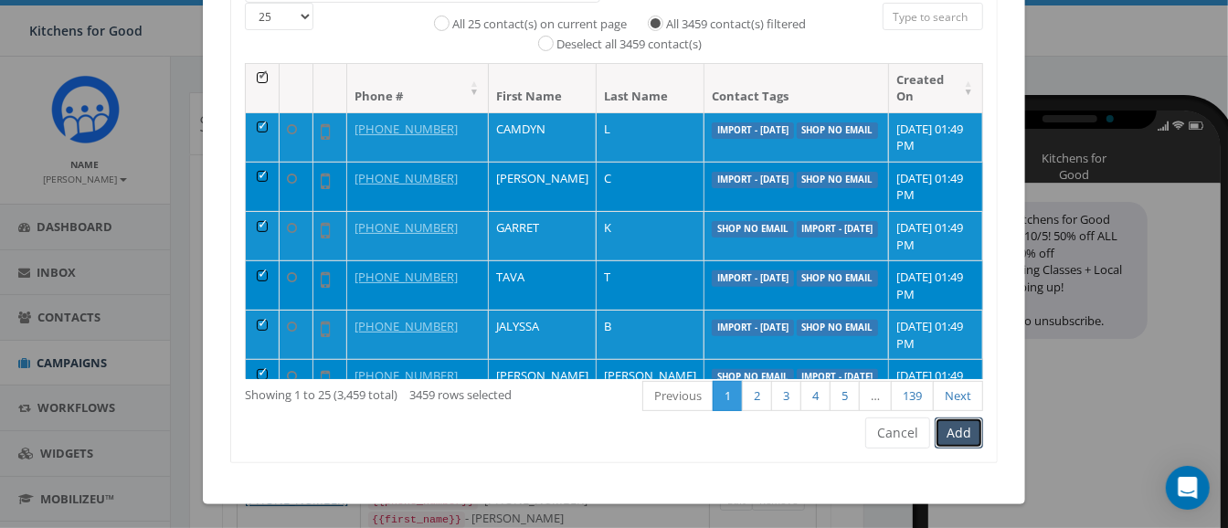
click at [944, 425] on button "Add" at bounding box center [959, 433] width 48 height 31
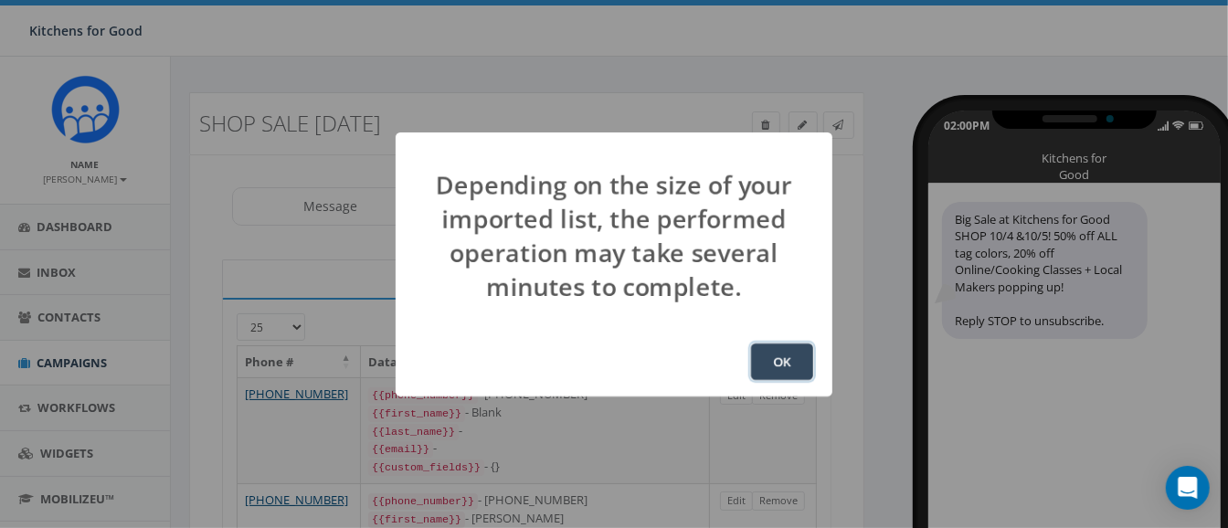
click at [783, 368] on button "OK" at bounding box center [782, 362] width 62 height 37
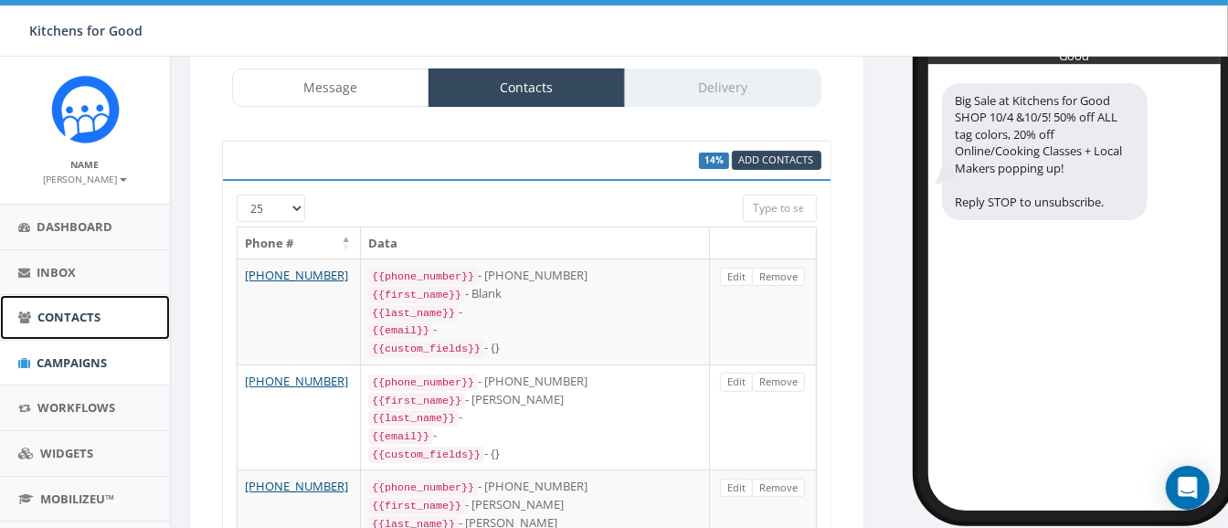
click at [69, 314] on span "Contacts" at bounding box center [68, 317] width 63 height 16
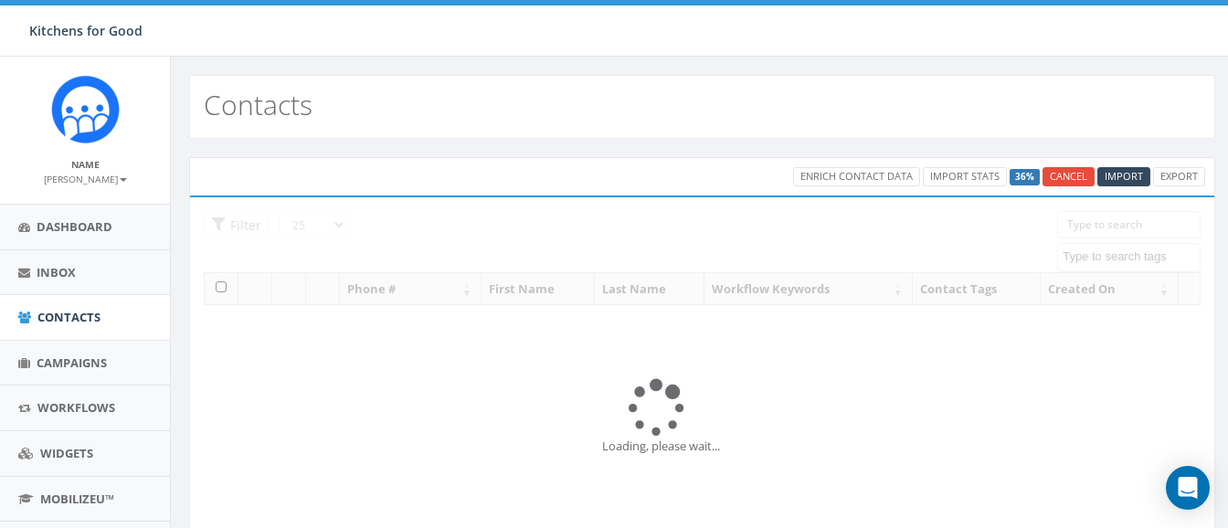
select select
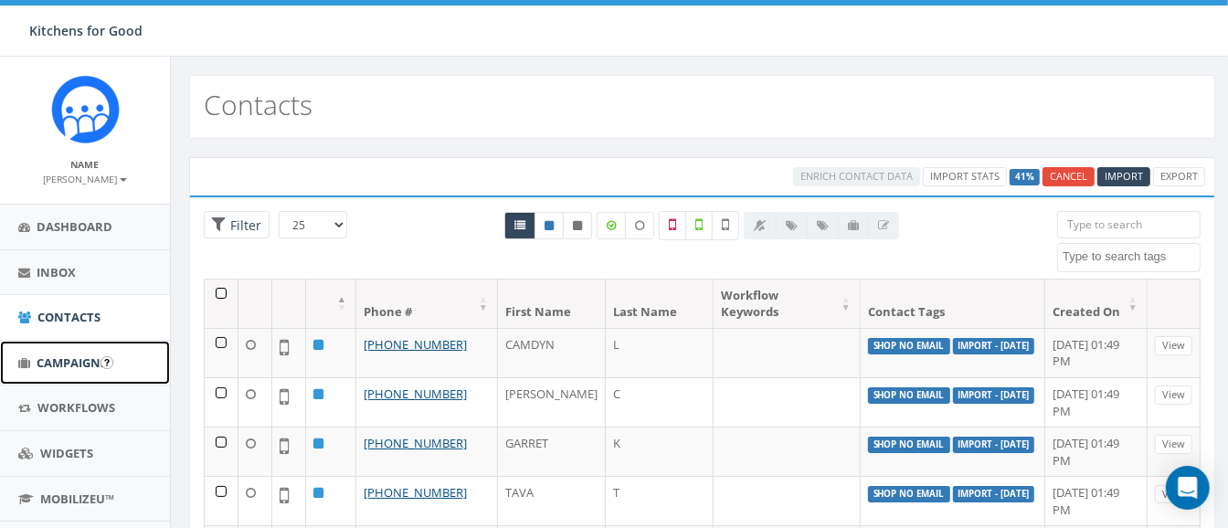
click at [61, 354] on span "Campaigns" at bounding box center [72, 362] width 70 height 16
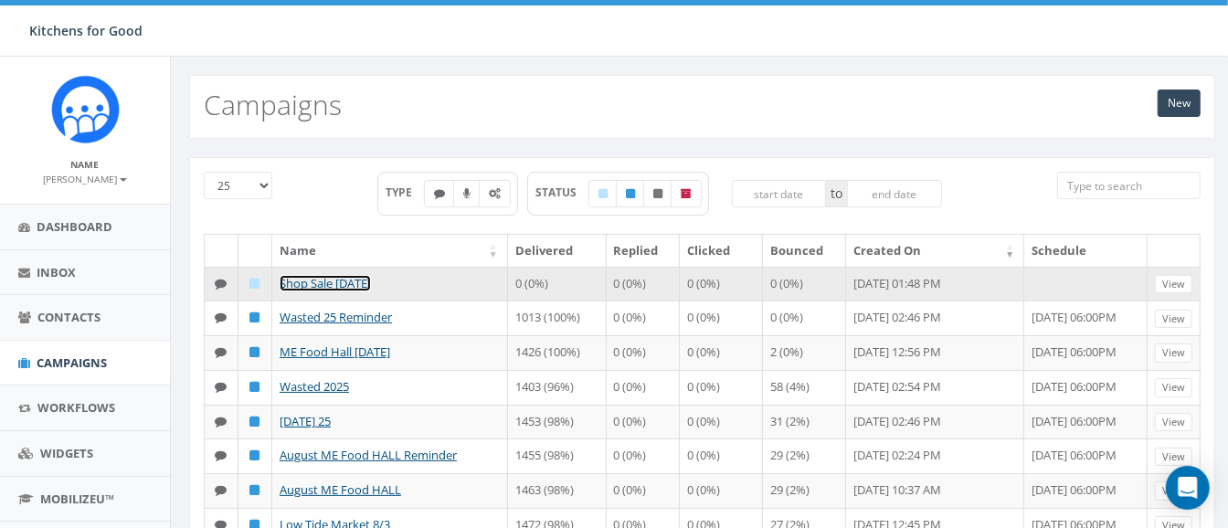
click at [363, 281] on link "Shop Sale [DATE]" at bounding box center [325, 283] width 91 height 16
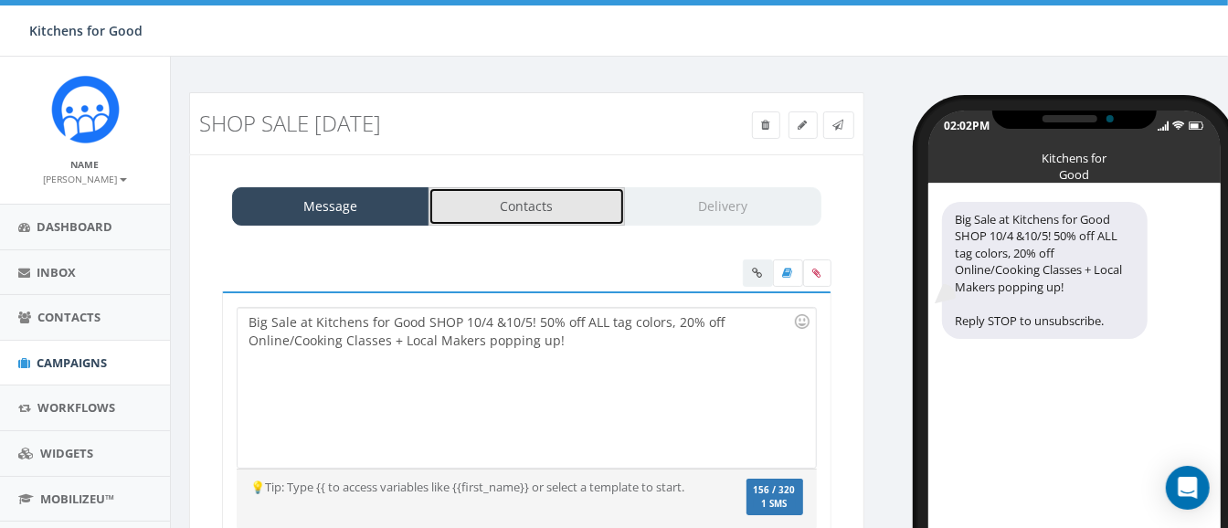
click at [542, 221] on link "Contacts" at bounding box center [526, 206] width 197 height 38
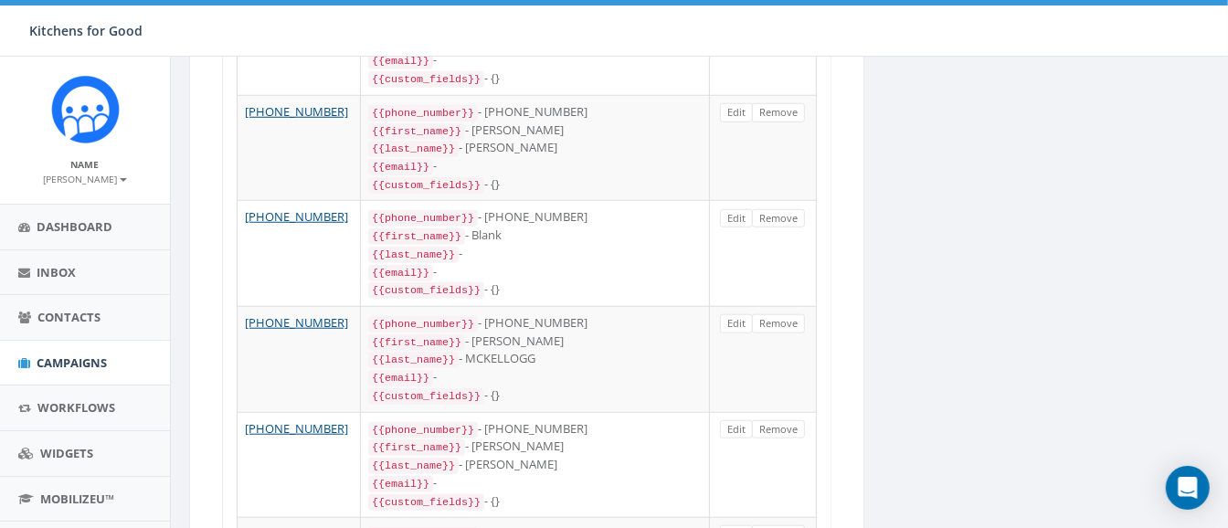
scroll to position [916, 0]
click at [82, 355] on span "Campaigns" at bounding box center [72, 362] width 70 height 16
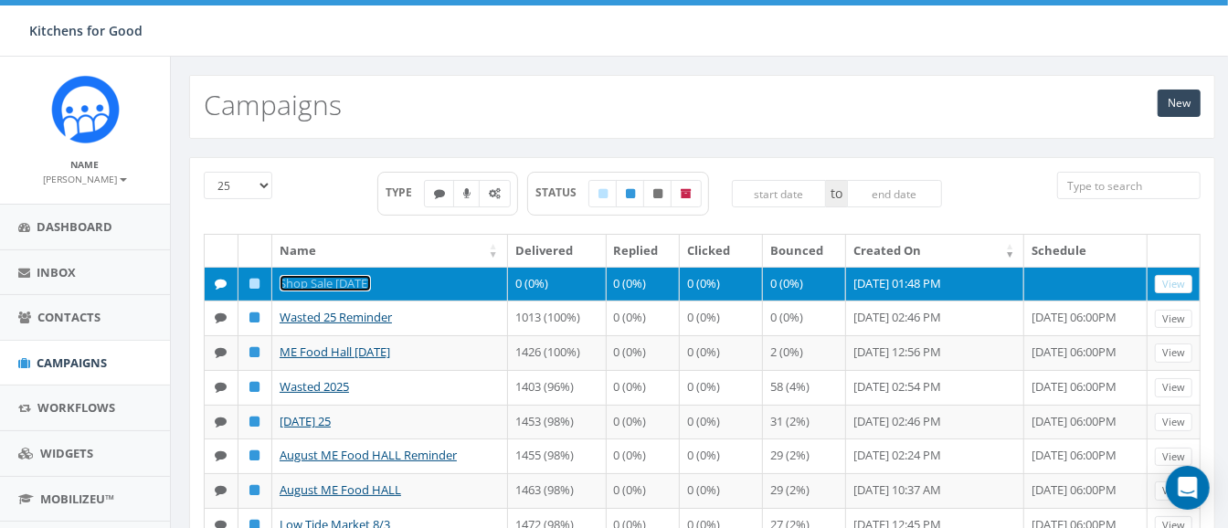
click at [338, 280] on link "Shop Sale [DATE]" at bounding box center [325, 283] width 91 height 16
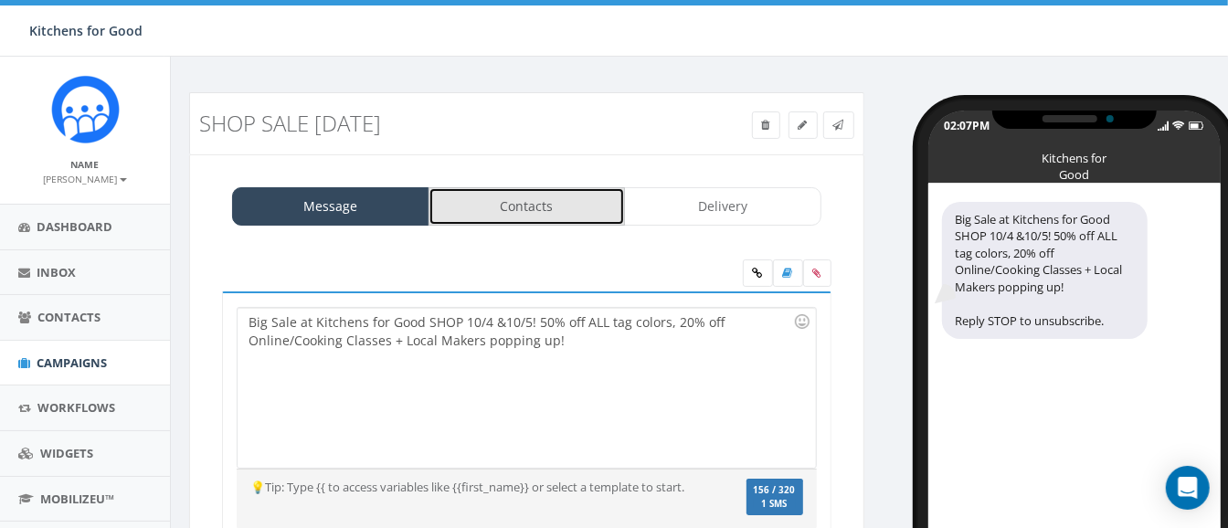
click at [525, 200] on link "Contacts" at bounding box center [526, 206] width 197 height 38
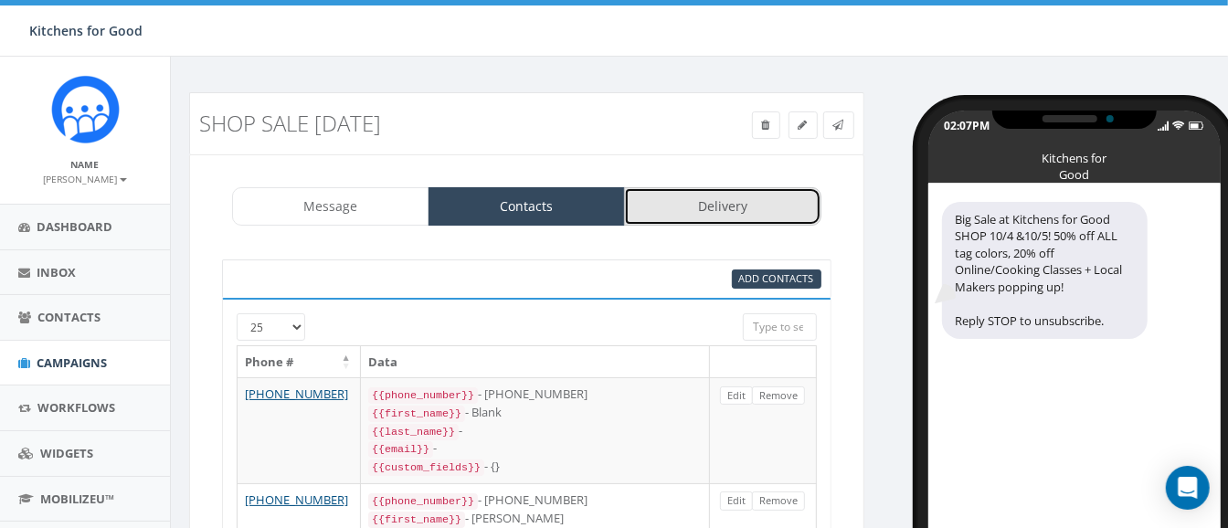
click at [703, 217] on link "Delivery" at bounding box center [722, 206] width 197 height 38
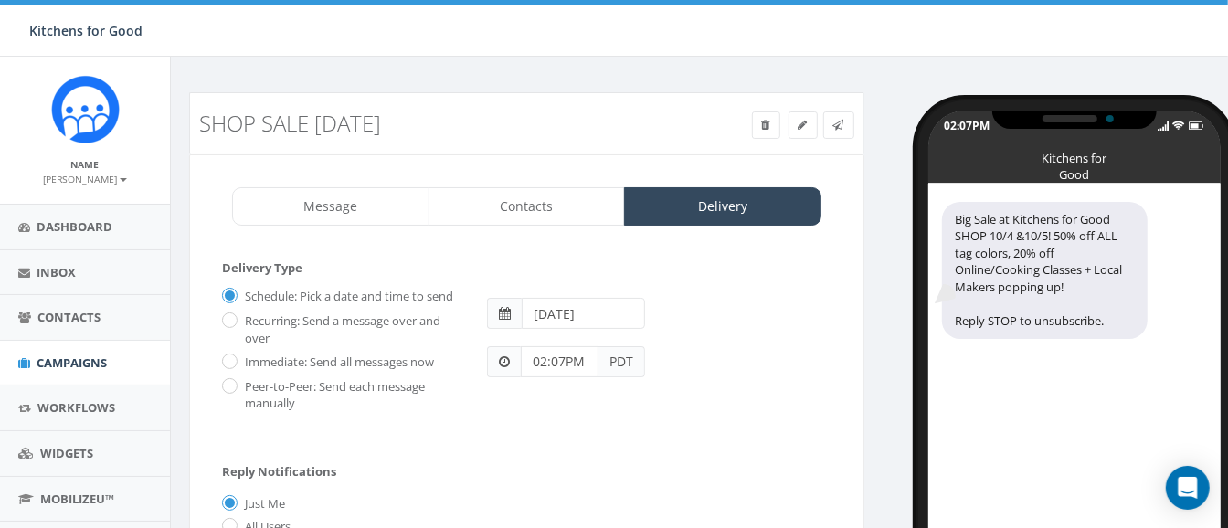
click at [552, 312] on input "2025-10-04" at bounding box center [583, 313] width 123 height 31
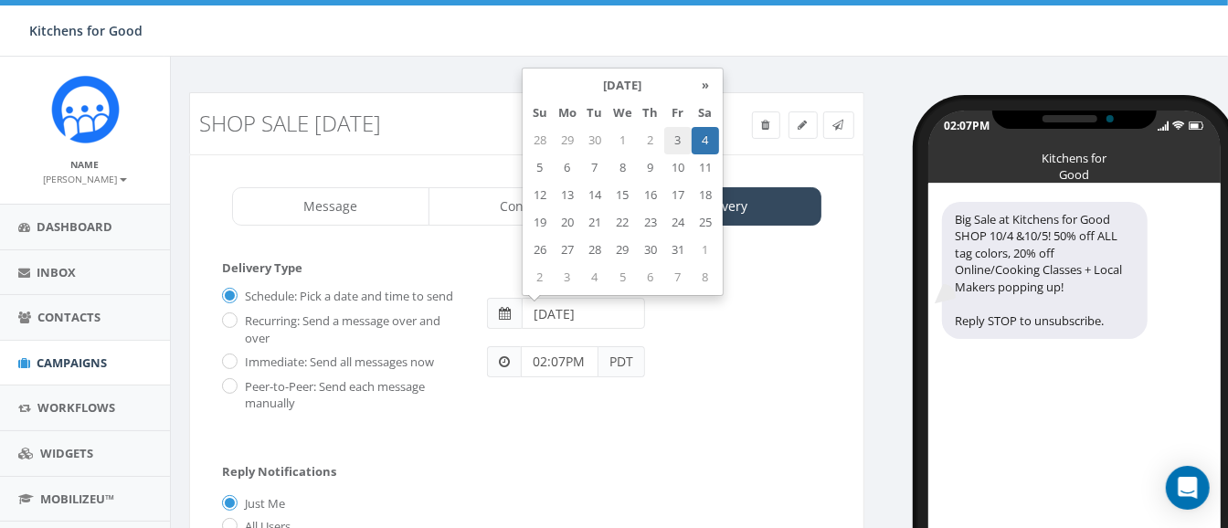
click at [674, 143] on td "3" at bounding box center [677, 140] width 27 height 27
type input "2025-10-03"
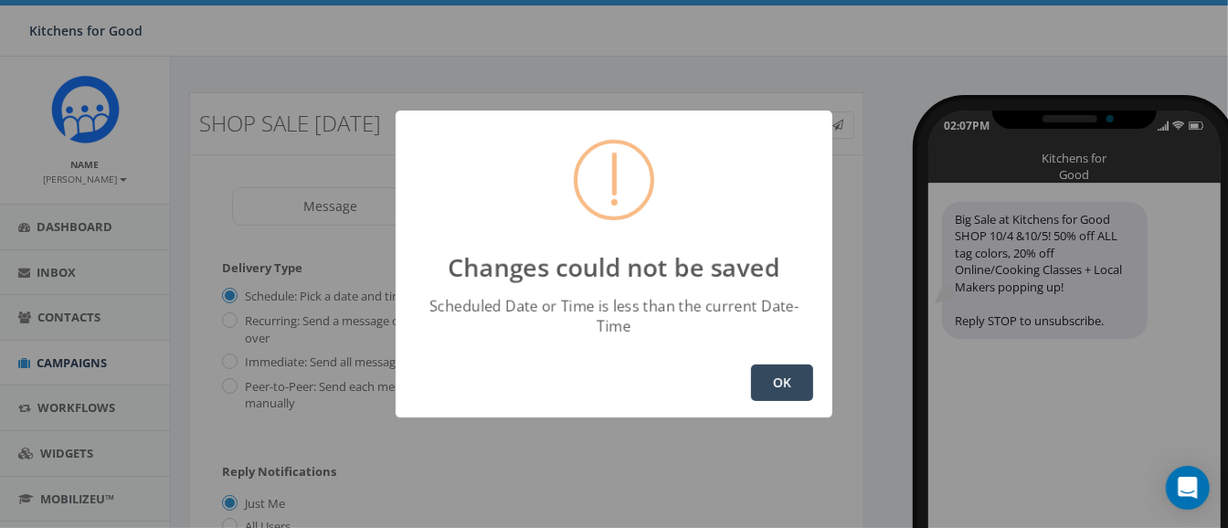
click at [773, 382] on button "OK" at bounding box center [782, 383] width 62 height 37
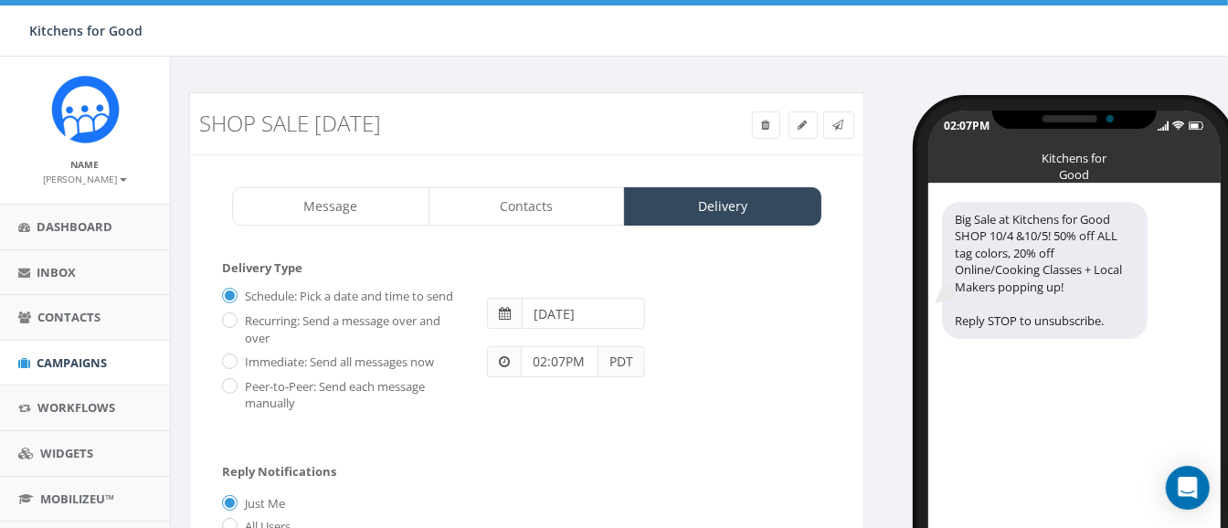
click at [557, 365] on input "02:07PM" at bounding box center [560, 361] width 78 height 31
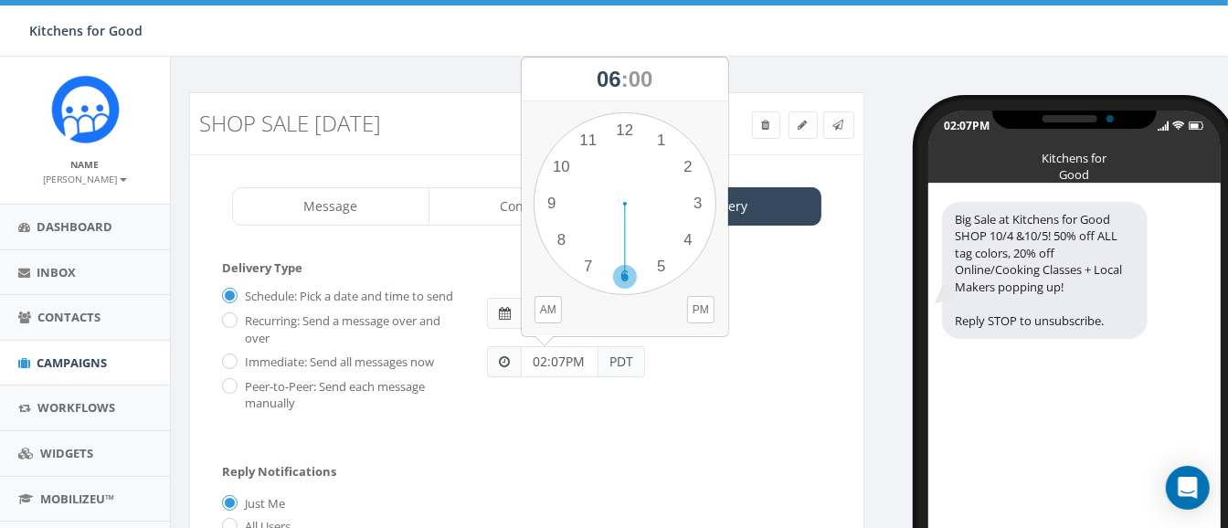
click at [624, 273] on div "1 2 3 4 5 6 7 8 9 10 11 12 00 05 10 15 20 25 30 35 40 45 50 55" at bounding box center [625, 203] width 183 height 183
type input "06:30PM"
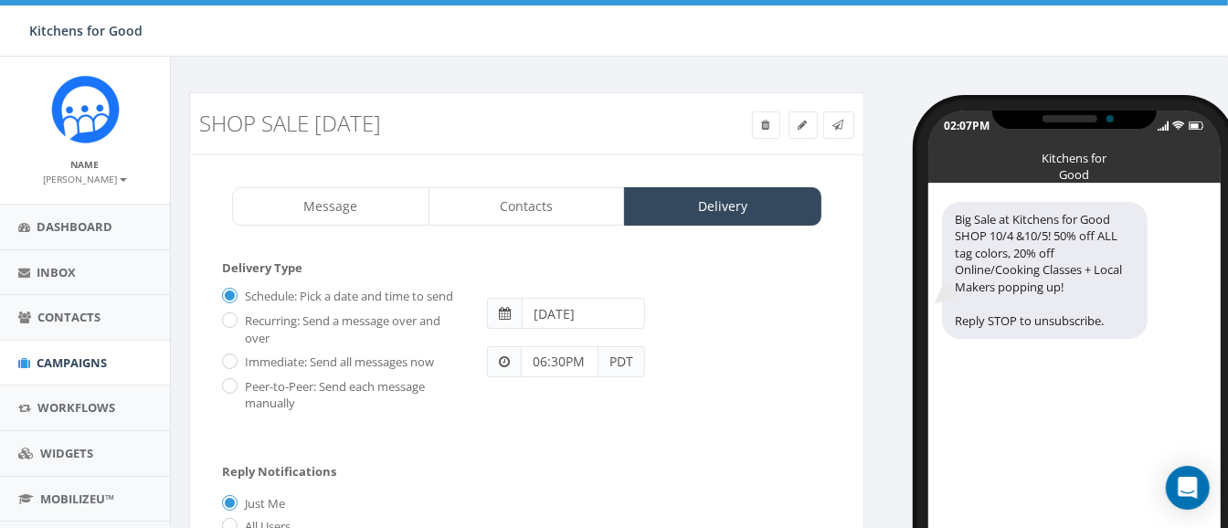
click at [703, 331] on div "06:30PM PDT" at bounding box center [658, 353] width 371 height 48
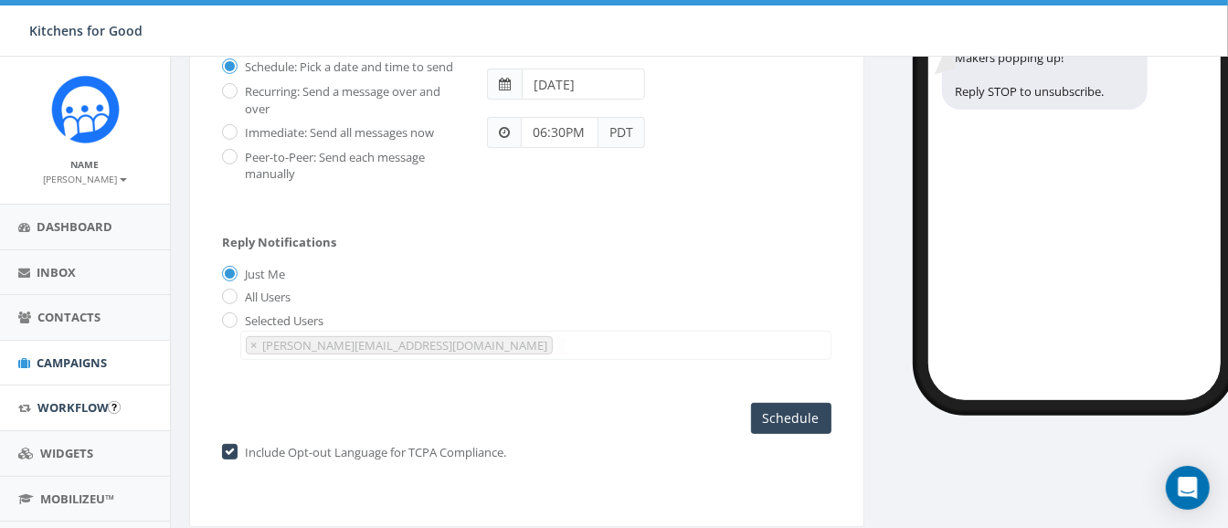
scroll to position [132, 0]
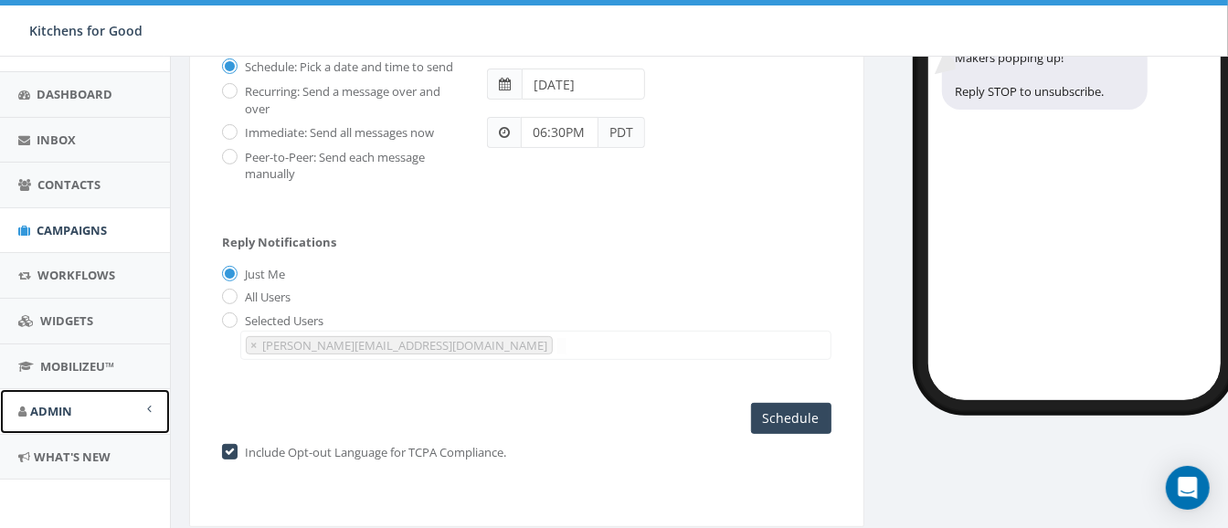
click at [60, 408] on span "Admin" at bounding box center [51, 411] width 42 height 16
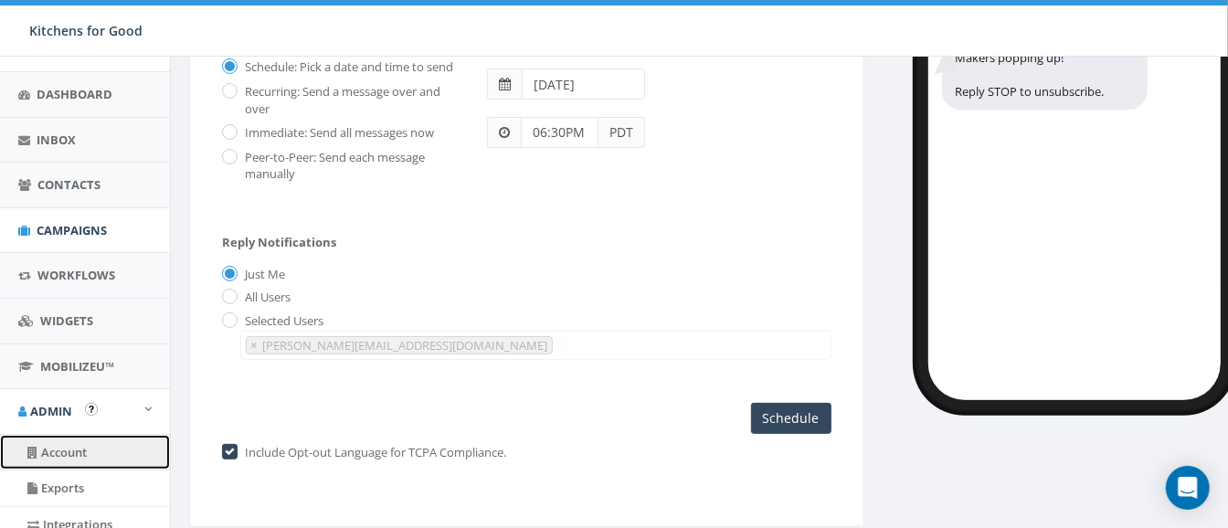
click at [62, 456] on link "Account" at bounding box center [85, 453] width 170 height 36
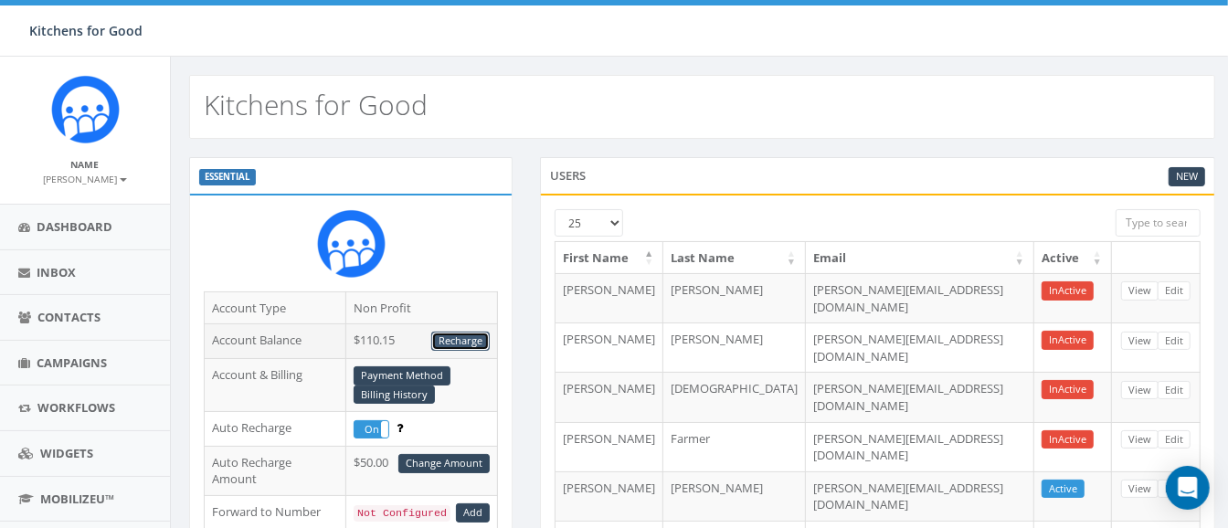
click at [452, 343] on link "Recharge" at bounding box center [460, 341] width 58 height 19
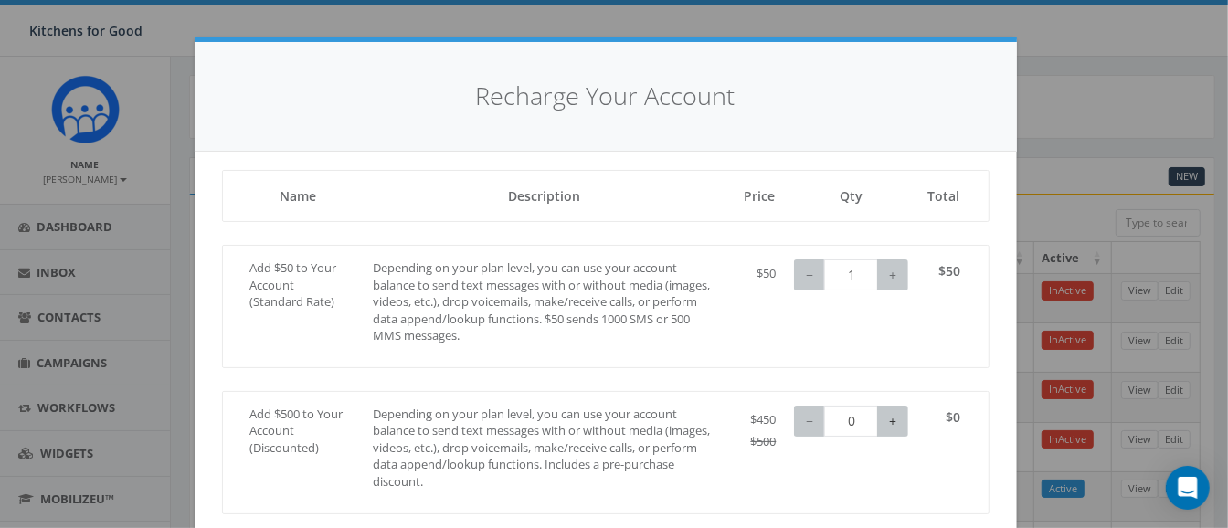
type input "1"
click at [883, 420] on button "+" at bounding box center [892, 421] width 31 height 31
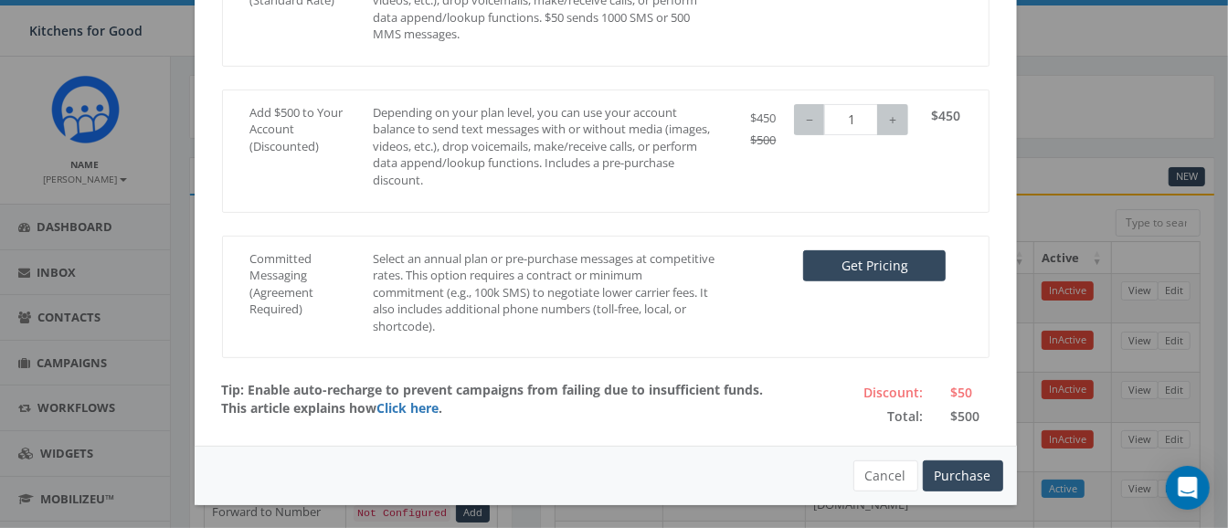
scroll to position [225, 0]
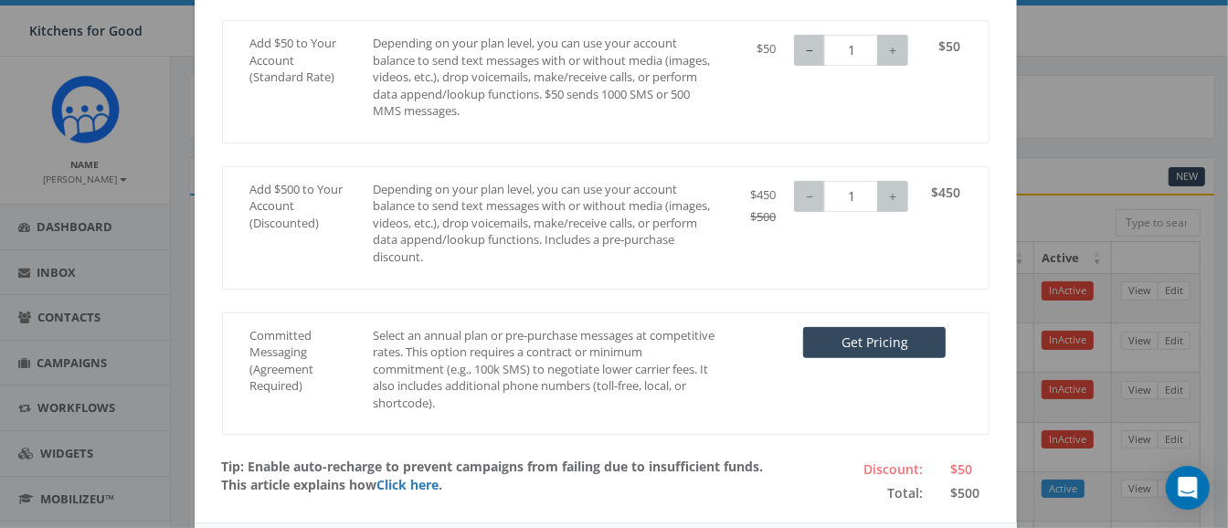
type input "0"
click at [801, 60] on button "−" at bounding box center [809, 50] width 31 height 31
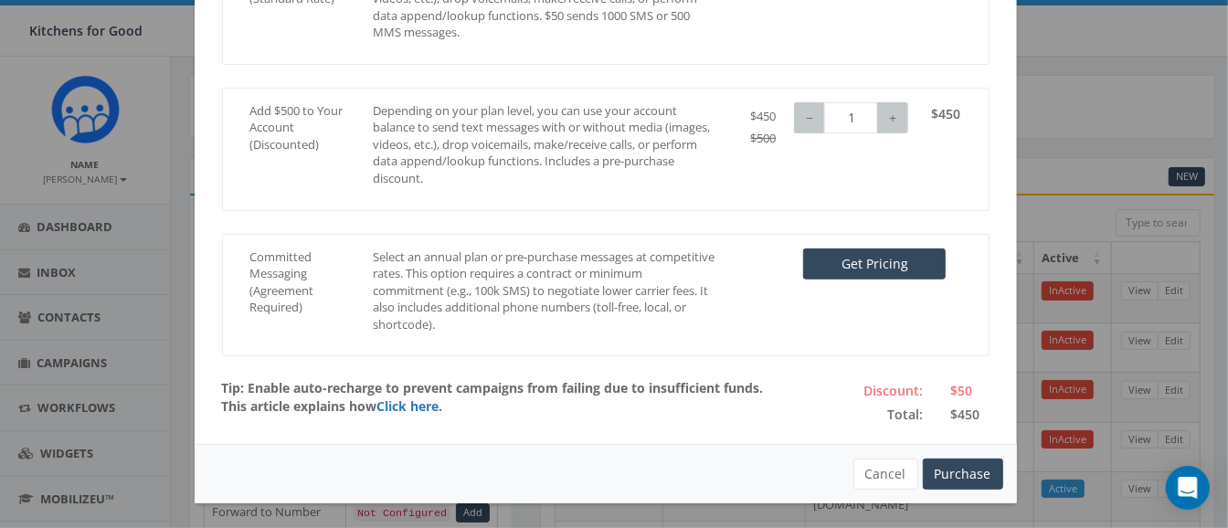
scroll to position [301, 0]
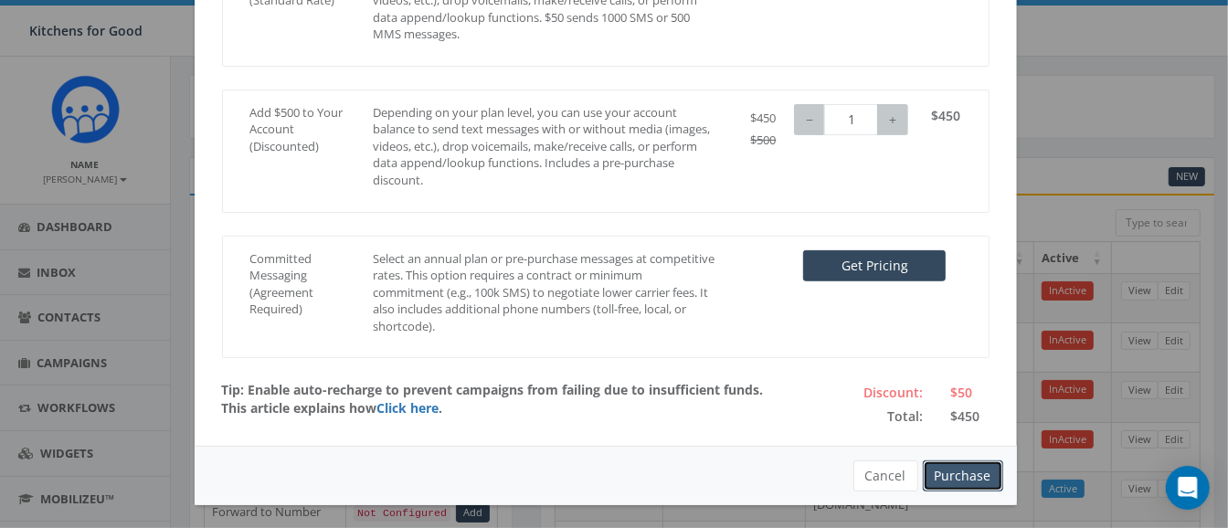
click at [937, 470] on button "Purchase" at bounding box center [963, 475] width 80 height 31
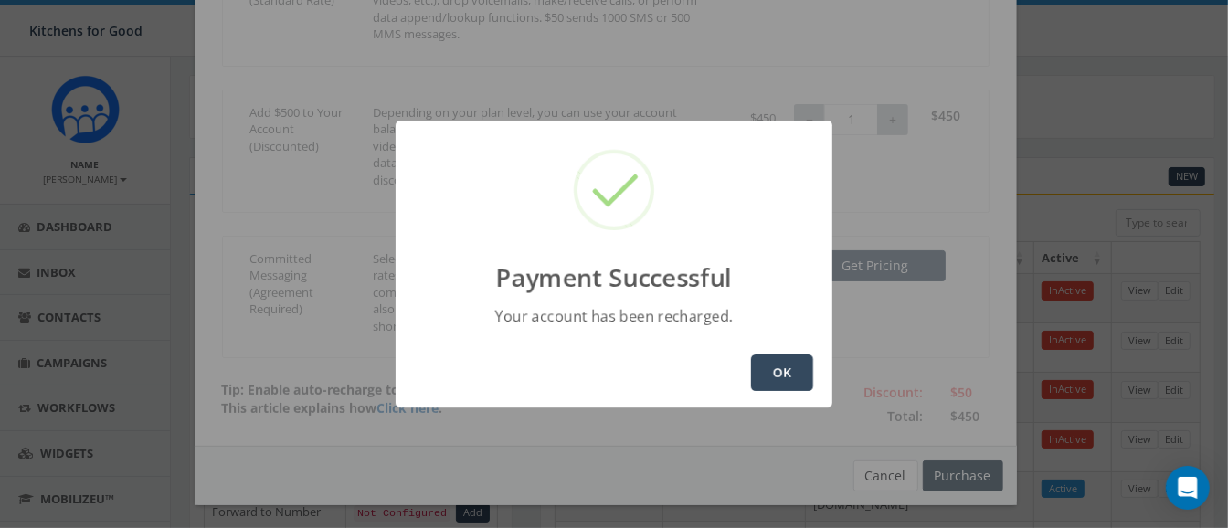
click at [764, 358] on button "OK" at bounding box center [782, 372] width 62 height 37
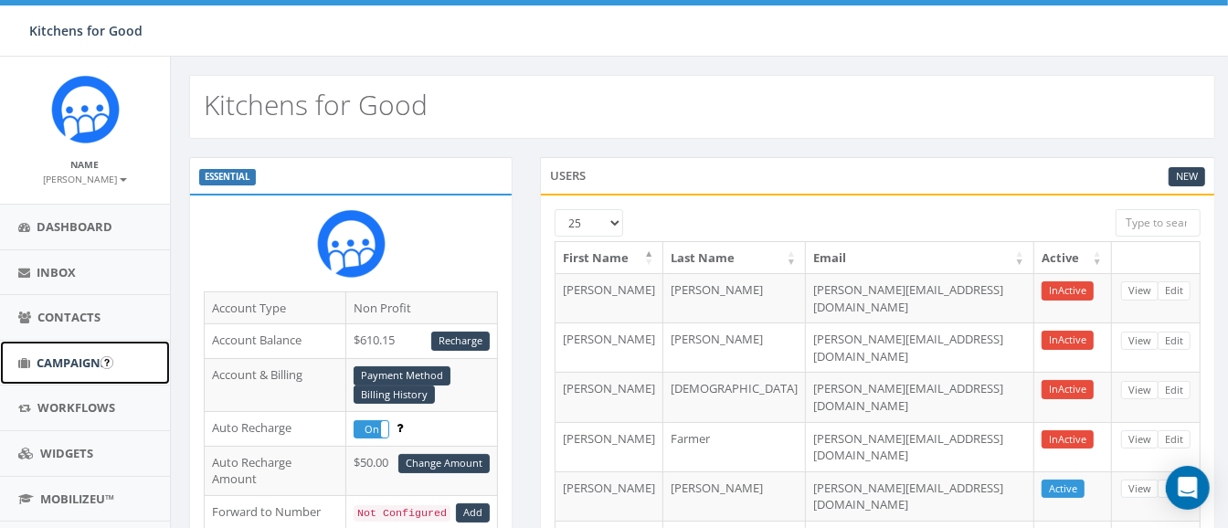
click at [48, 367] on span "Campaigns" at bounding box center [72, 362] width 70 height 16
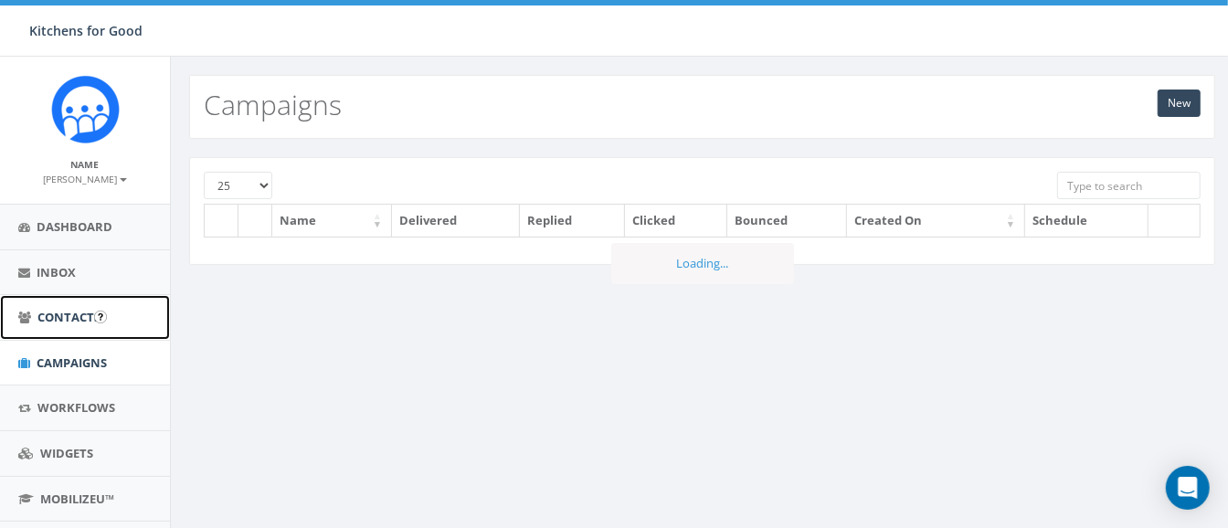
click at [58, 319] on span "Contacts" at bounding box center [68, 317] width 63 height 16
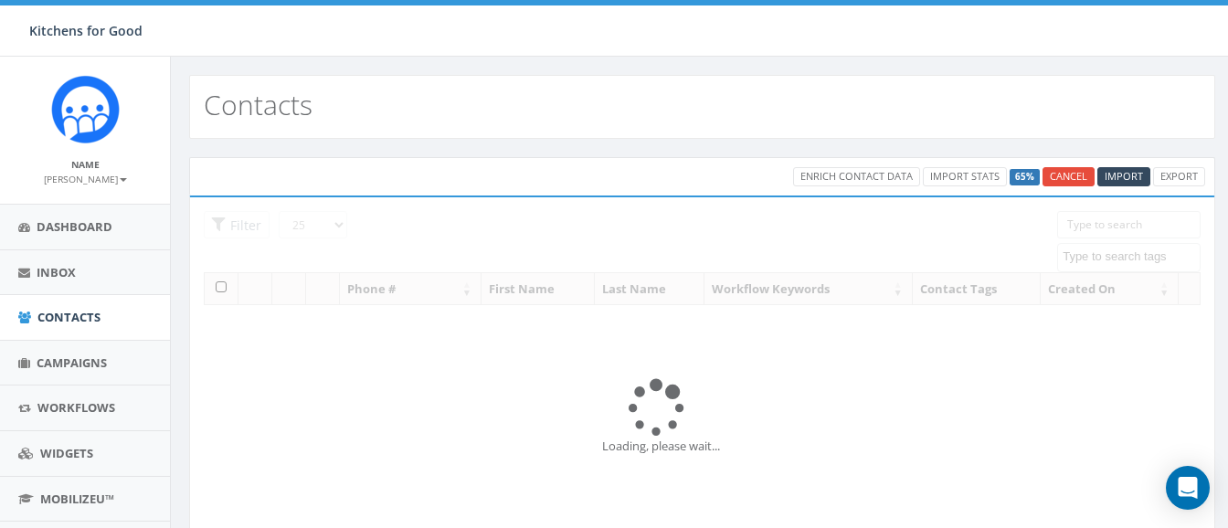
select select
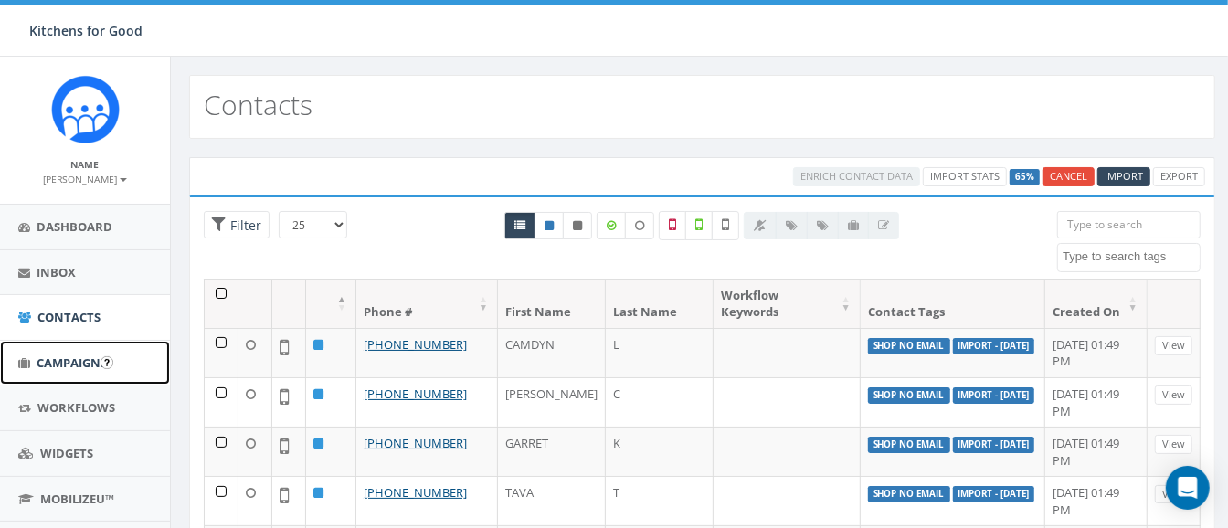
click at [67, 358] on span "Campaigns" at bounding box center [72, 362] width 70 height 16
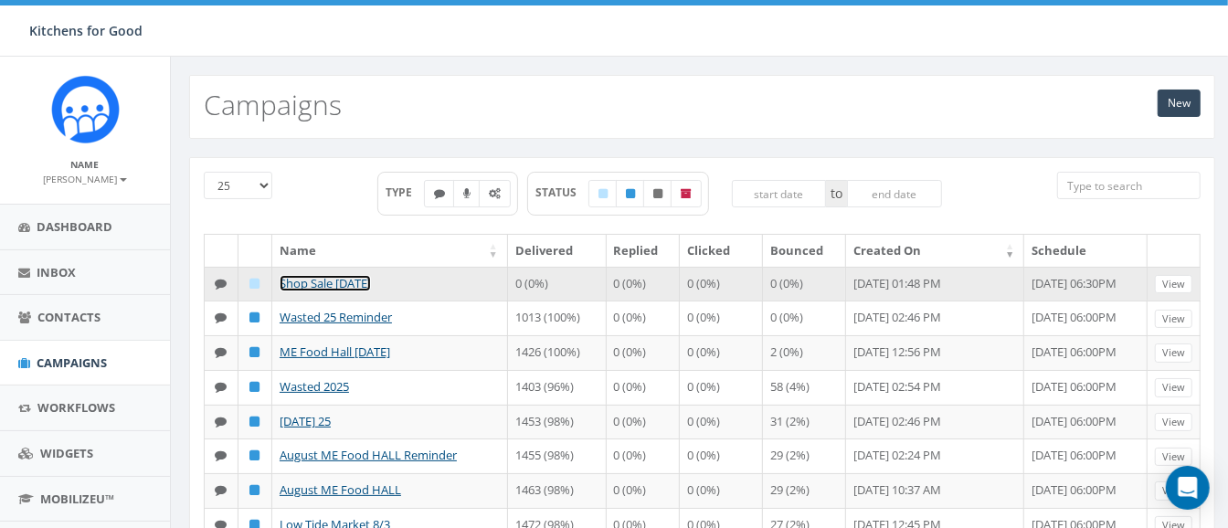
click at [309, 276] on link "Shop Sale [DATE]" at bounding box center [325, 283] width 91 height 16
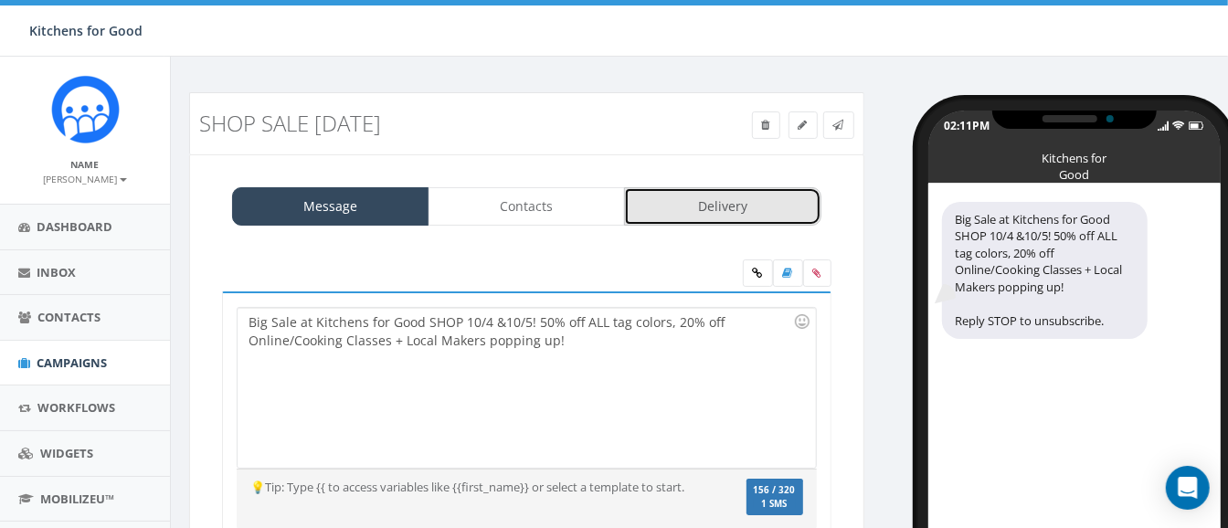
click at [703, 207] on link "Delivery" at bounding box center [722, 206] width 197 height 38
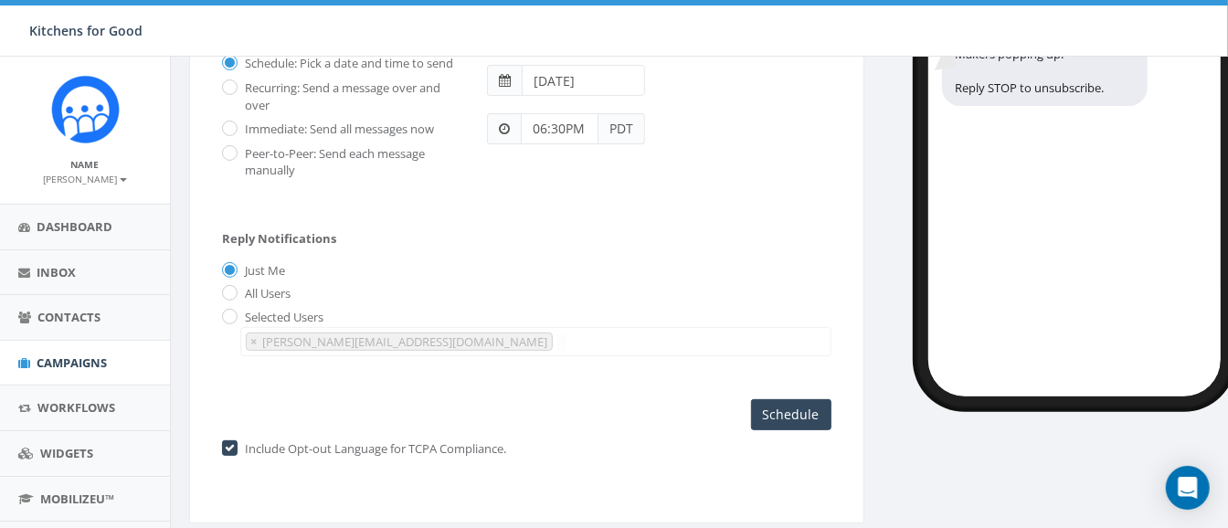
scroll to position [234, 0]
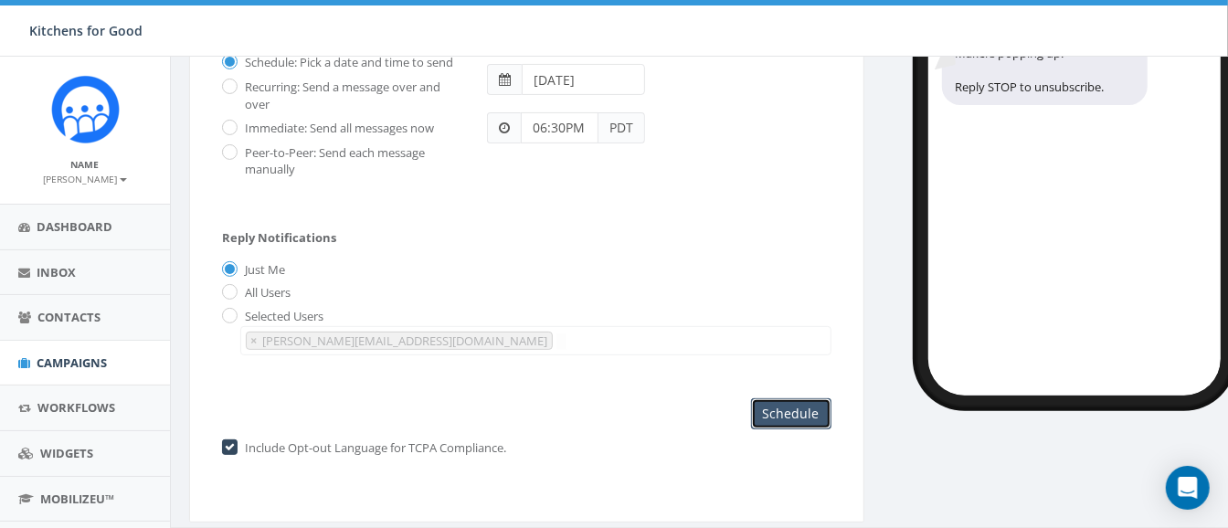
click at [783, 407] on input "Schedule" at bounding box center [791, 413] width 80 height 31
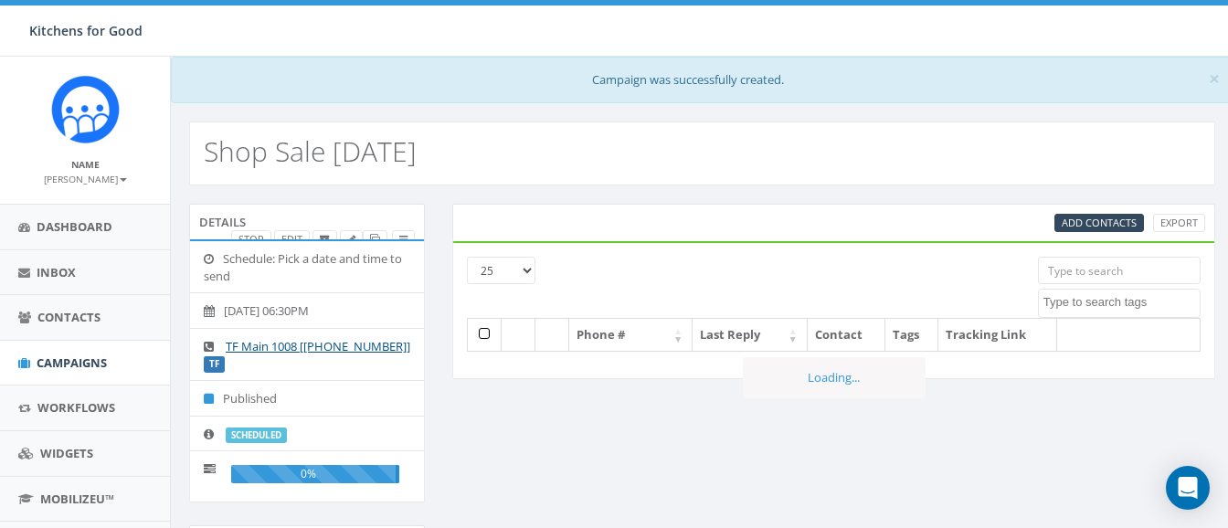
select select
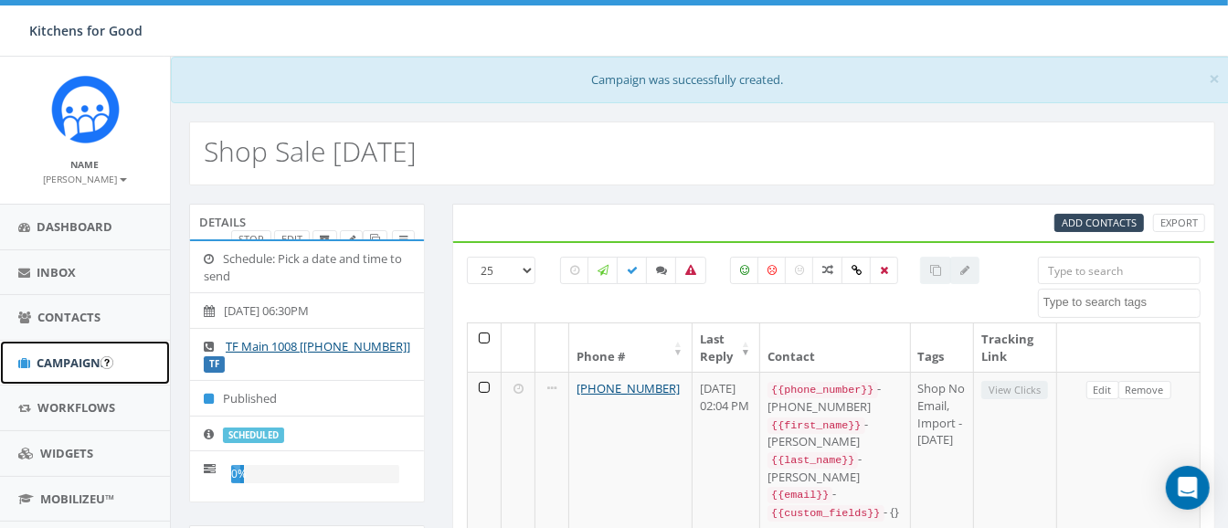
click at [60, 357] on span "Campaigns" at bounding box center [72, 362] width 70 height 16
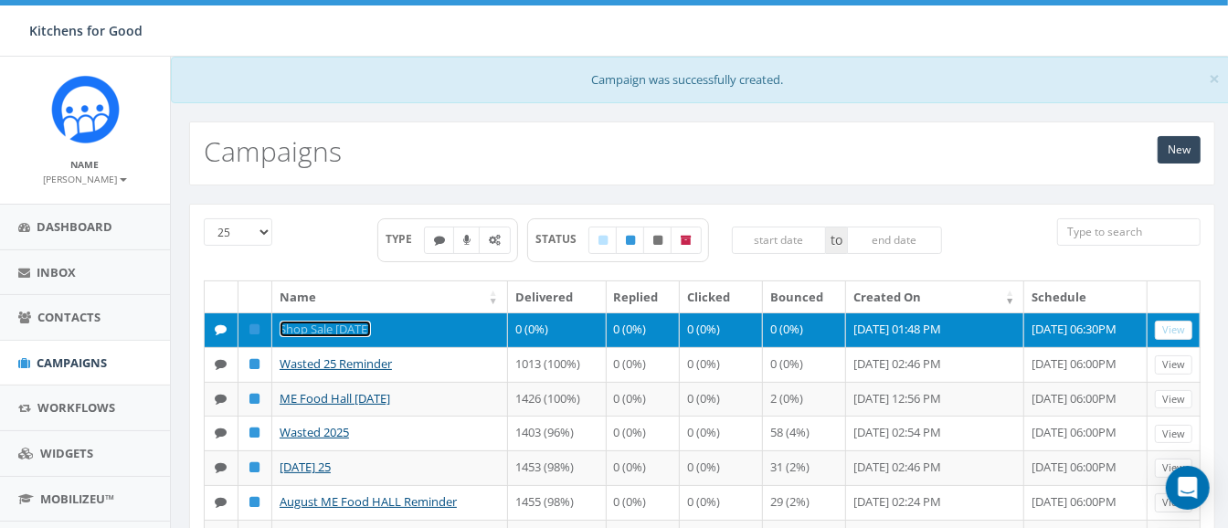
click at [318, 329] on link "Shop Sale [DATE]" at bounding box center [325, 329] width 91 height 16
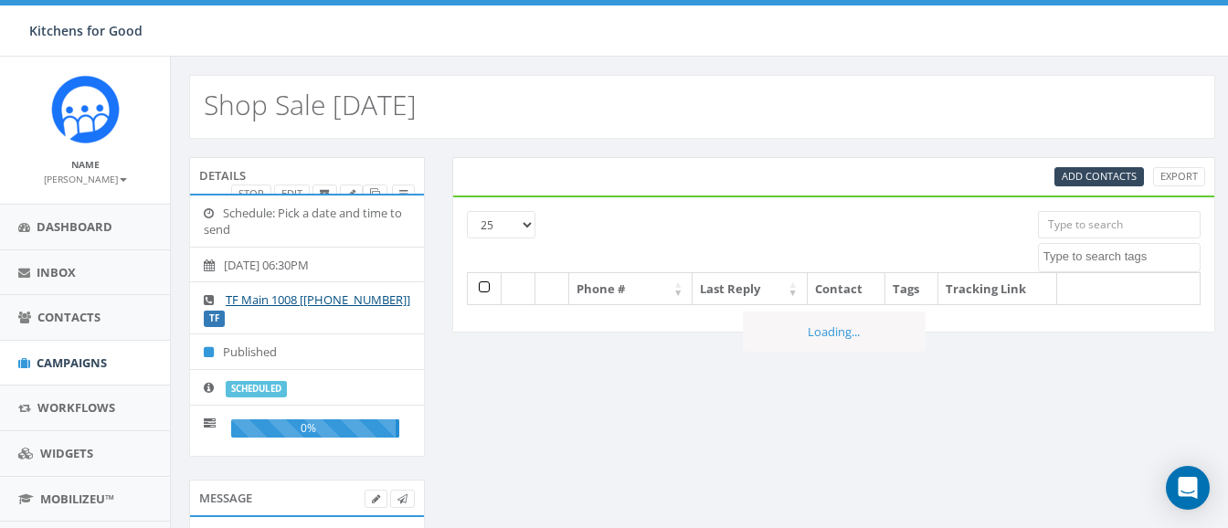
select select
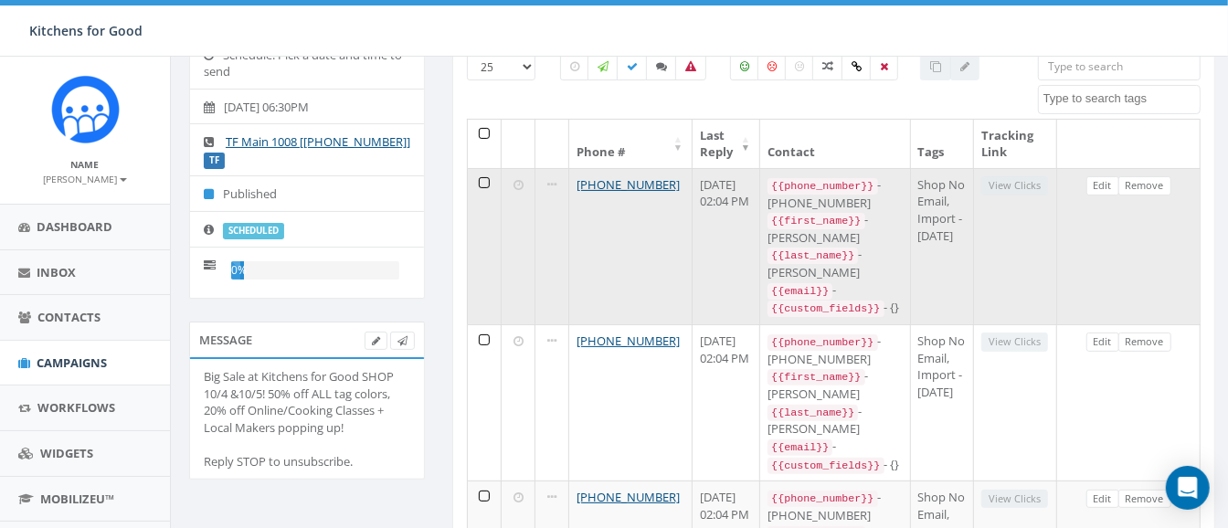
scroll to position [162, 0]
